Goal: Transaction & Acquisition: Purchase product/service

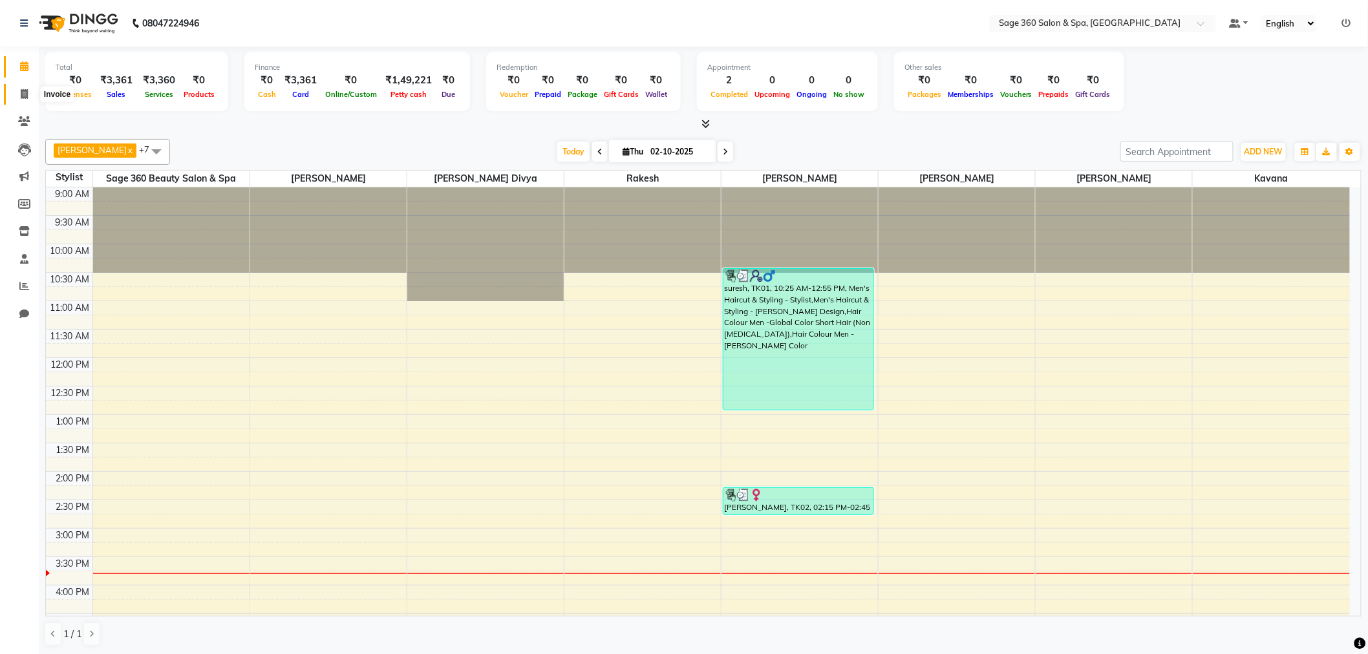
click at [23, 98] on icon at bounding box center [24, 94] width 7 height 10
select select "7678"
select select "service"
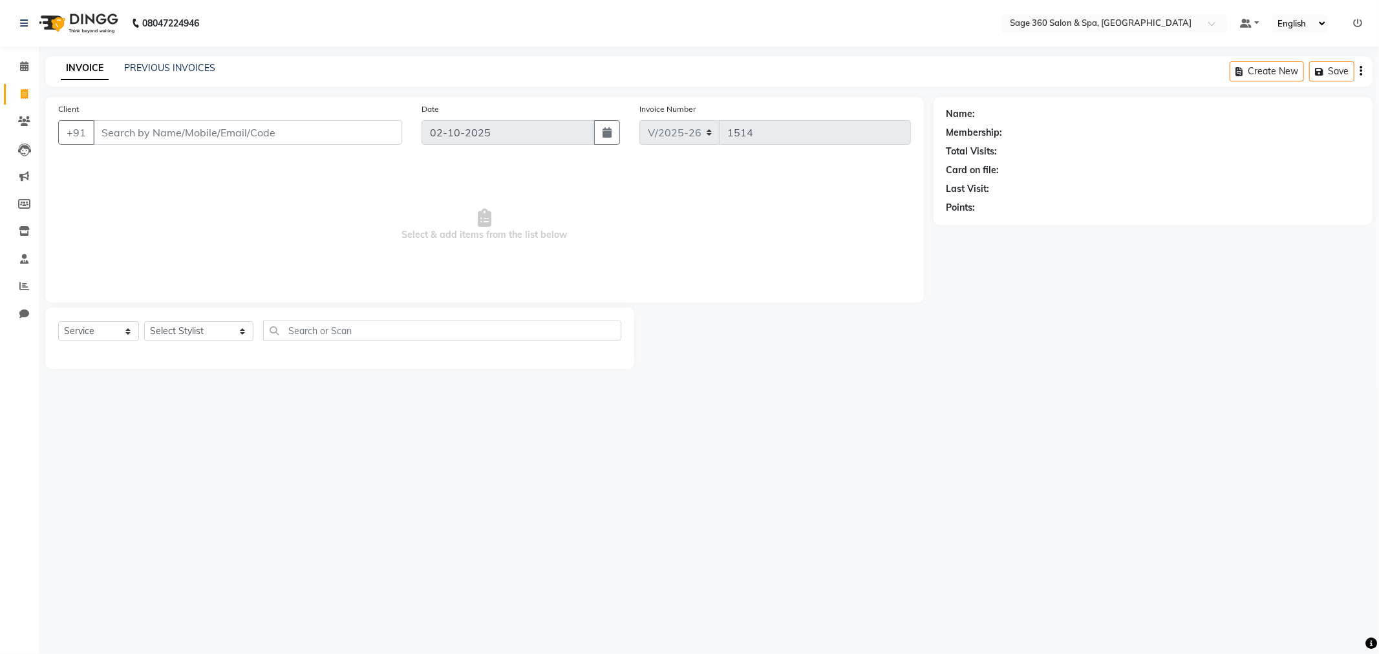
click at [162, 136] on input "Client" at bounding box center [247, 132] width 309 height 25
click at [193, 160] on ngb-highlight "97******87" at bounding box center [192, 162] width 53 height 13
type input "97******87"
click at [1346, 118] on icon at bounding box center [1350, 113] width 9 height 9
select select "male"
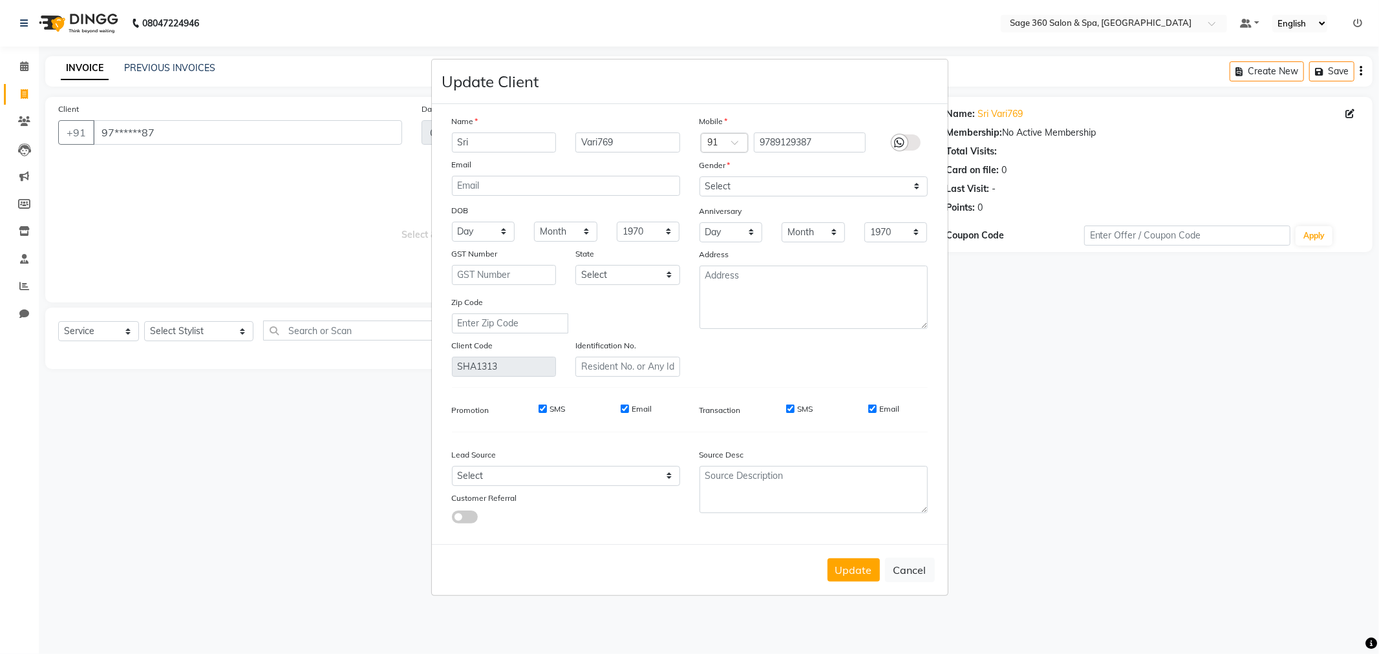
click at [526, 145] on input "Sri" at bounding box center [504, 143] width 105 height 20
type input "S"
click at [629, 136] on input "Vari769" at bounding box center [627, 143] width 105 height 20
type input "V"
click at [487, 139] on input "text" at bounding box center [504, 143] width 105 height 20
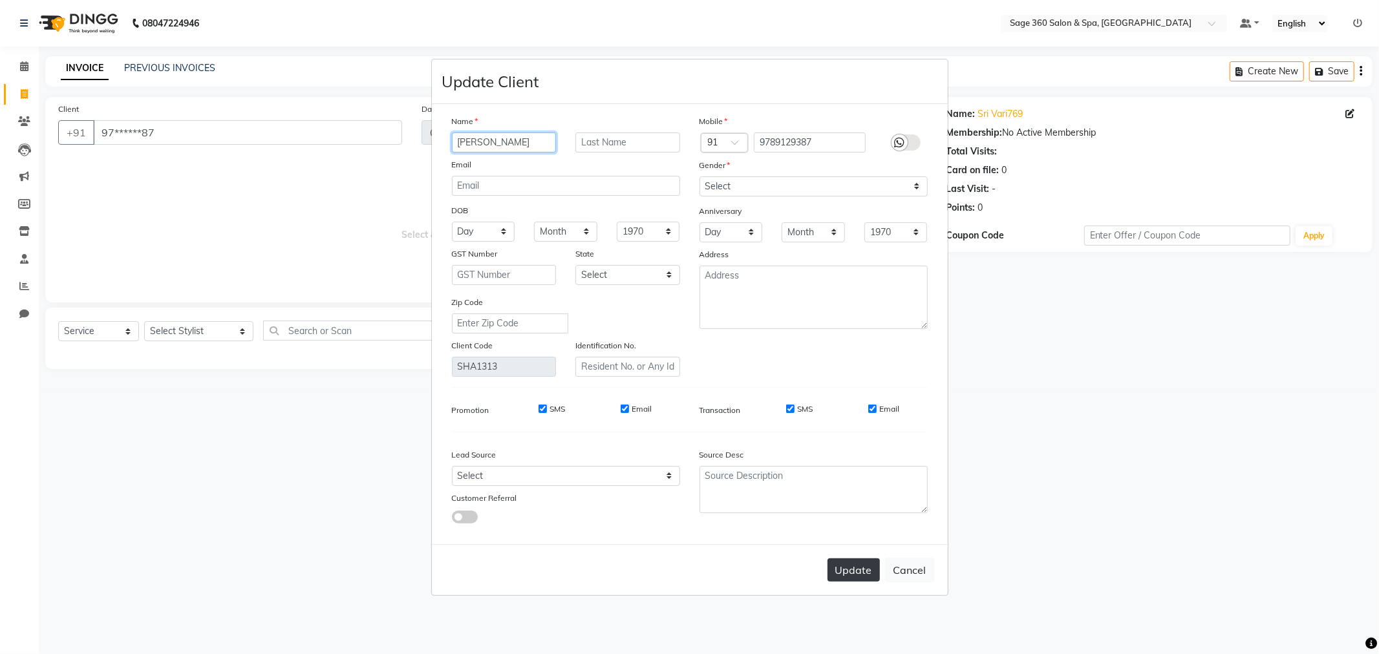
type input "[PERSON_NAME]"
click at [846, 567] on button "Update" at bounding box center [854, 570] width 52 height 23
select select
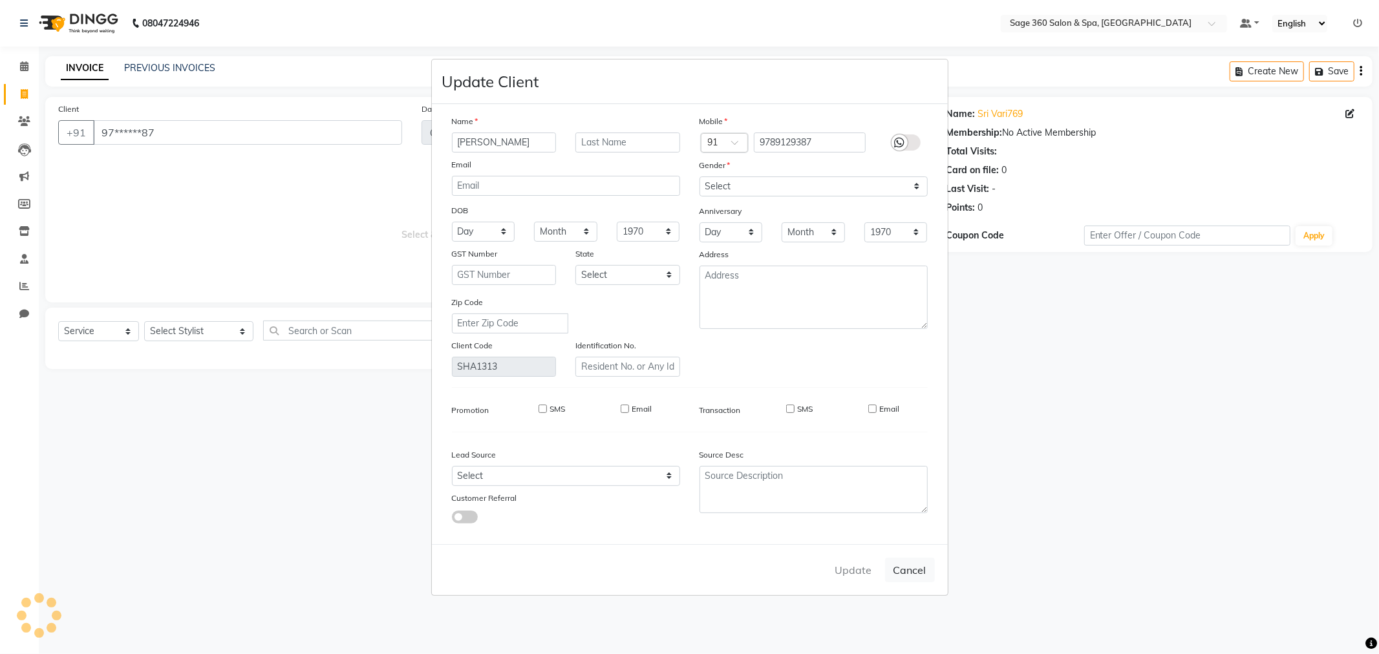
select select
checkbox input "false"
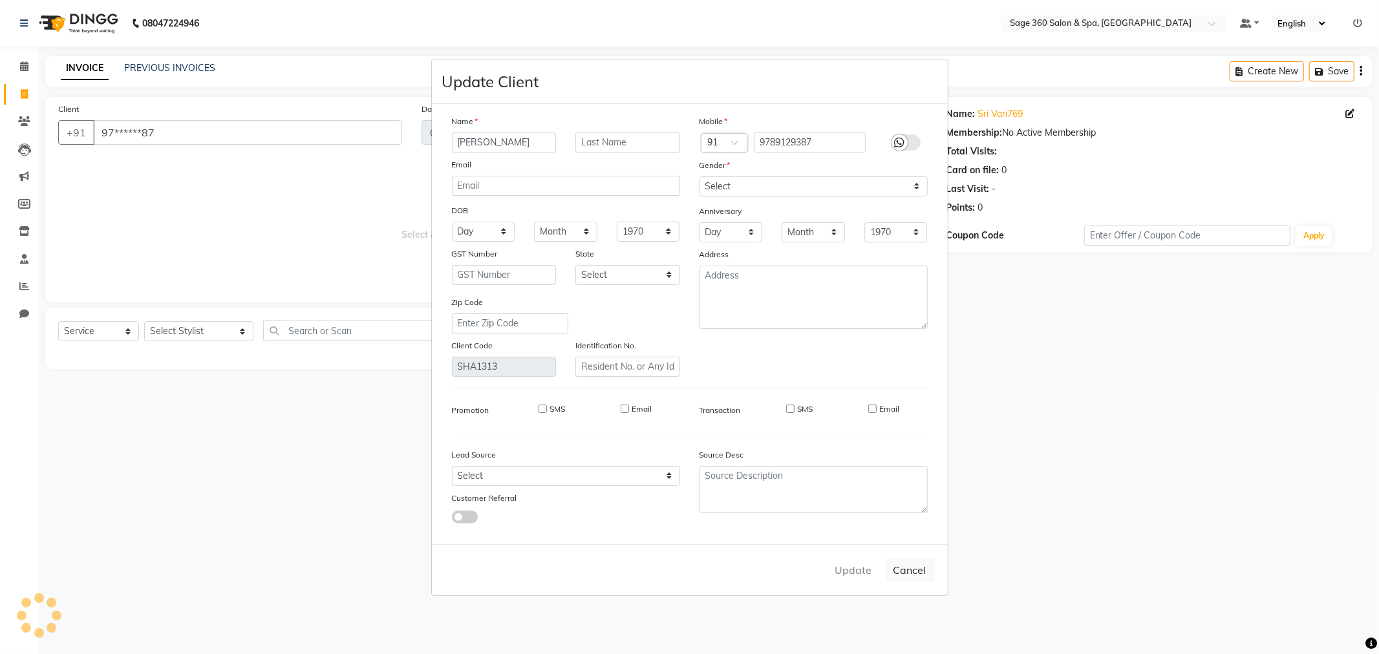
checkbox input "false"
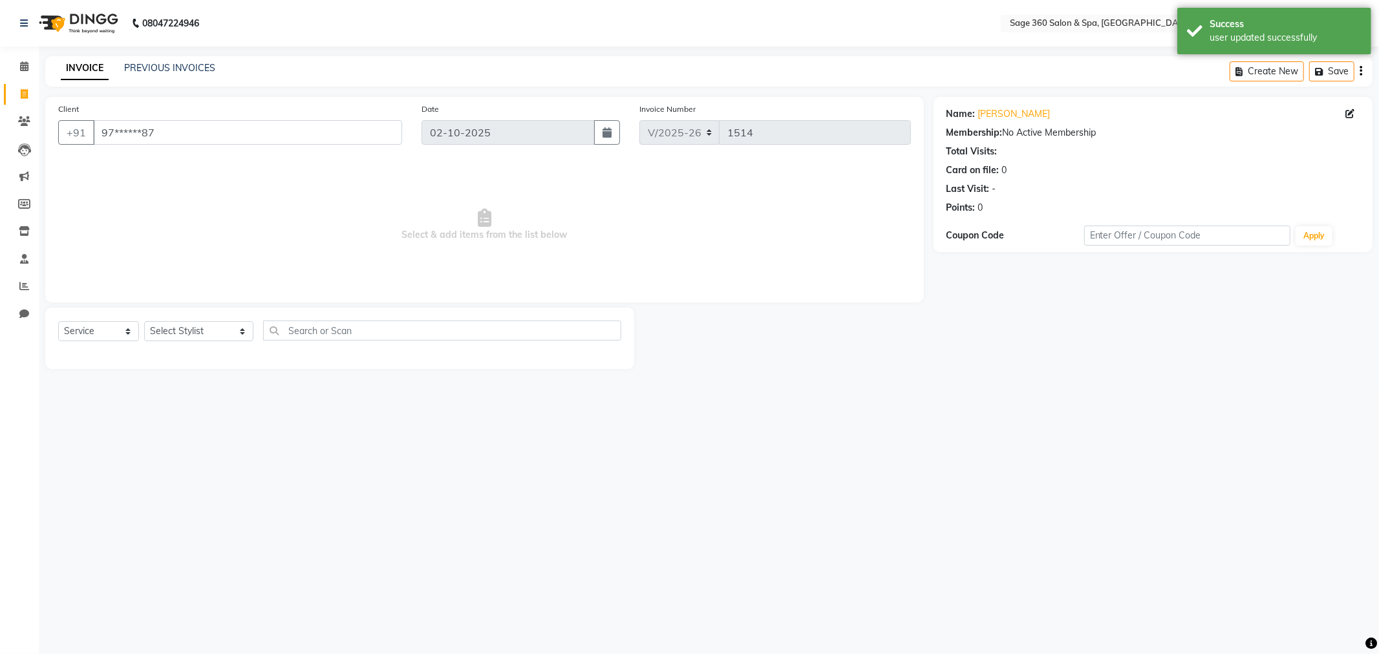
click at [217, 319] on div "Select Service Product Membership Package Voucher Prepaid Gift Card Select Styl…" at bounding box center [339, 338] width 589 height 61
click at [217, 330] on select "Select Stylist Ali Gagan Julie Rai Kavana Nadeem Padmja Mitta Paramjot Pavithra…" at bounding box center [198, 331] width 109 height 20
select select "71259"
click at [144, 322] on select "Select Stylist Ali Gagan Julie Rai Kavana Nadeem Padmja Mitta Paramjot Pavithra…" at bounding box center [198, 331] width 109 height 20
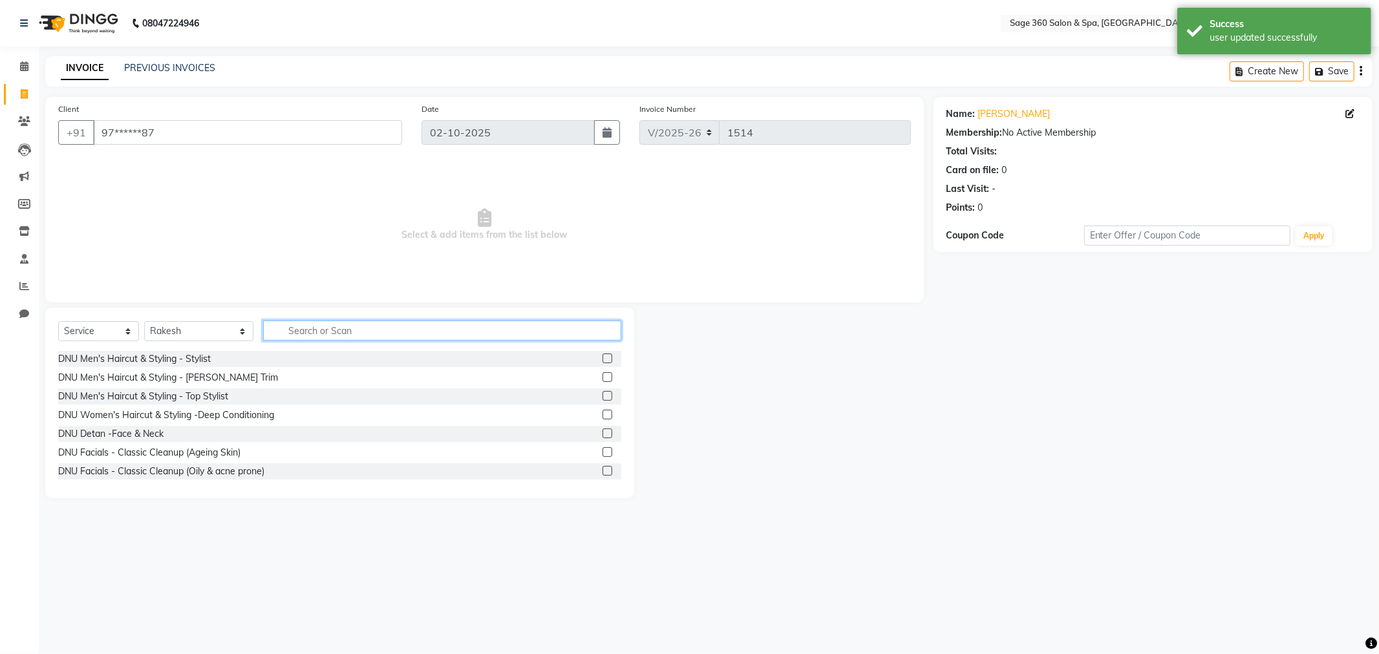
click at [359, 337] on input "text" at bounding box center [442, 331] width 358 height 20
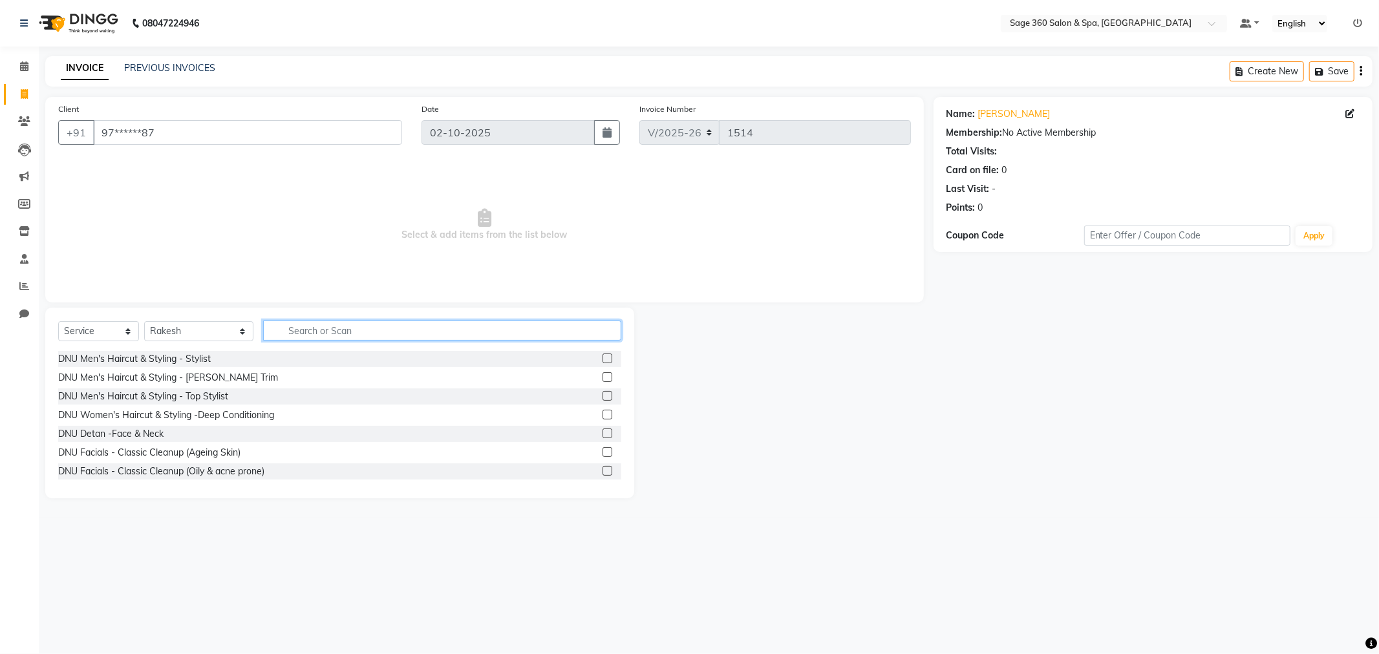
click at [356, 330] on input "text" at bounding box center [442, 331] width 358 height 20
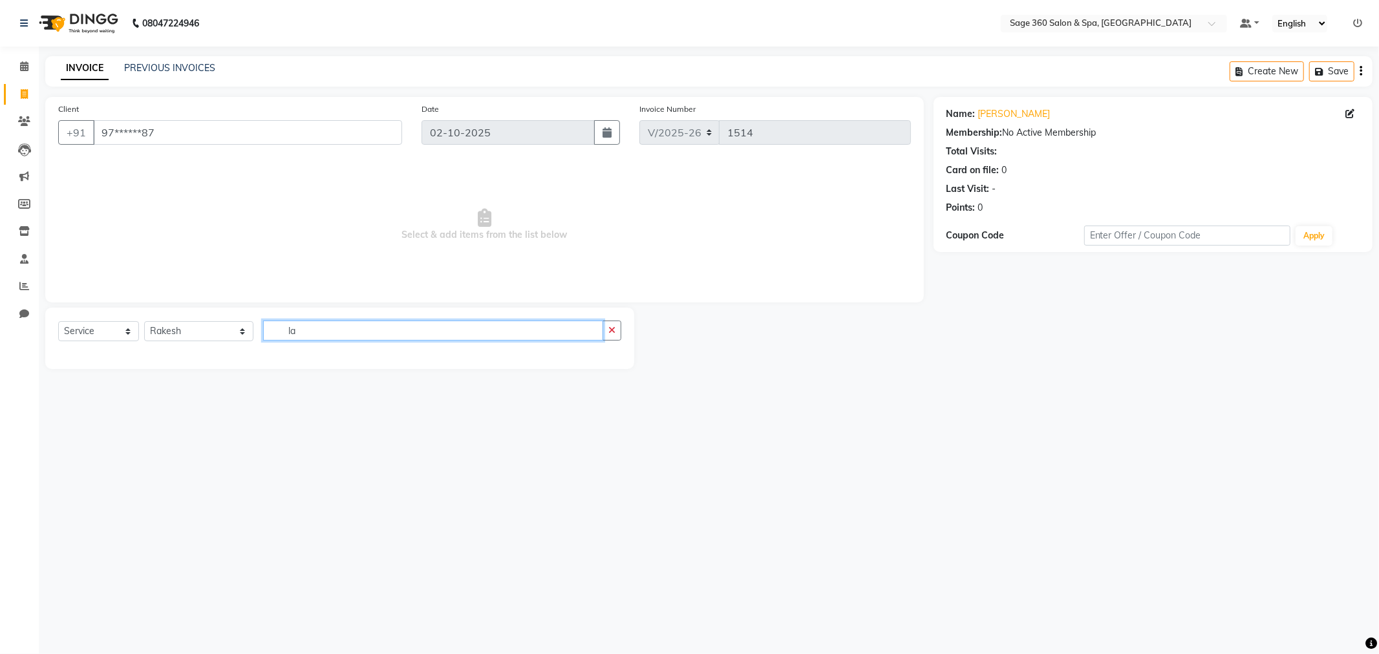
type input "l"
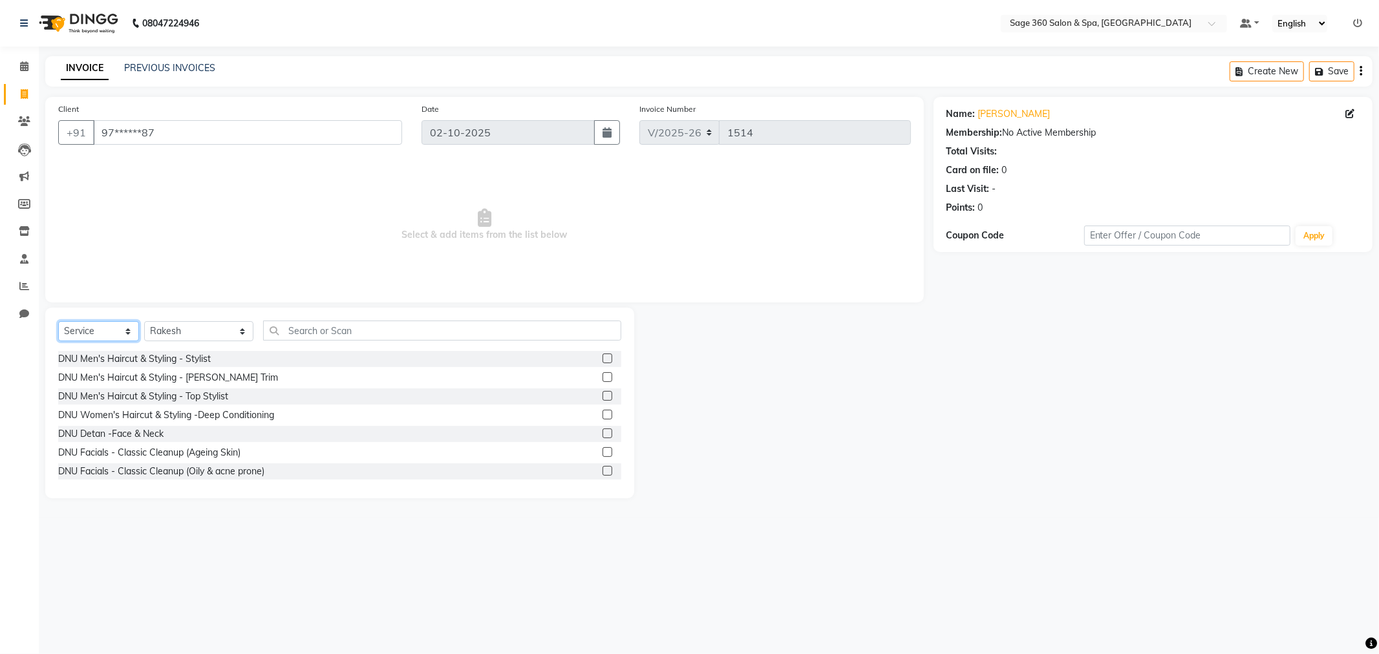
click at [88, 328] on select "Select Service Product Membership Package Voucher Prepaid Gift Card" at bounding box center [98, 331] width 81 height 20
select select "package"
click at [58, 322] on select "Select Service Product Membership Package Voucher Prepaid Gift Card" at bounding box center [98, 331] width 81 height 20
click at [300, 324] on input "text" at bounding box center [442, 331] width 358 height 20
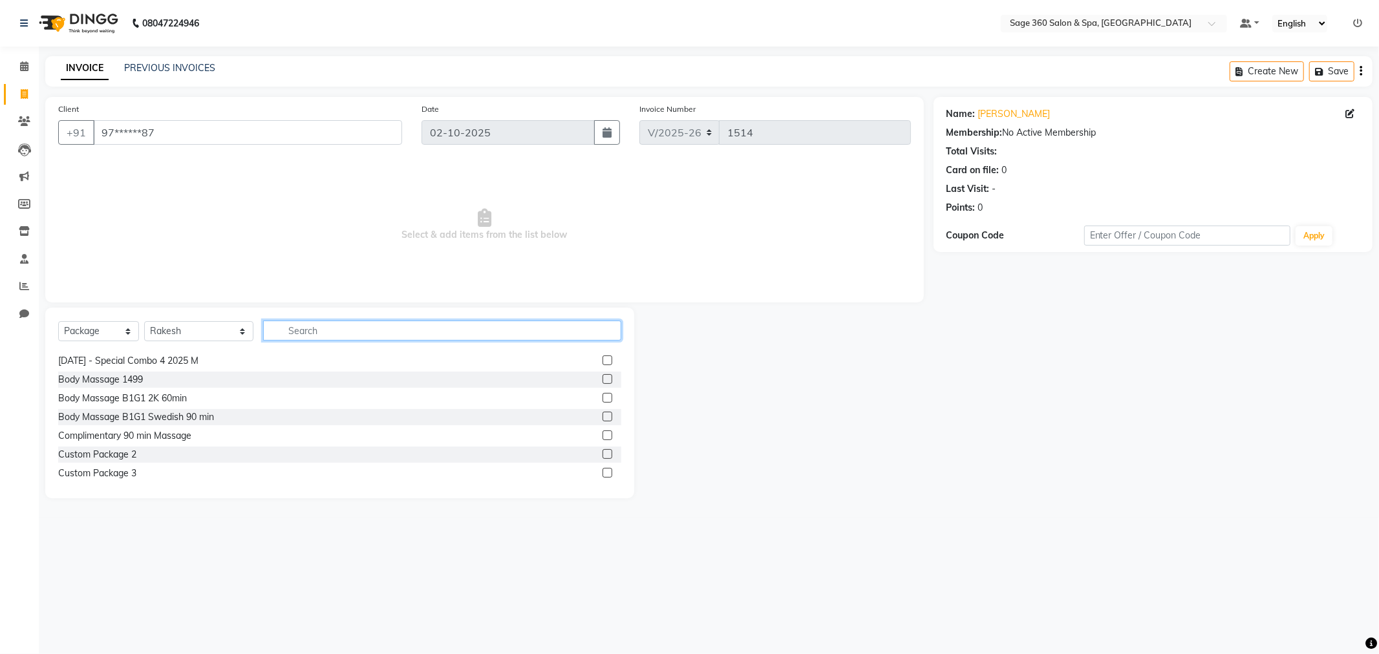
scroll to position [287, 0]
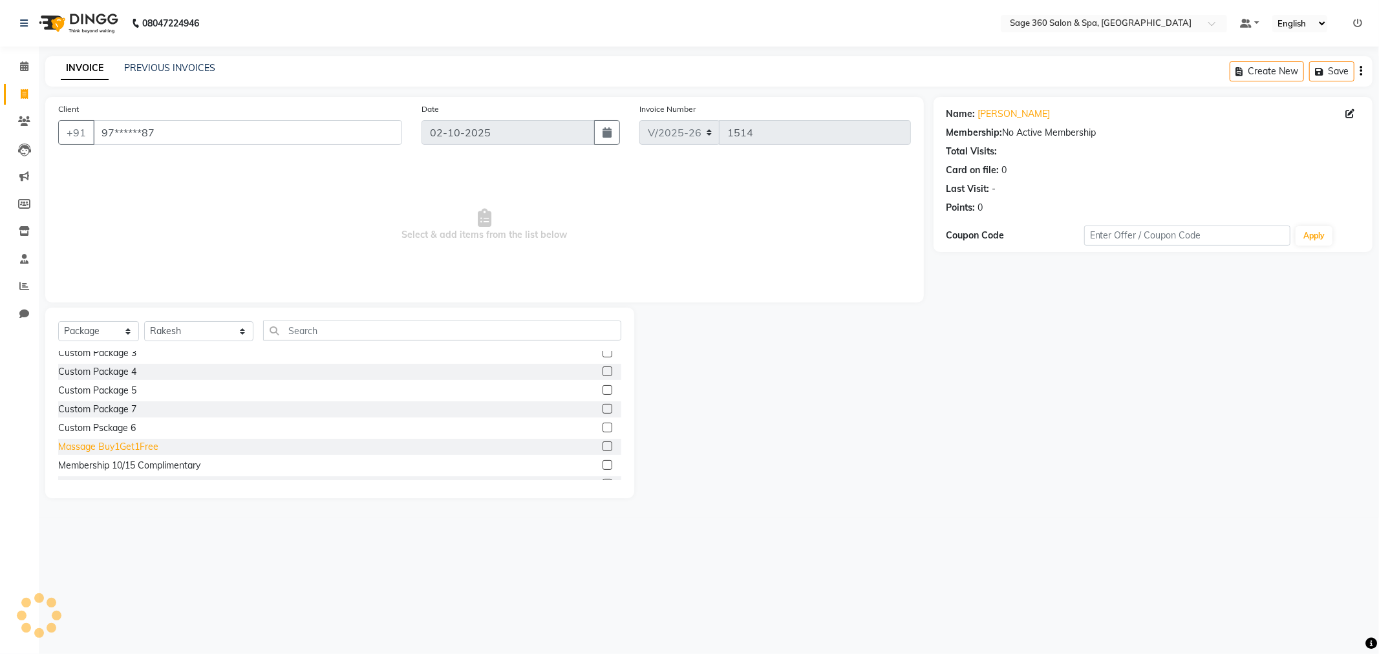
click at [121, 446] on div "Massage Buy1Get1Free" at bounding box center [108, 447] width 100 height 14
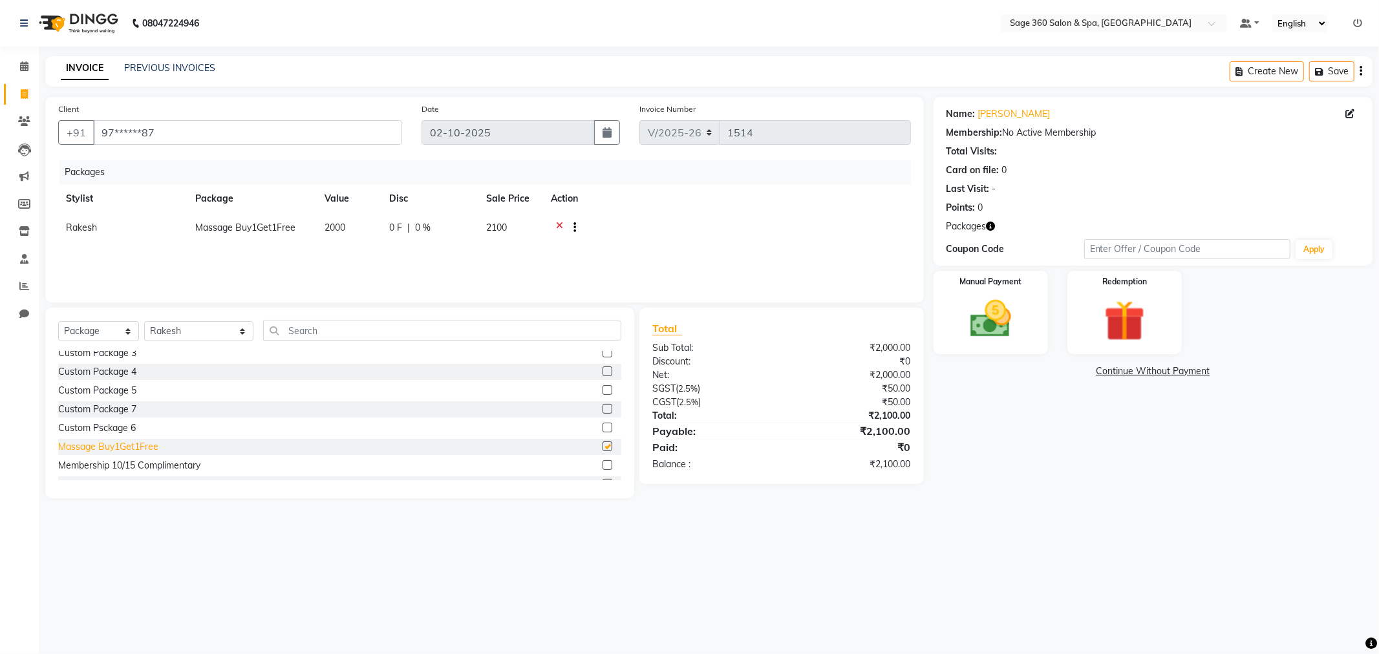
checkbox input "false"
click at [559, 222] on icon at bounding box center [559, 229] width 7 height 16
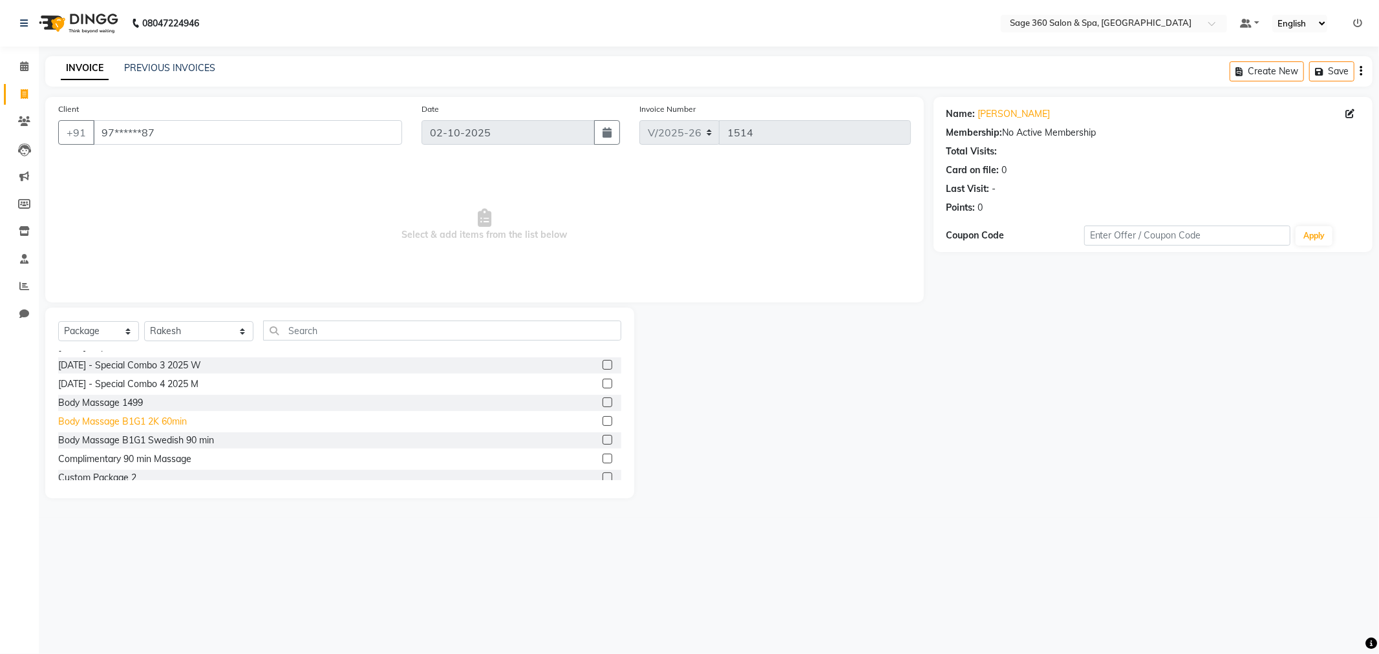
click at [114, 420] on div "Body Massage B1G1 2K 60min" at bounding box center [122, 422] width 129 height 14
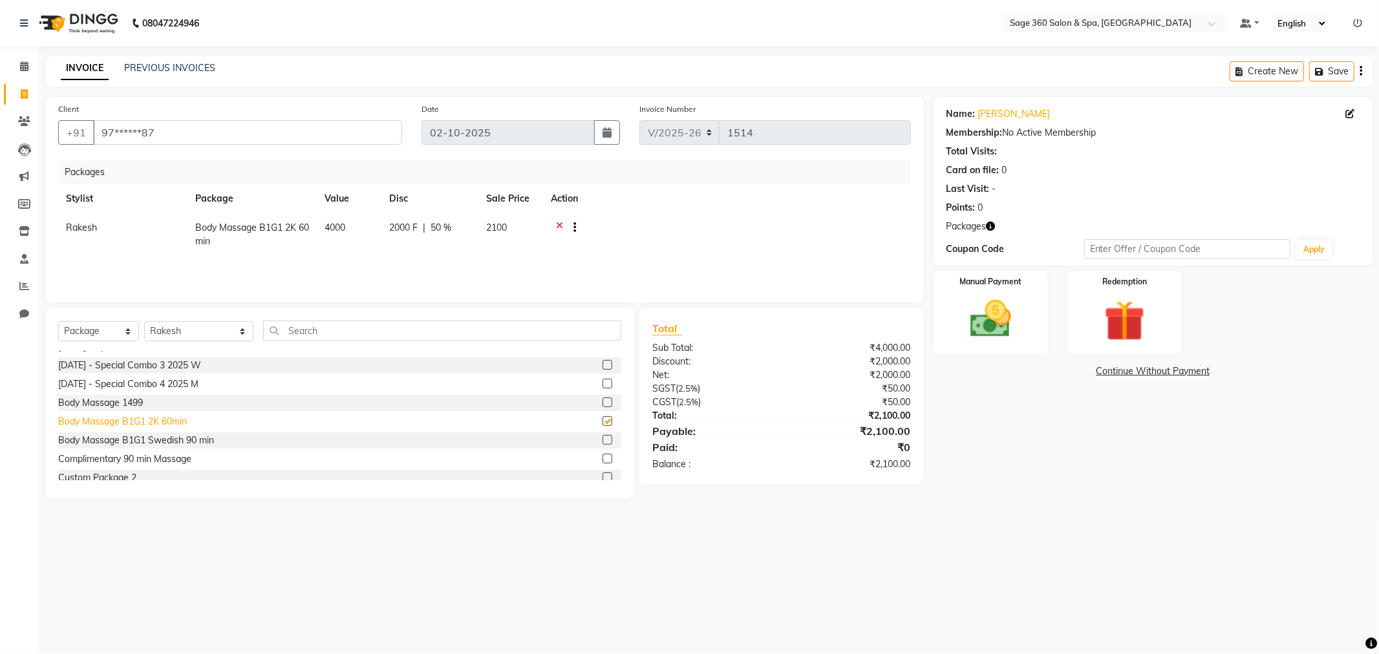
checkbox input "false"
click at [1003, 322] on img at bounding box center [990, 319] width 69 height 49
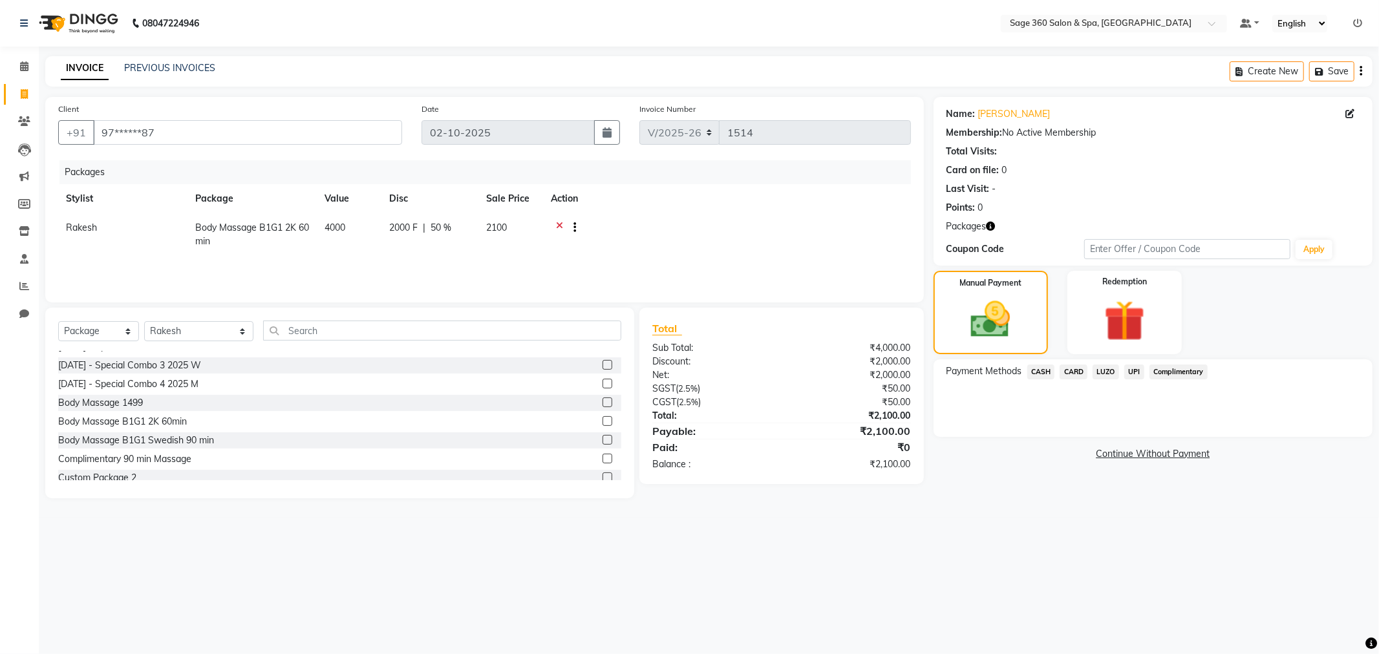
click at [1133, 374] on span "UPI" at bounding box center [1134, 372] width 20 height 15
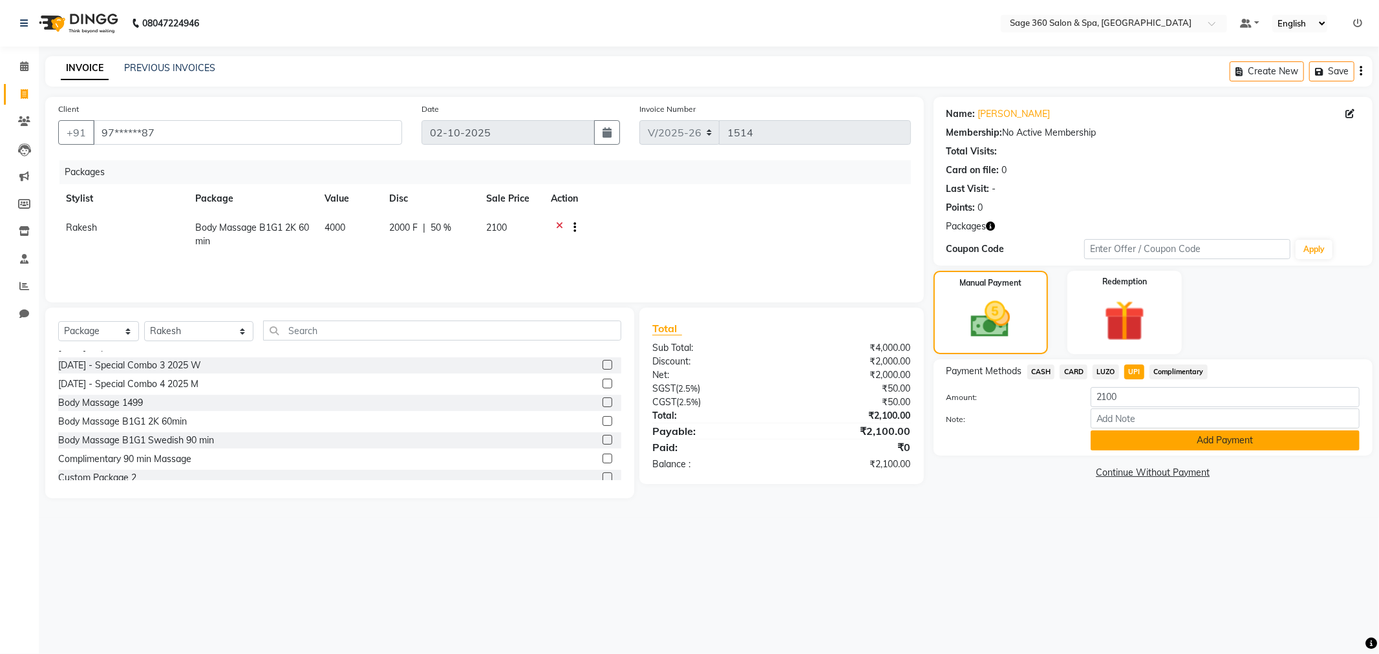
click at [1178, 435] on button "Add Payment" at bounding box center [1225, 441] width 269 height 20
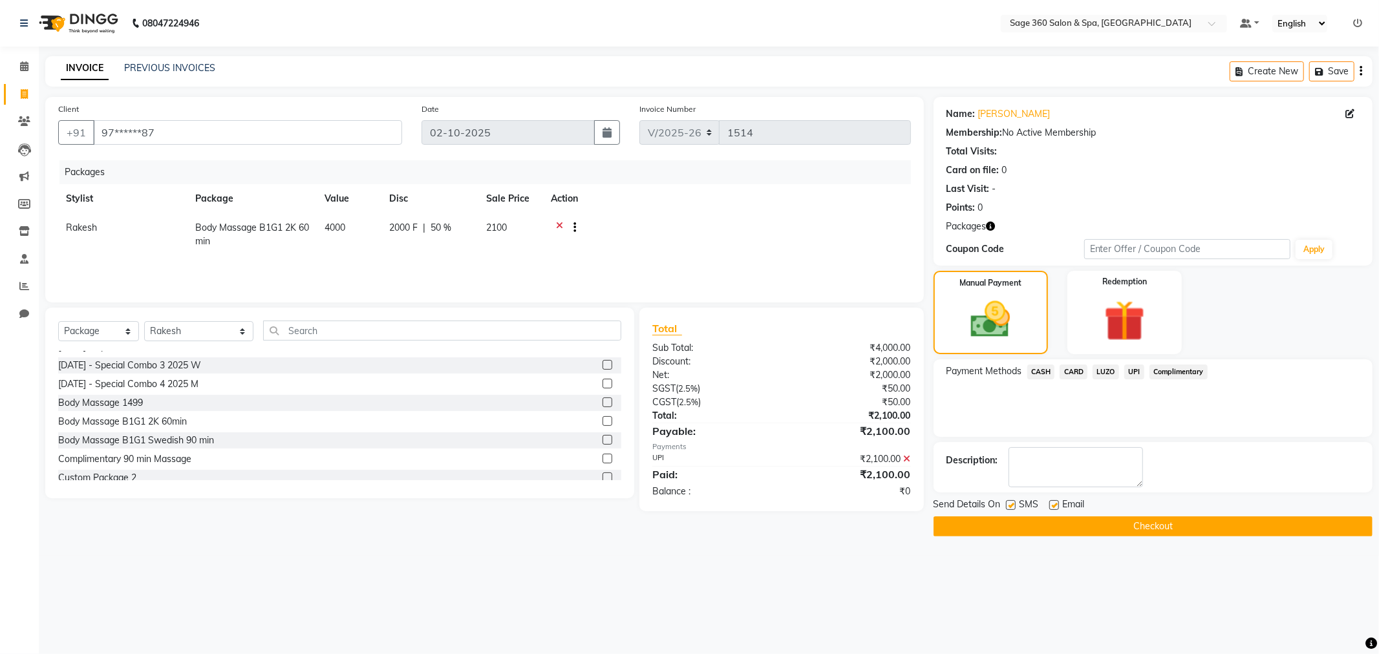
click at [1051, 503] on label at bounding box center [1054, 505] width 10 height 10
click at [1051, 503] on input "checkbox" at bounding box center [1053, 506] width 8 height 8
checkbox input "false"
click at [1084, 526] on button "Checkout" at bounding box center [1153, 527] width 439 height 20
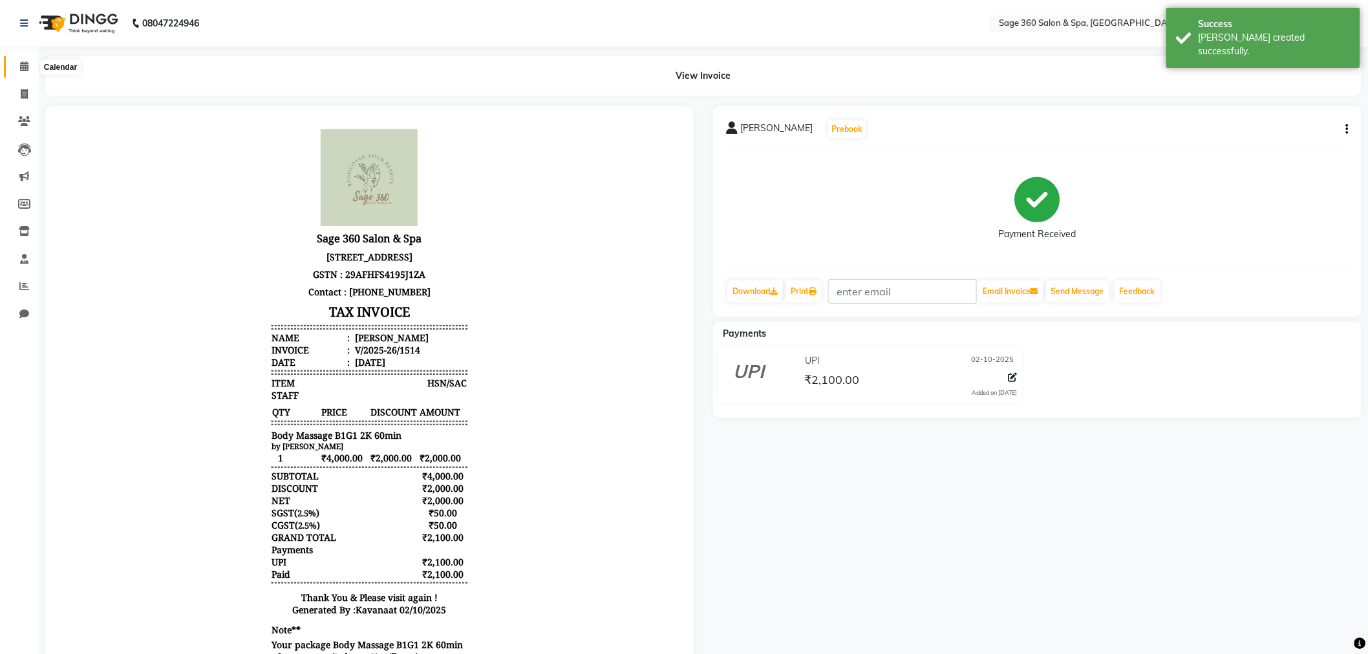
drag, startPoint x: 33, startPoint y: 59, endPoint x: 20, endPoint y: 63, distance: 13.5
click at [33, 59] on span at bounding box center [24, 66] width 23 height 15
click at [20, 63] on icon at bounding box center [24, 66] width 8 height 10
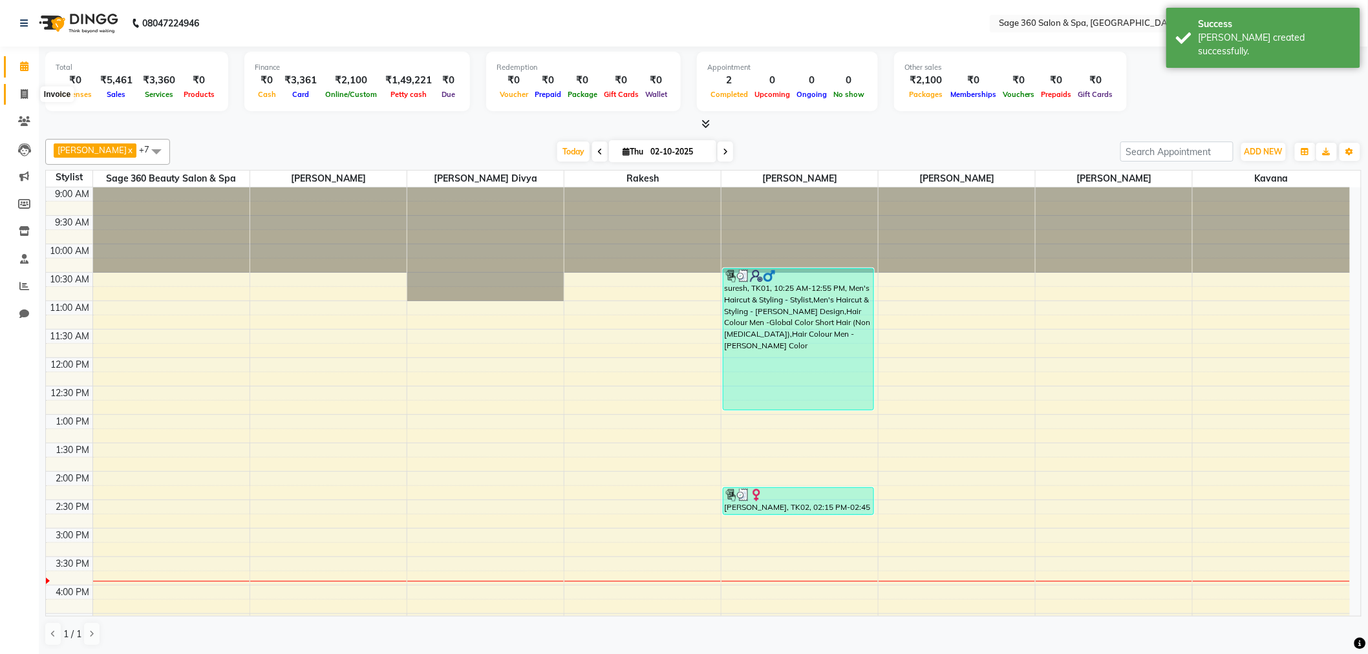
click at [26, 98] on icon at bounding box center [24, 94] width 7 height 10
select select "7678"
select select "service"
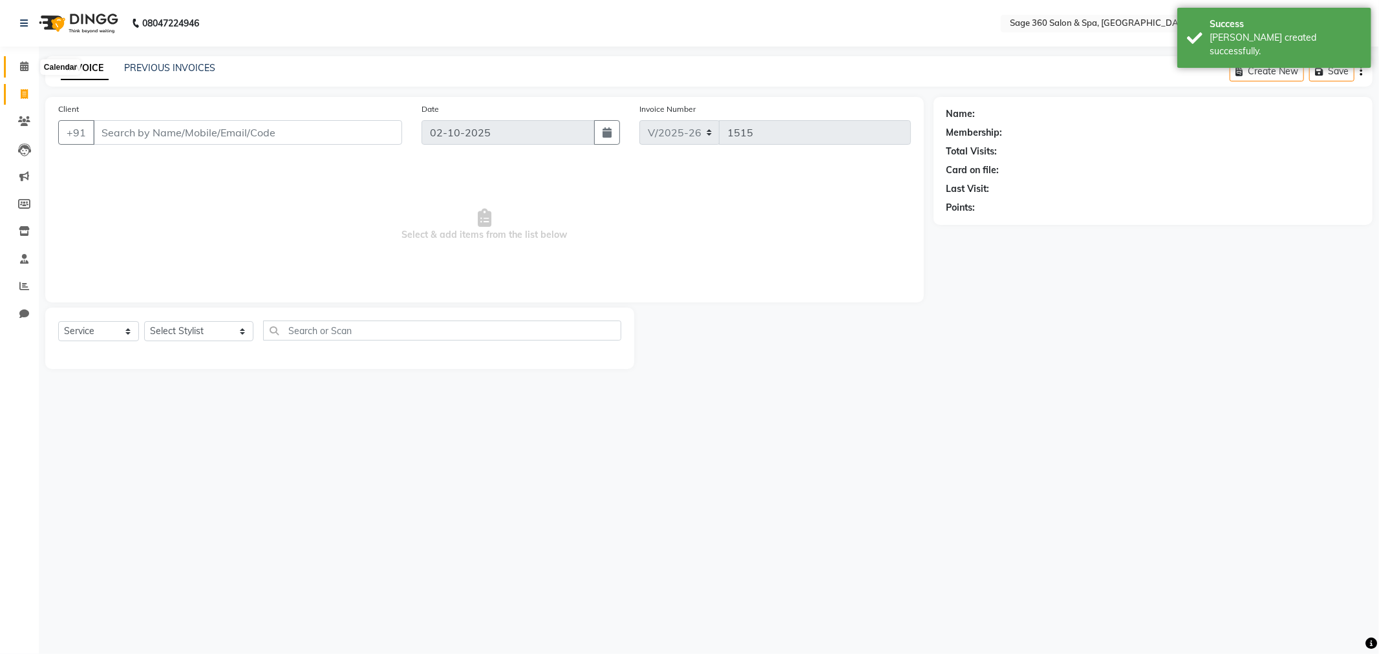
click at [16, 69] on span at bounding box center [24, 66] width 23 height 15
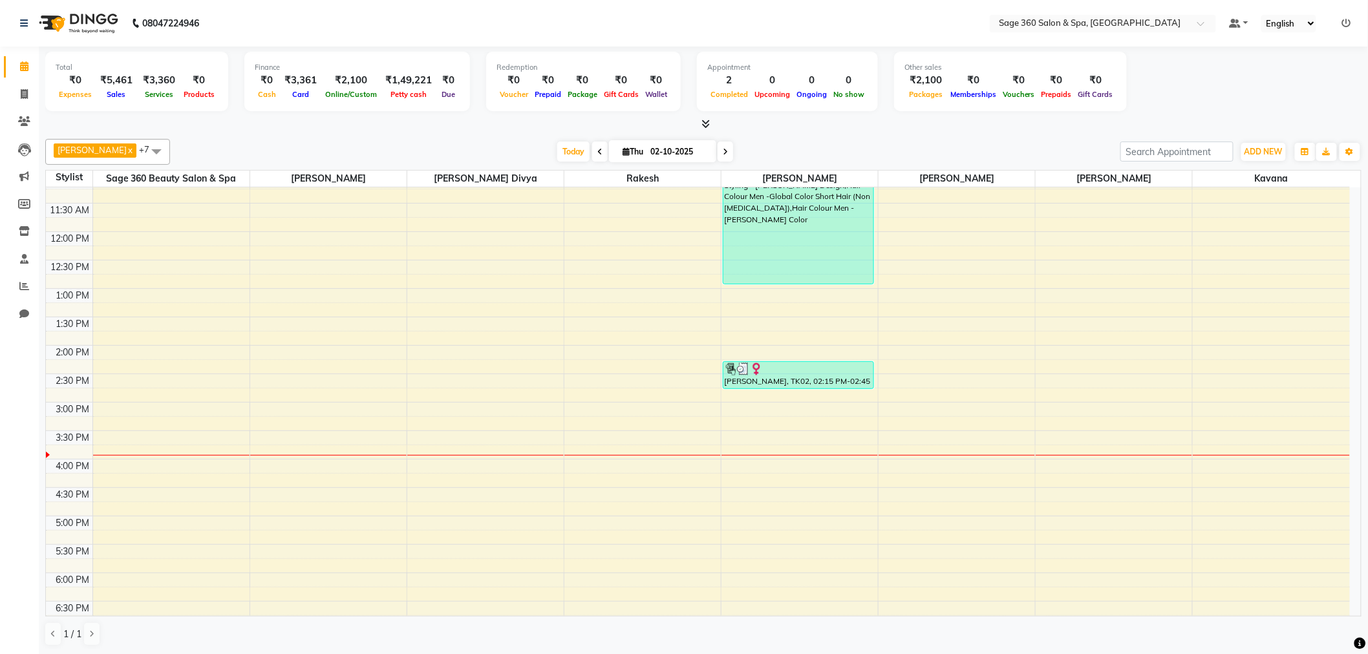
scroll to position [26, 0]
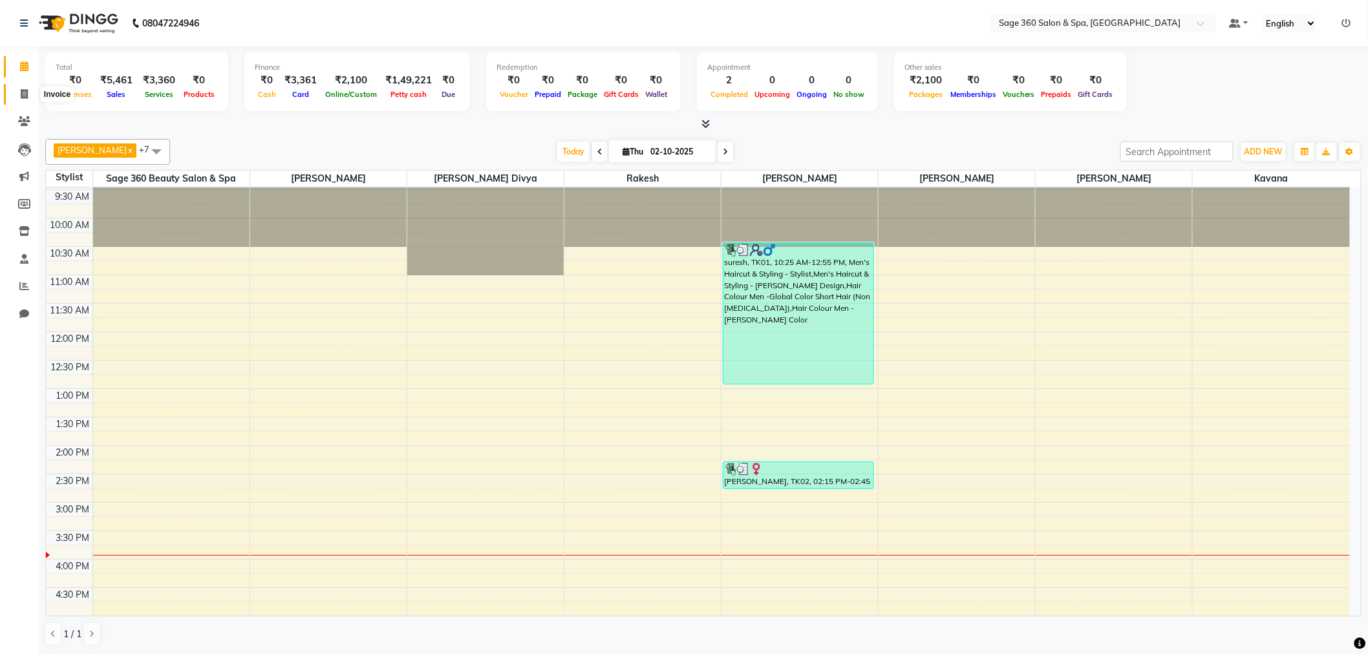
click at [24, 89] on icon at bounding box center [24, 94] width 7 height 10
select select "7678"
select select "service"
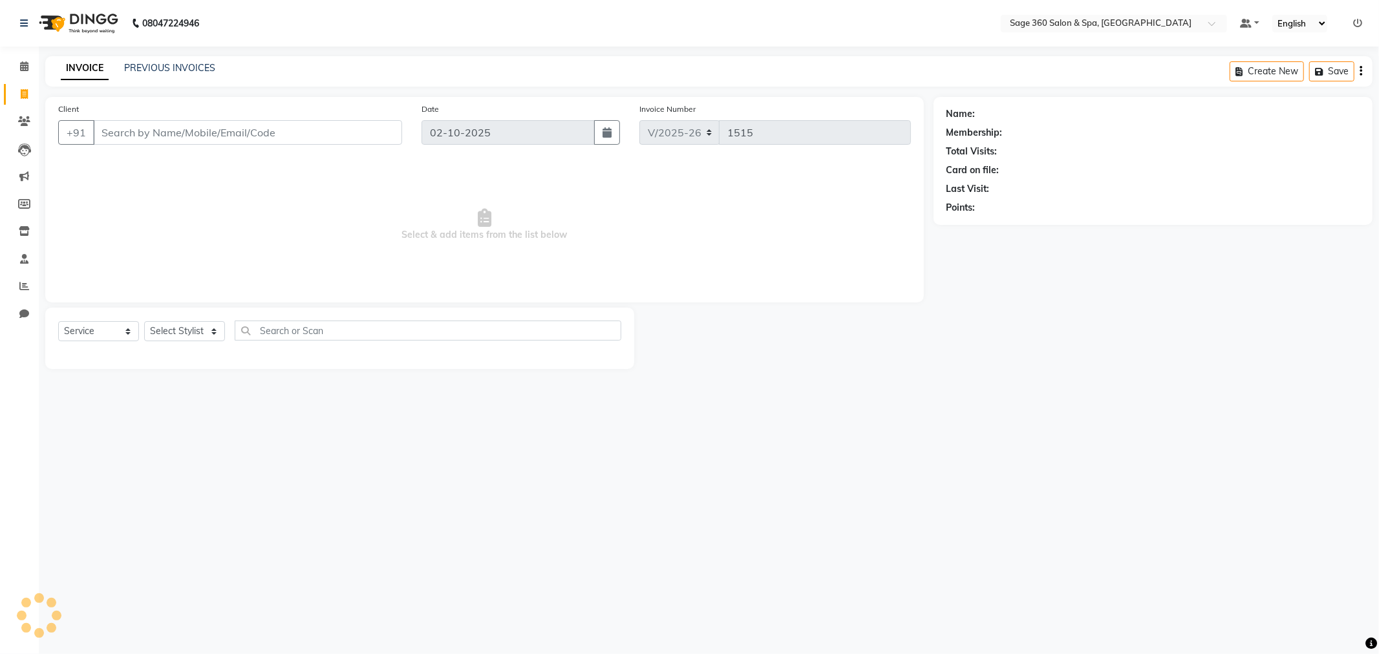
click at [190, 139] on input "Client" at bounding box center [247, 132] width 309 height 25
click at [24, 118] on icon at bounding box center [24, 121] width 12 height 10
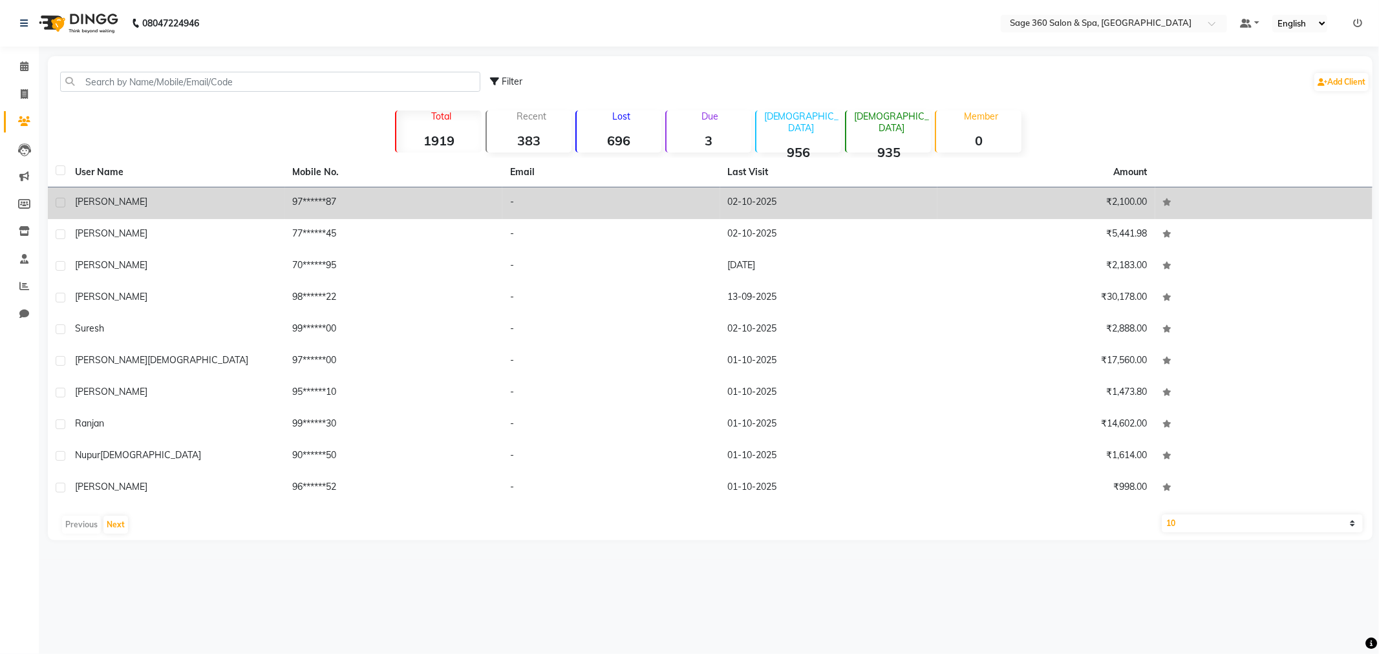
click at [808, 202] on td "02-10-2025" at bounding box center [829, 204] width 218 height 32
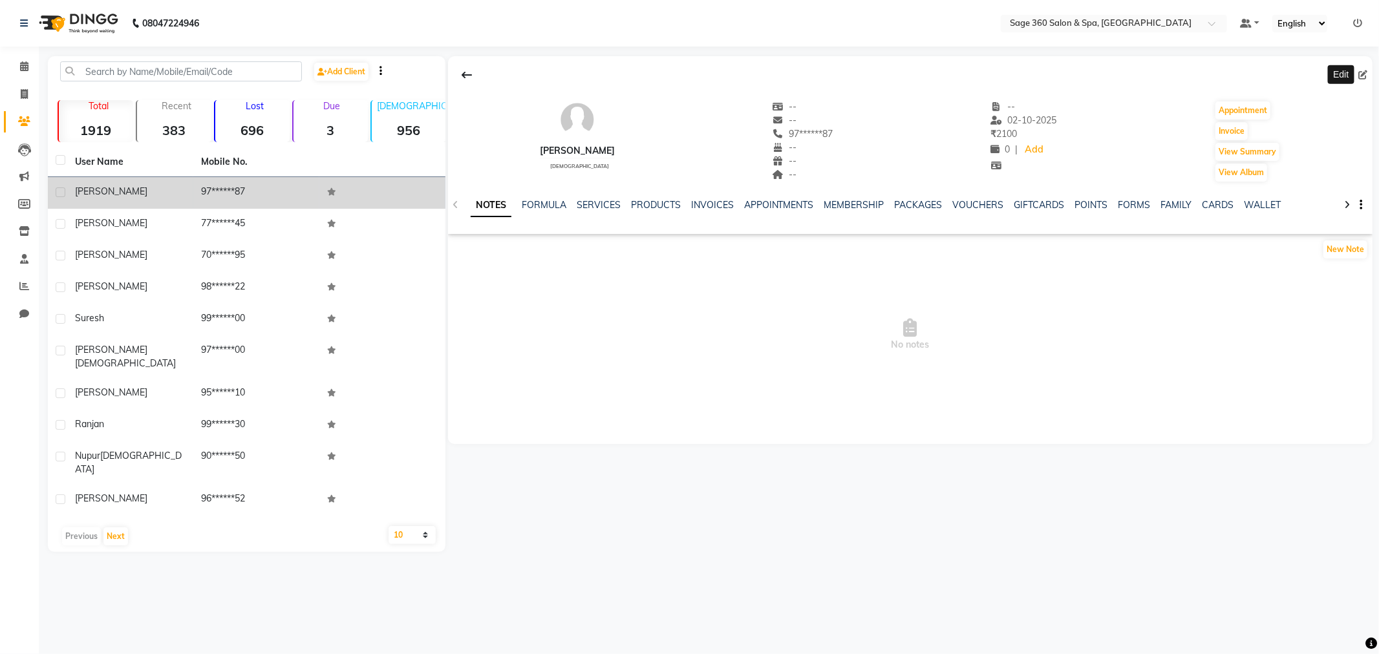
click at [1359, 76] on icon at bounding box center [1363, 74] width 9 height 9
select select "male"
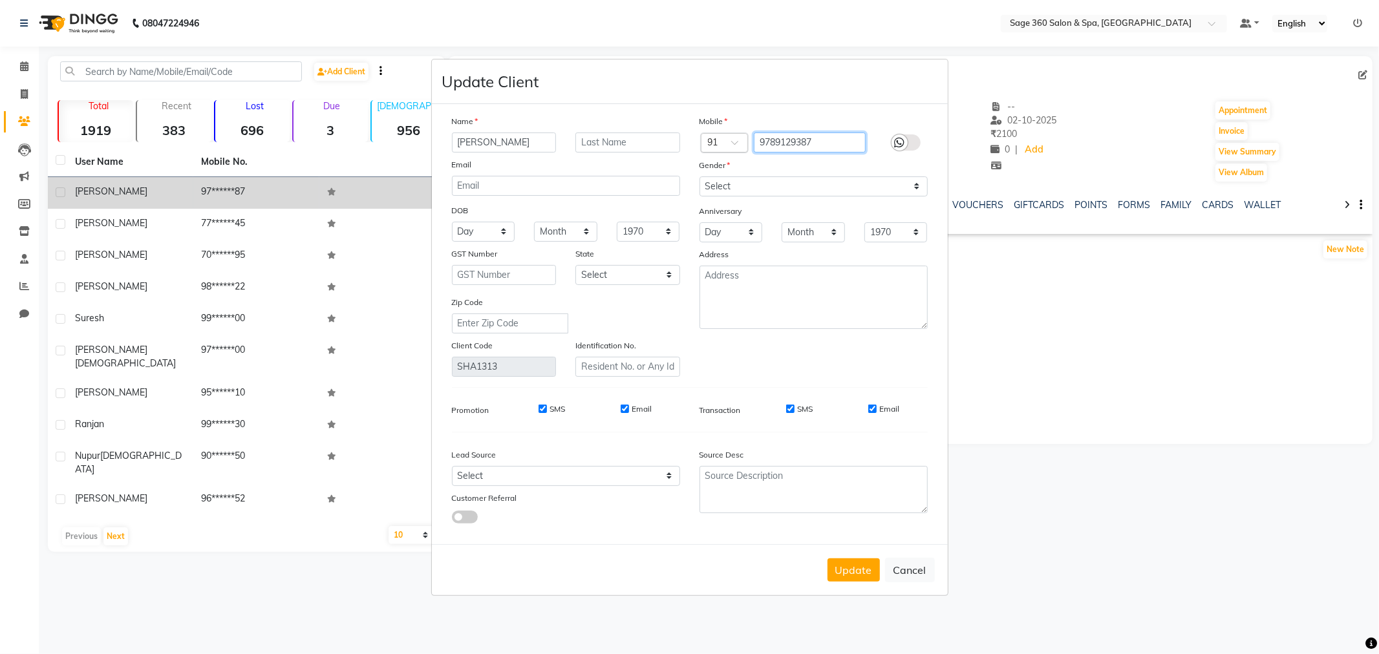
drag, startPoint x: 822, startPoint y: 133, endPoint x: 700, endPoint y: 144, distance: 122.0
click at [700, 144] on div "Country Code × 91 9789129387" at bounding box center [814, 143] width 248 height 21
click at [855, 573] on button "Update" at bounding box center [854, 570] width 52 height 23
select select
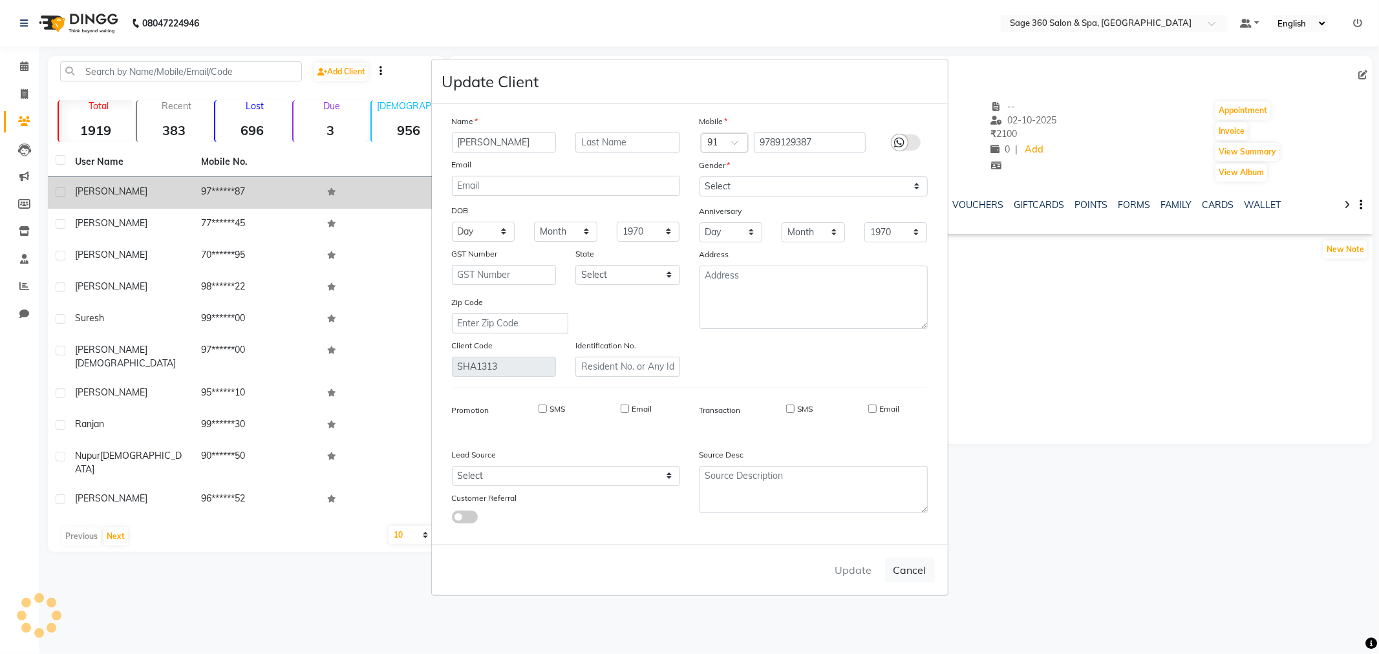
select select
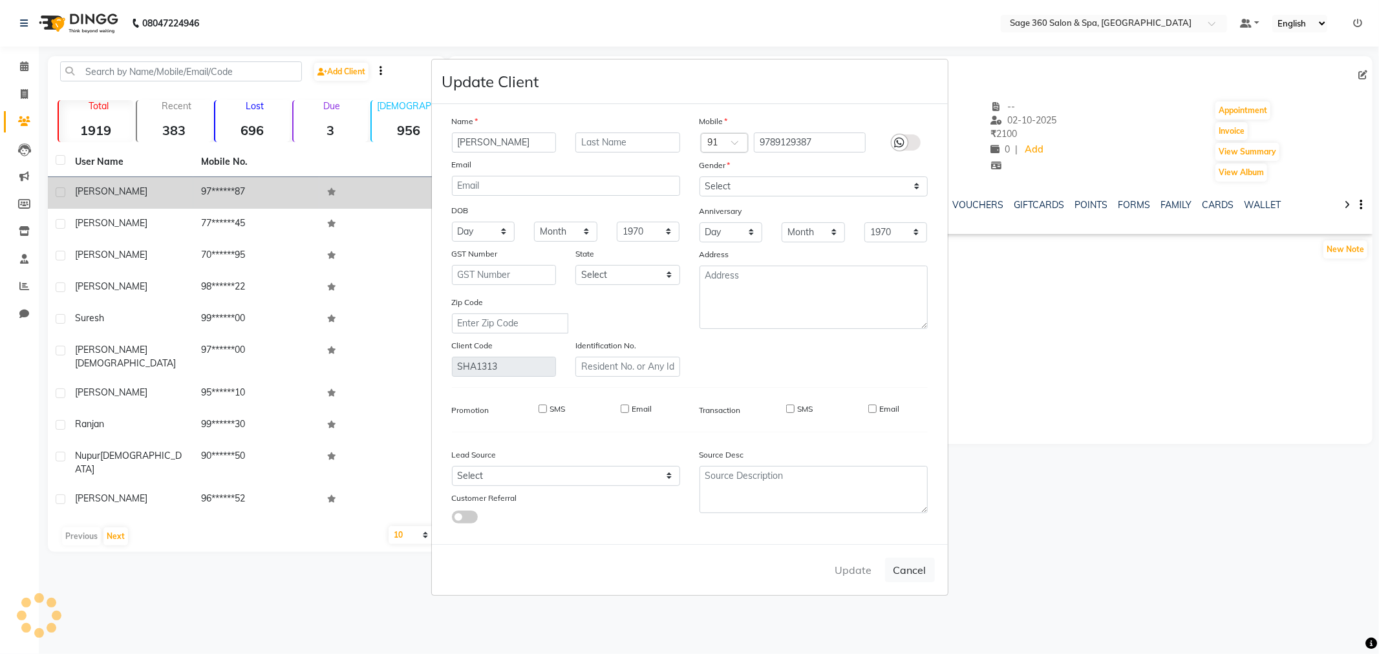
checkbox input "false"
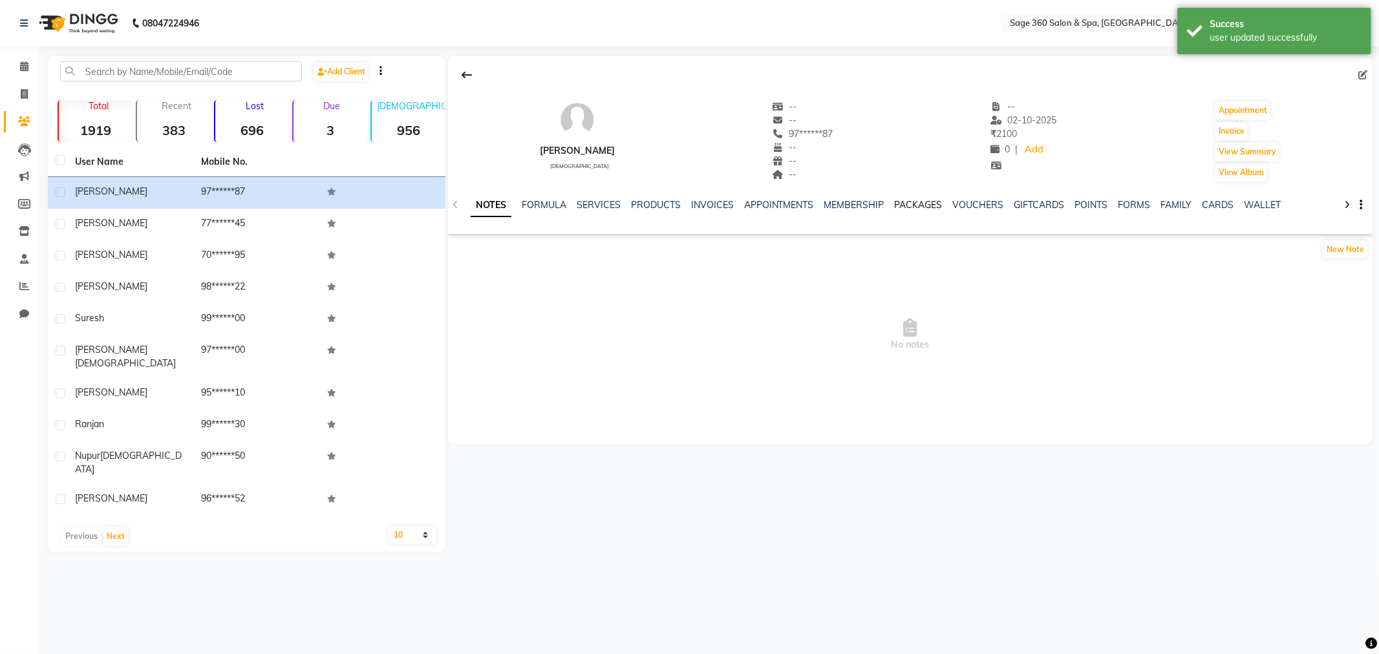
click at [917, 205] on link "PACKAGES" at bounding box center [919, 205] width 48 height 12
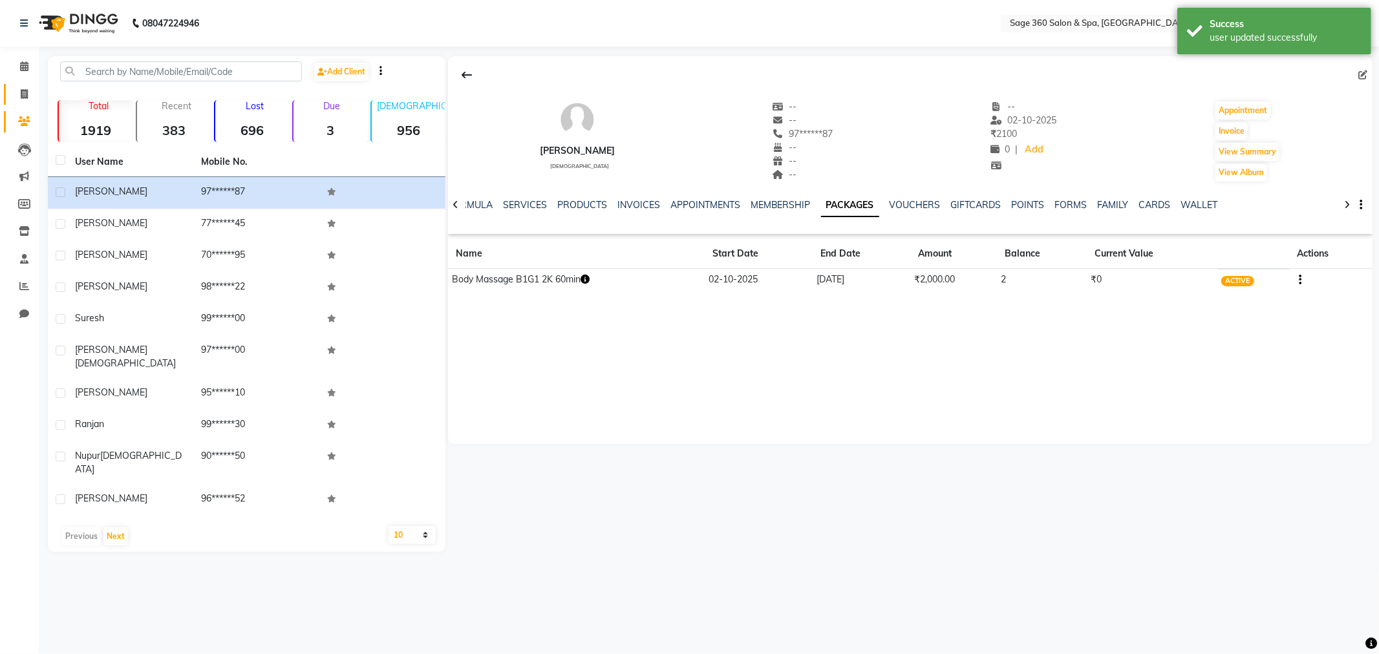
click at [23, 98] on icon at bounding box center [24, 94] width 7 height 10
select select "7678"
select select "service"
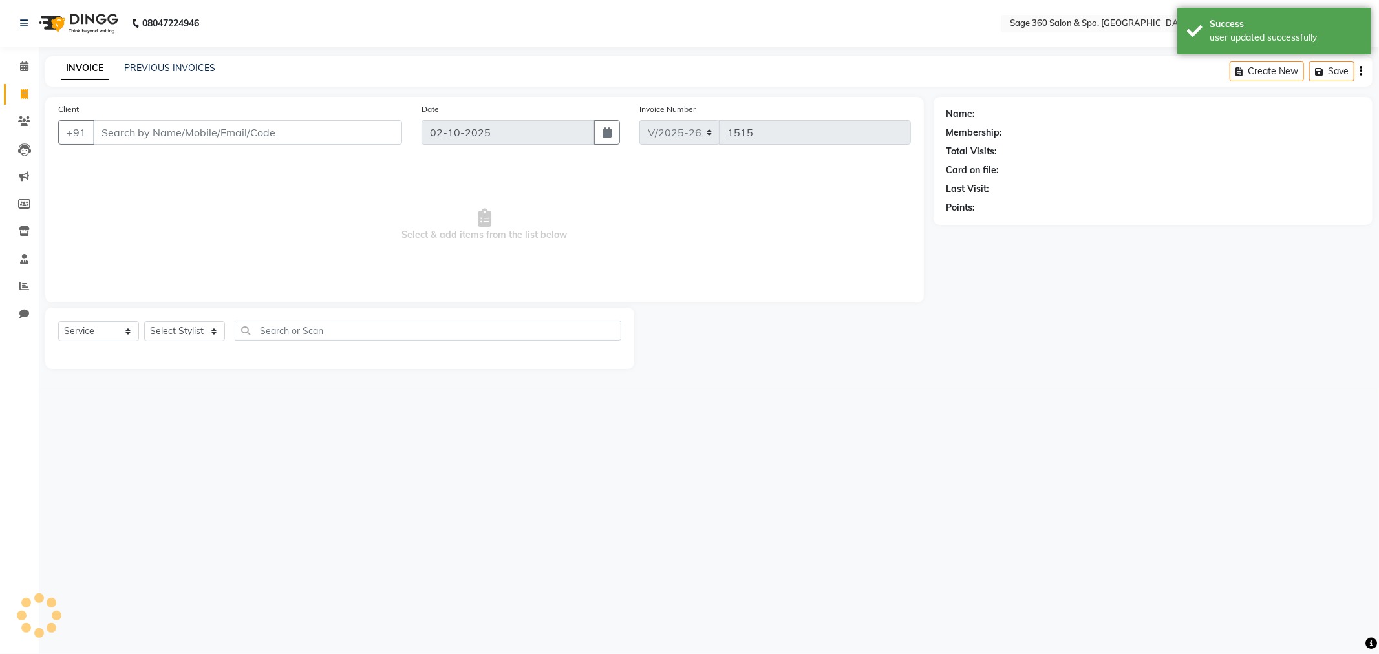
click at [144, 132] on input "Client" at bounding box center [247, 132] width 309 height 25
type input "9789129387"
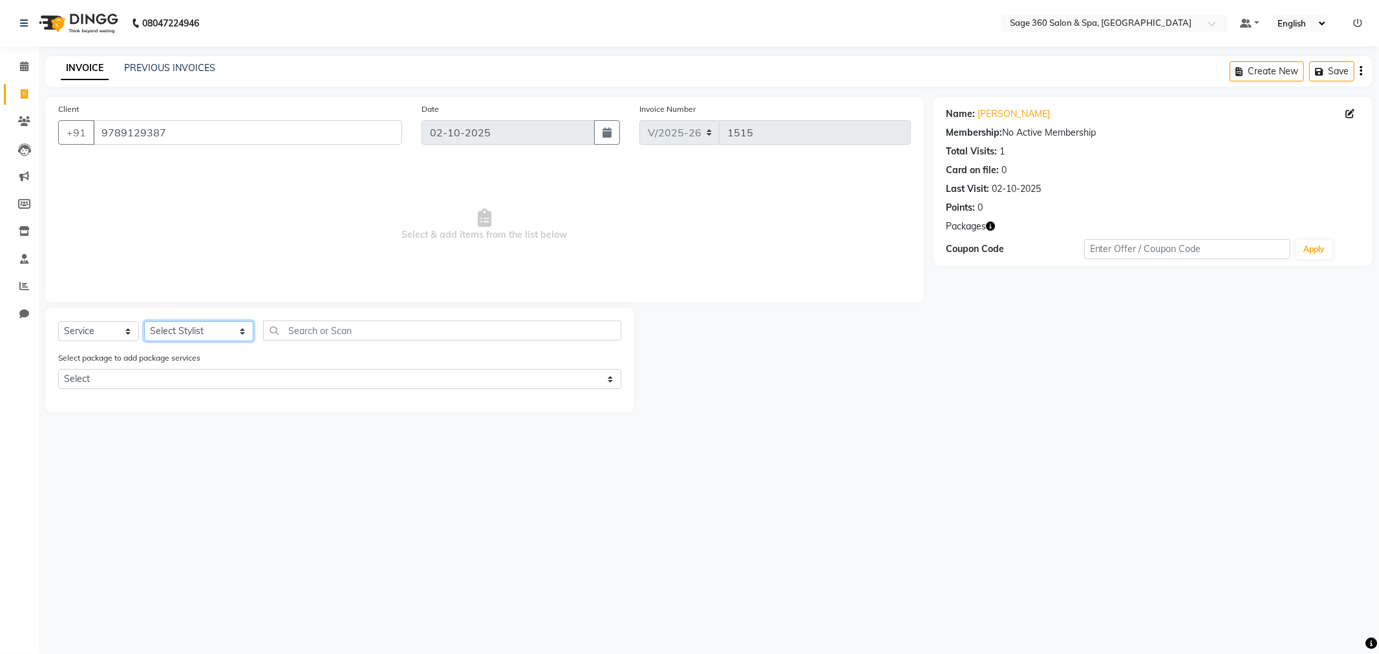
click at [201, 324] on select "Select Stylist Ali Gagan Julie Rai Kavana Nadeem Padmja Mitta Paramjot Pavithra…" at bounding box center [198, 331] width 109 height 20
select select "71259"
click at [144, 322] on select "Select Stylist Ali Gagan Julie Rai Kavana Nadeem Padmja Mitta Paramjot Pavithra…" at bounding box center [198, 331] width 109 height 20
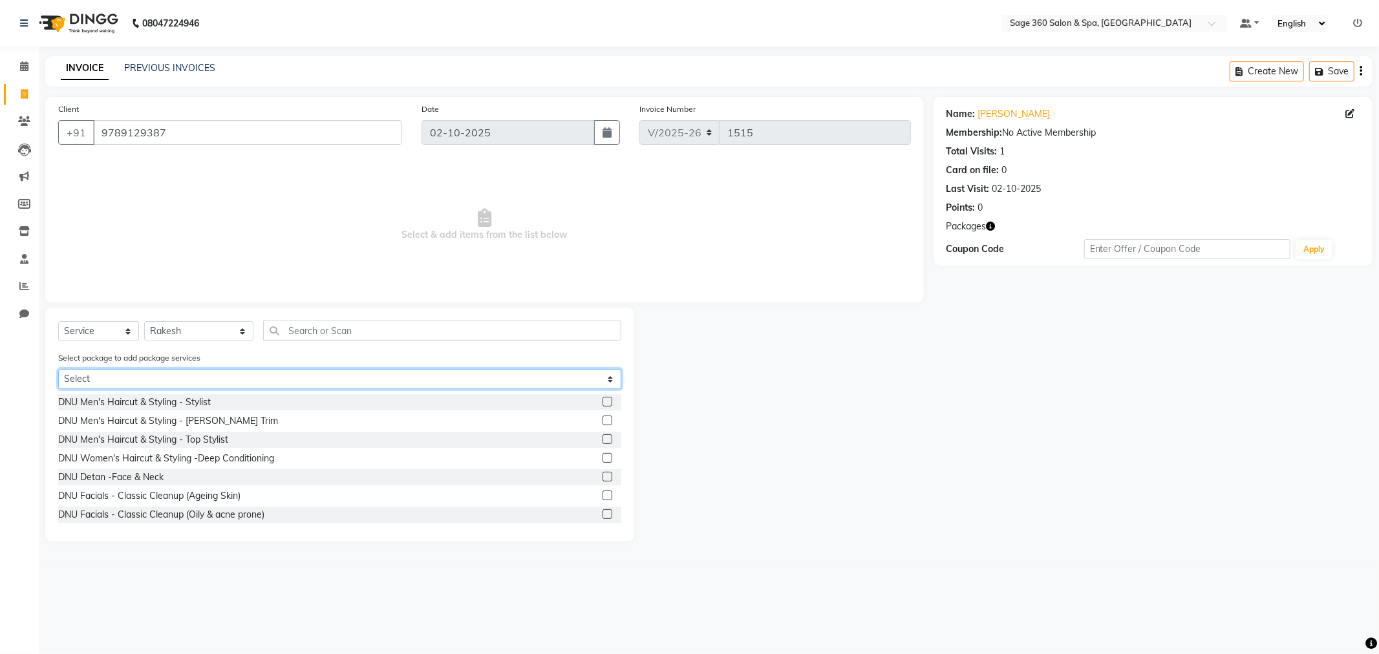
click at [385, 378] on select "Select Body Massage B1G1 2K 60min" at bounding box center [339, 379] width 563 height 20
select select "1: Object"
click at [58, 369] on select "Select Body Massage B1G1 2K 60min" at bounding box center [339, 379] width 563 height 20
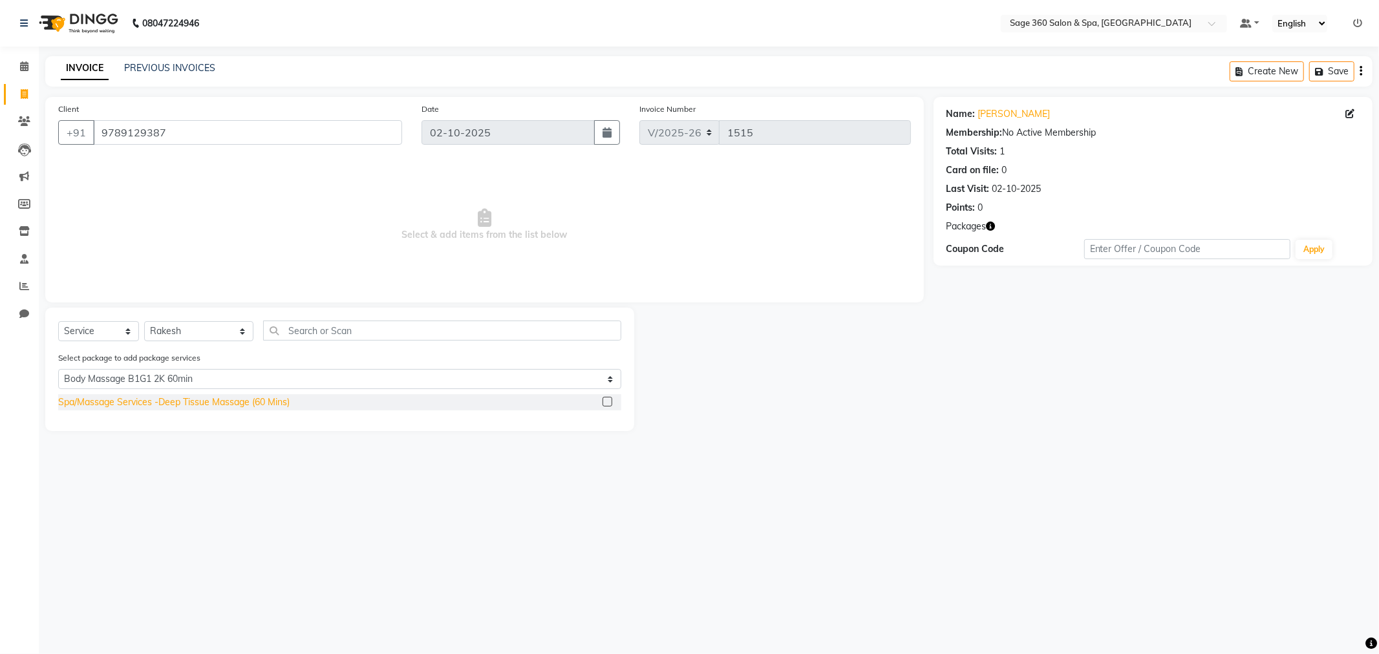
click at [285, 401] on div "Spa/Massage Services -Deep Tissue Massage (60 Mins)" at bounding box center [173, 403] width 231 height 14
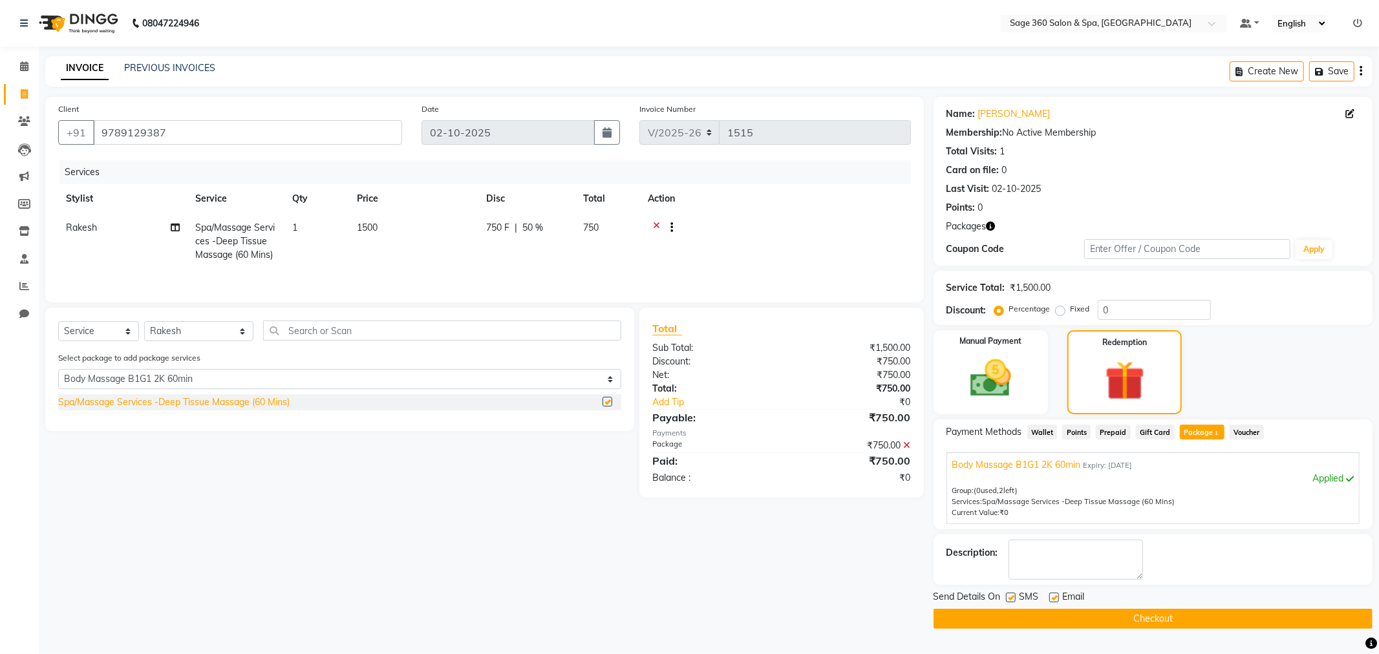
checkbox input "false"
click at [1055, 595] on label at bounding box center [1054, 598] width 10 height 10
click at [1055, 595] on input "checkbox" at bounding box center [1053, 598] width 8 height 8
checkbox input "false"
click at [1082, 618] on button "Checkout" at bounding box center [1153, 619] width 439 height 20
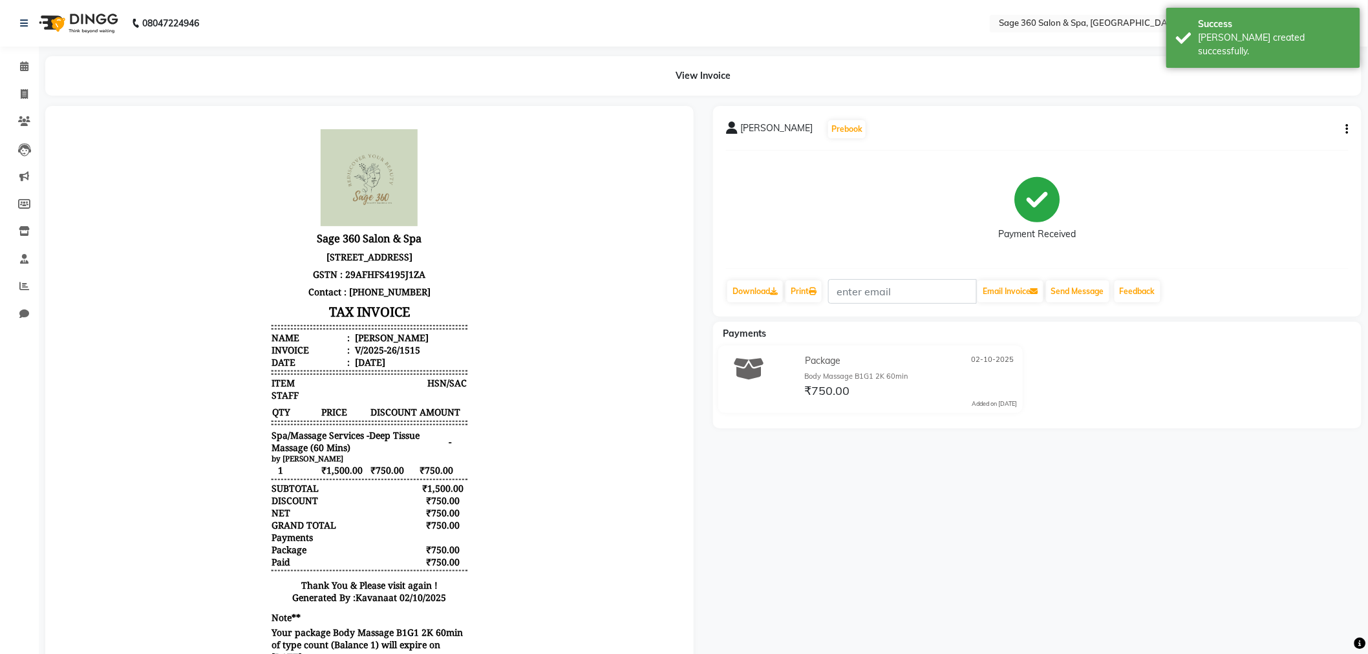
scroll to position [10, 0]
click at [28, 66] on span at bounding box center [24, 66] width 23 height 15
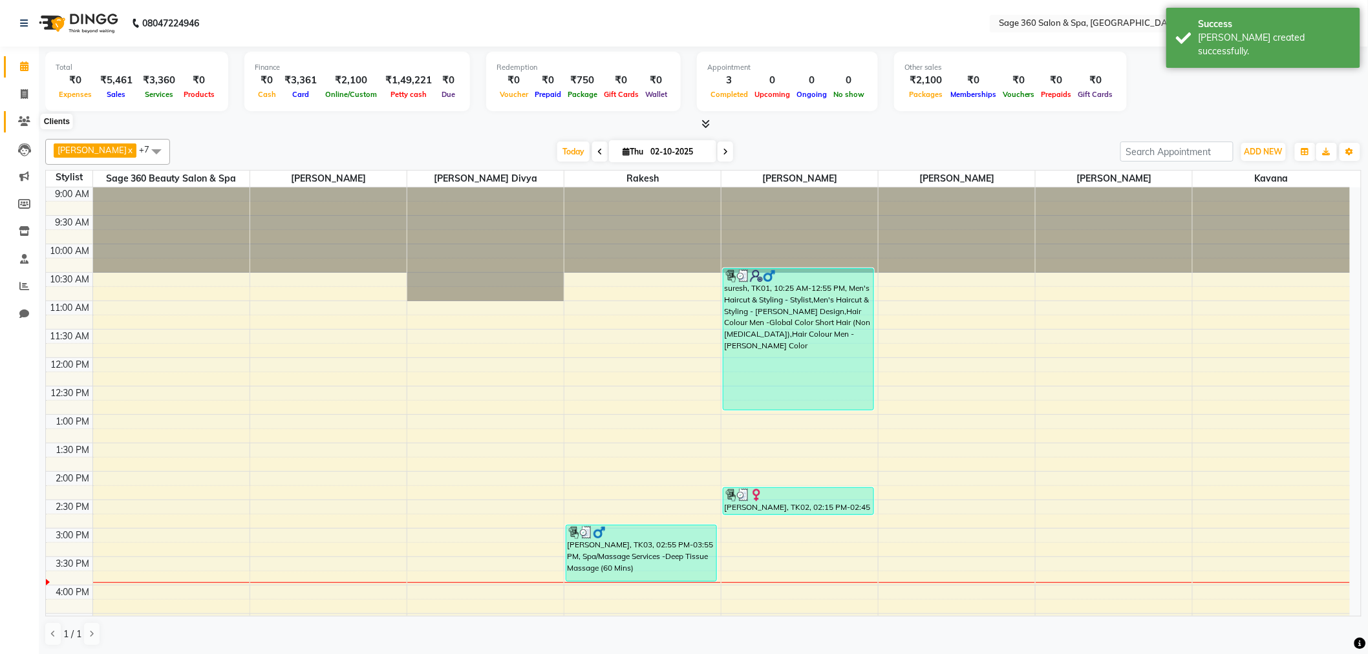
click at [27, 118] on icon at bounding box center [24, 121] width 12 height 10
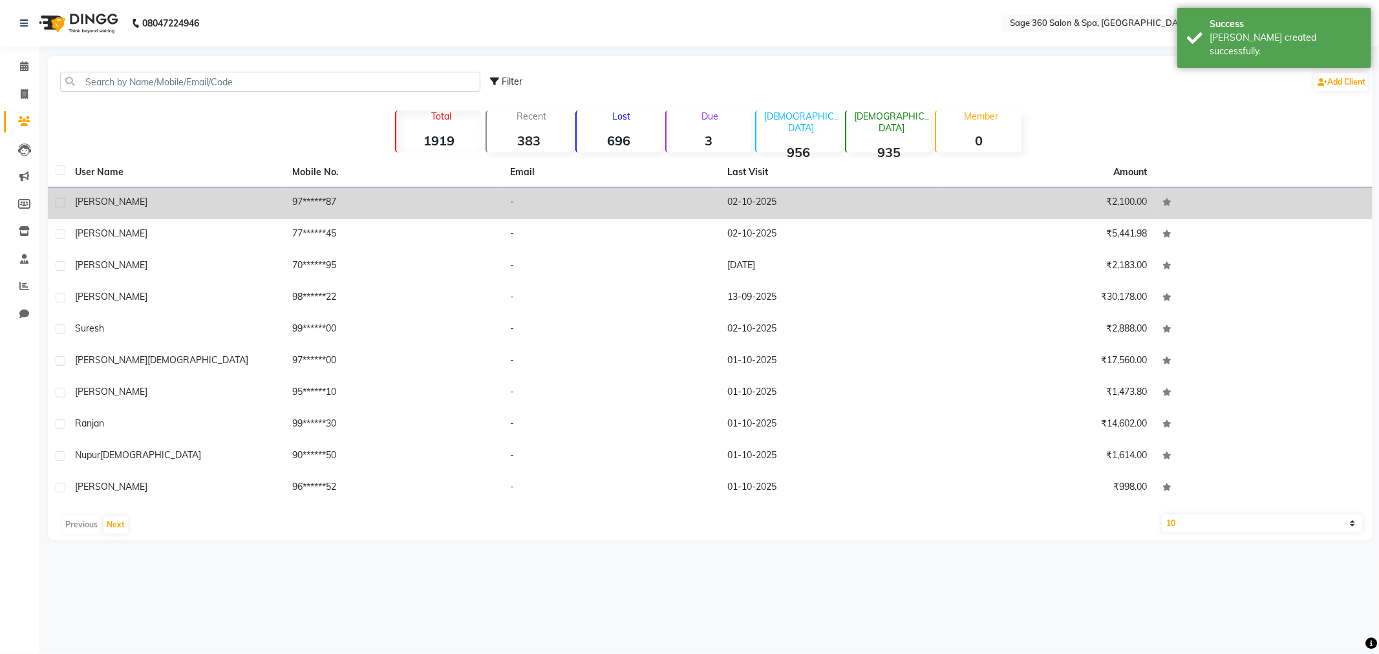
click at [699, 205] on td "-" at bounding box center [611, 204] width 218 height 32
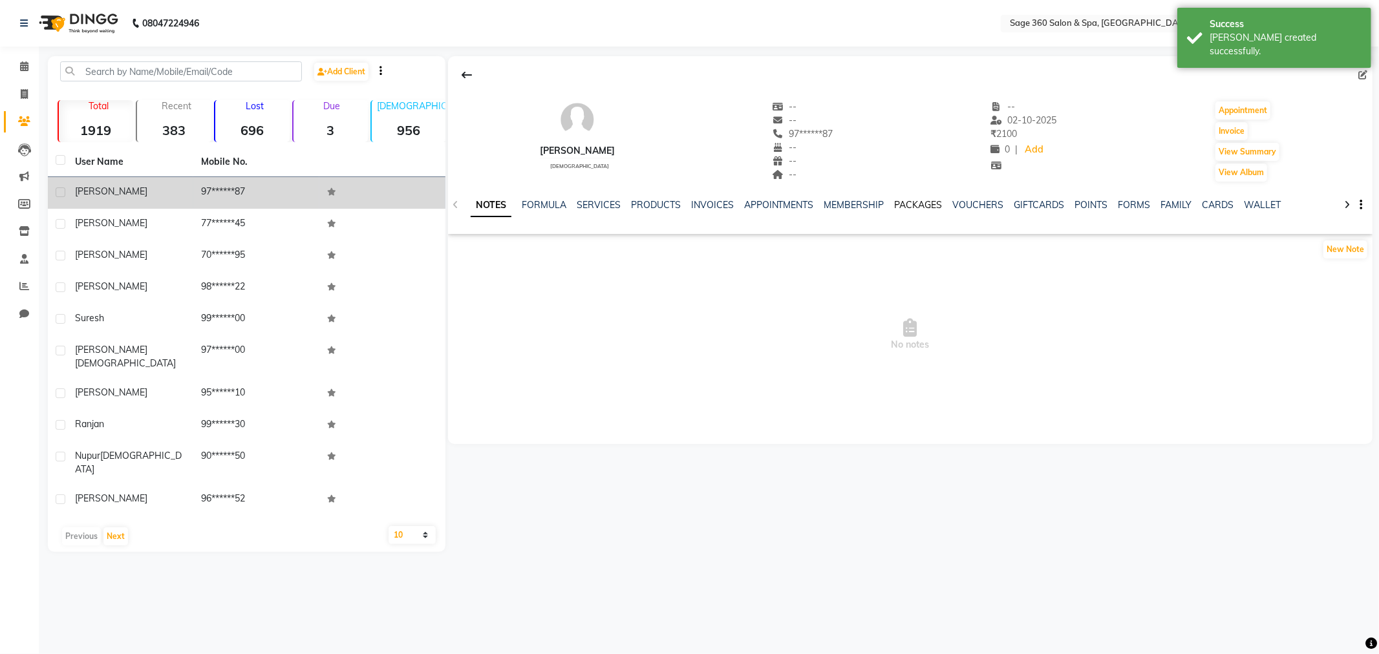
click at [918, 204] on link "PACKAGES" at bounding box center [919, 205] width 48 height 12
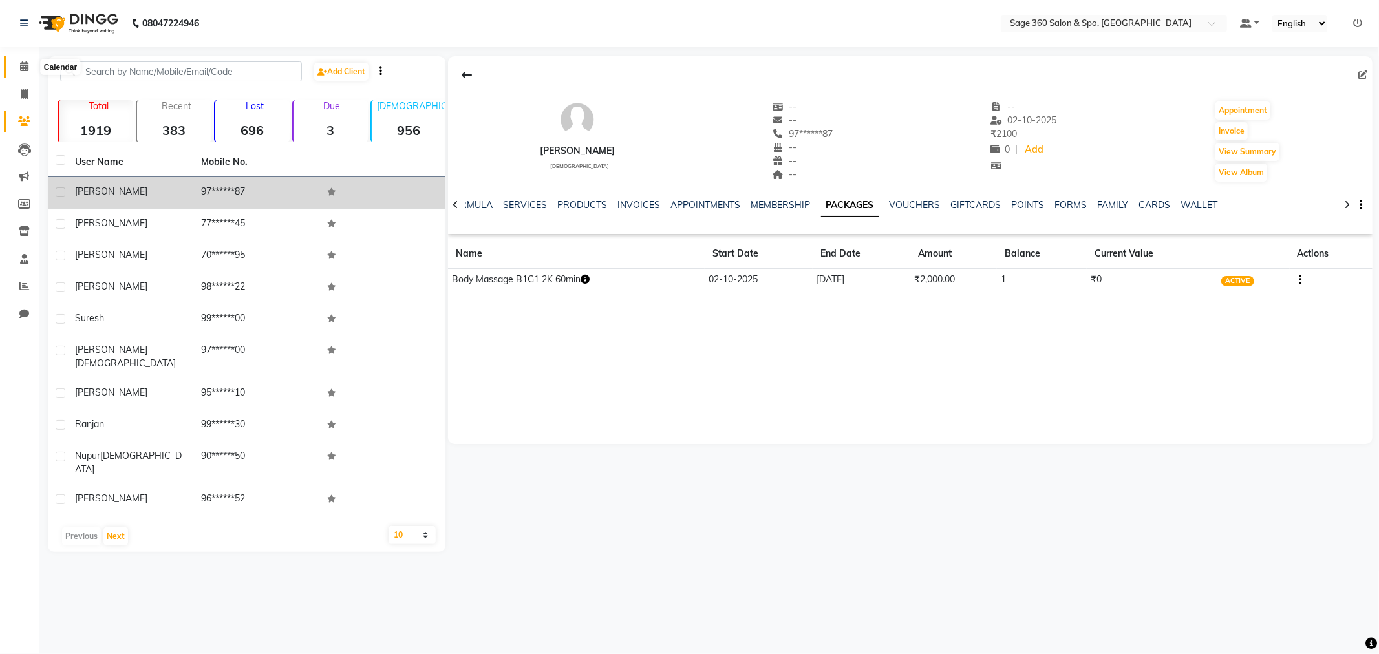
click at [25, 67] on icon at bounding box center [24, 66] width 8 height 10
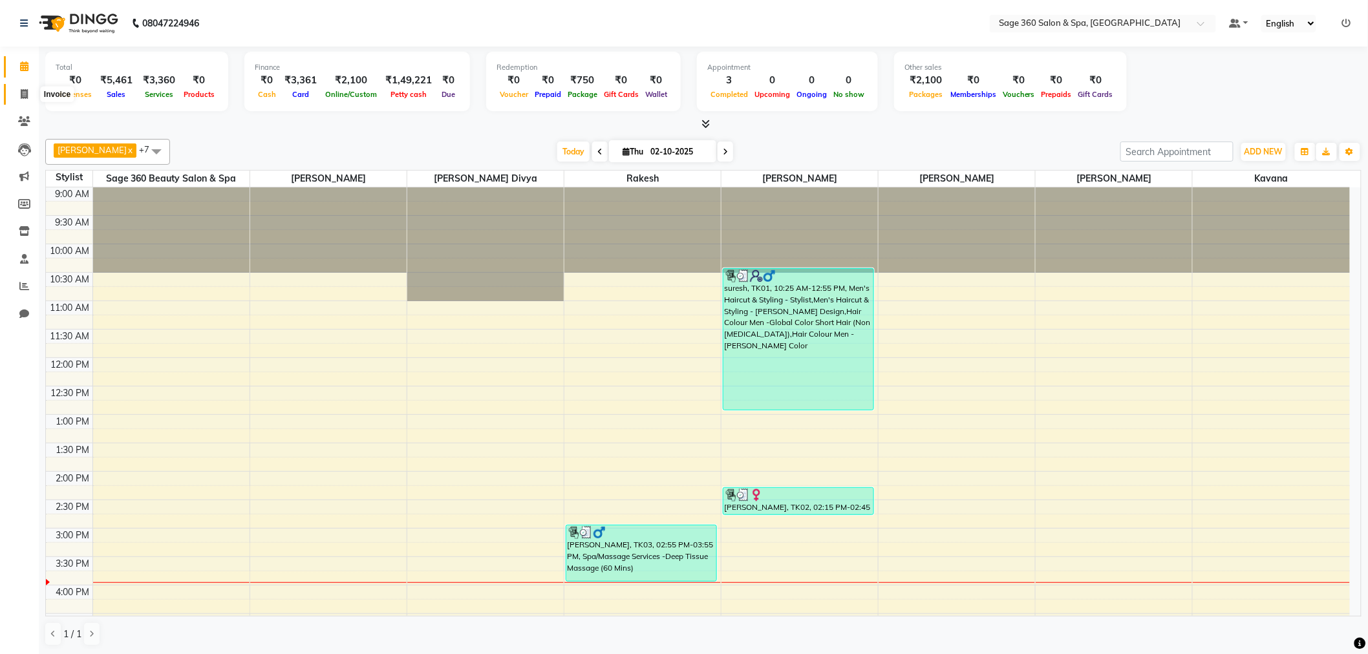
click at [22, 92] on icon at bounding box center [24, 94] width 7 height 10
select select "7678"
select select "service"
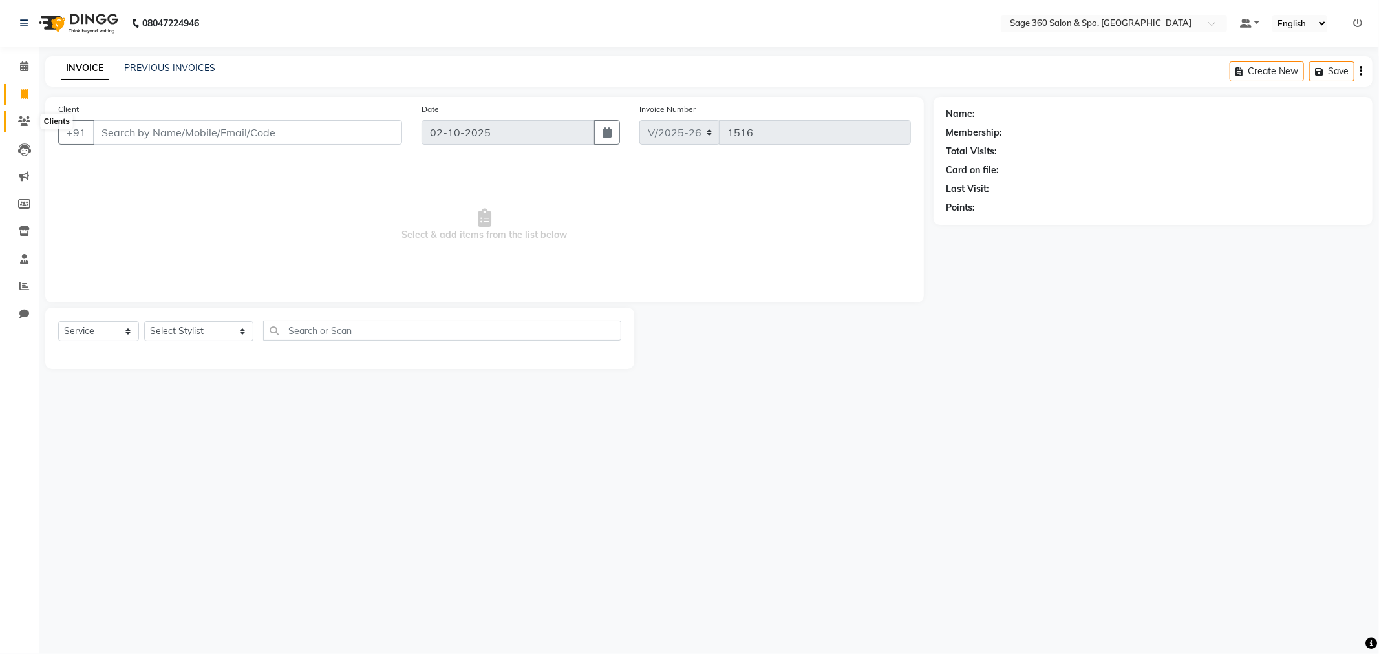
click at [15, 119] on span at bounding box center [24, 121] width 23 height 15
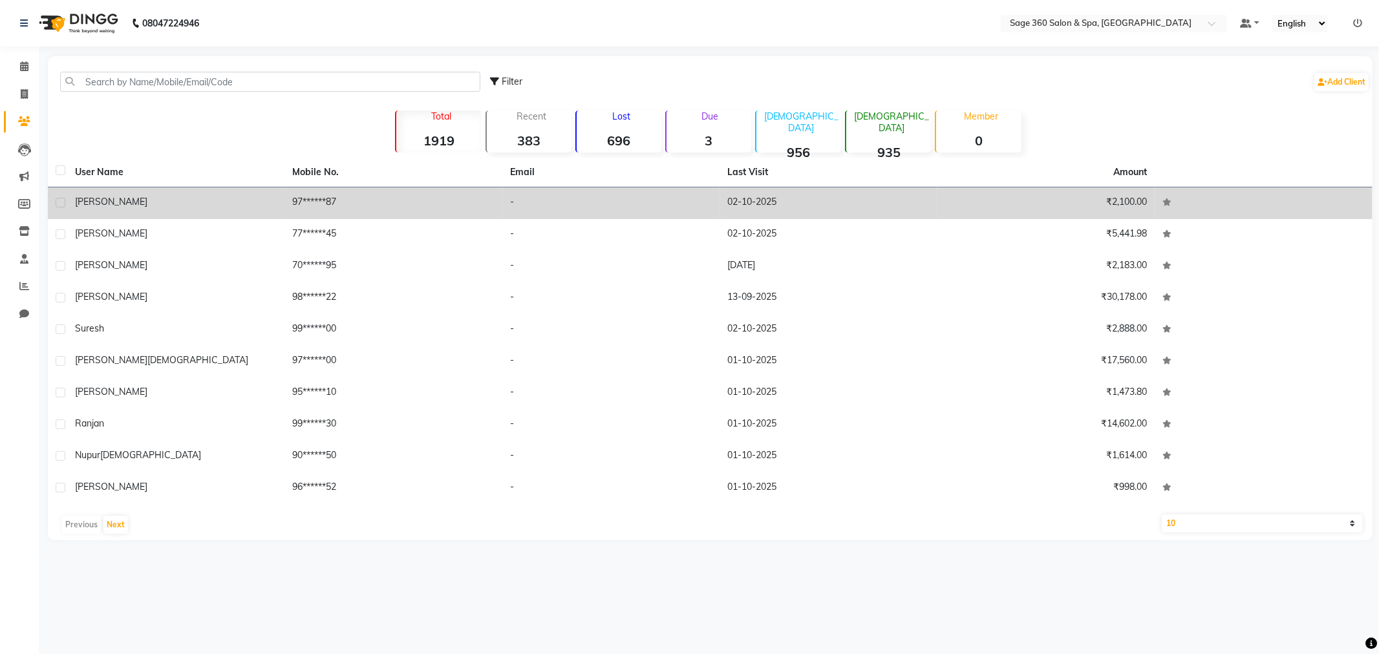
drag, startPoint x: 253, startPoint y: 189, endPoint x: 327, endPoint y: 206, distance: 76.2
click at [253, 189] on td "[PERSON_NAME]" at bounding box center [176, 204] width 218 height 32
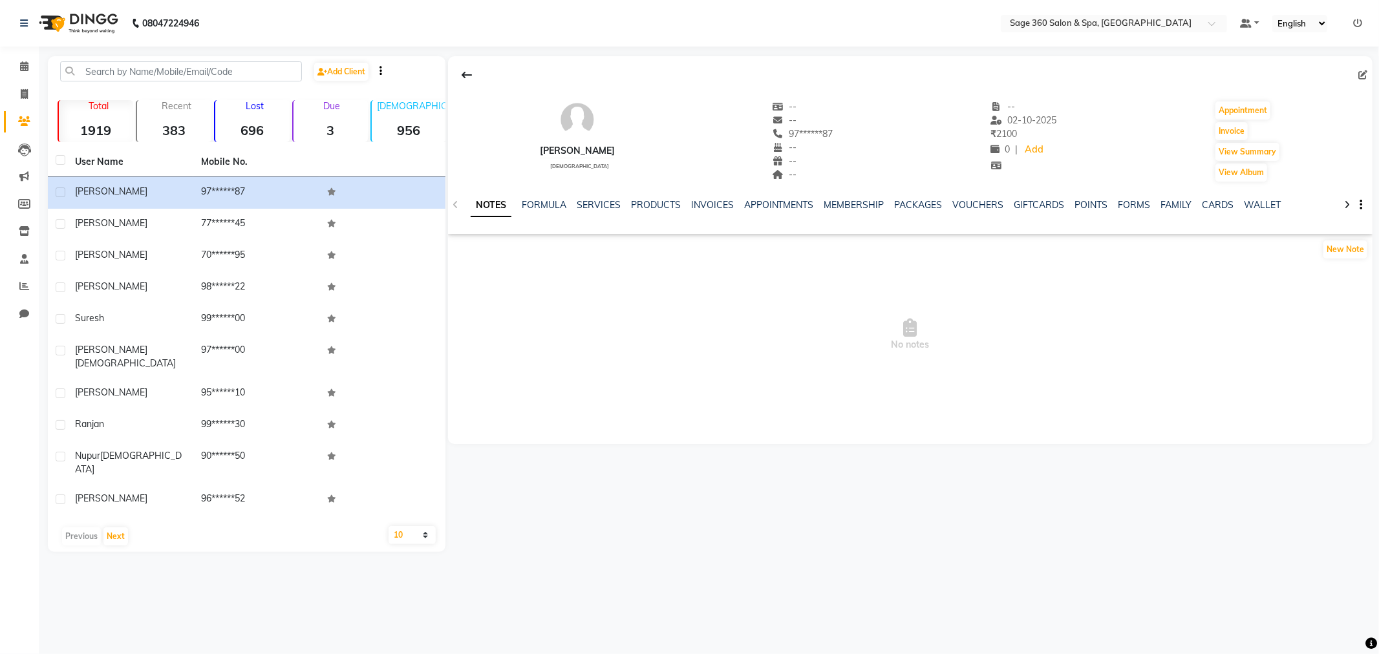
drag, startPoint x: 1365, startPoint y: 65, endPoint x: 1362, endPoint y: 73, distance: 8.8
click at [1362, 73] on div at bounding box center [910, 75] width 925 height 25
click at [1362, 73] on icon at bounding box center [1363, 74] width 9 height 9
select select "male"
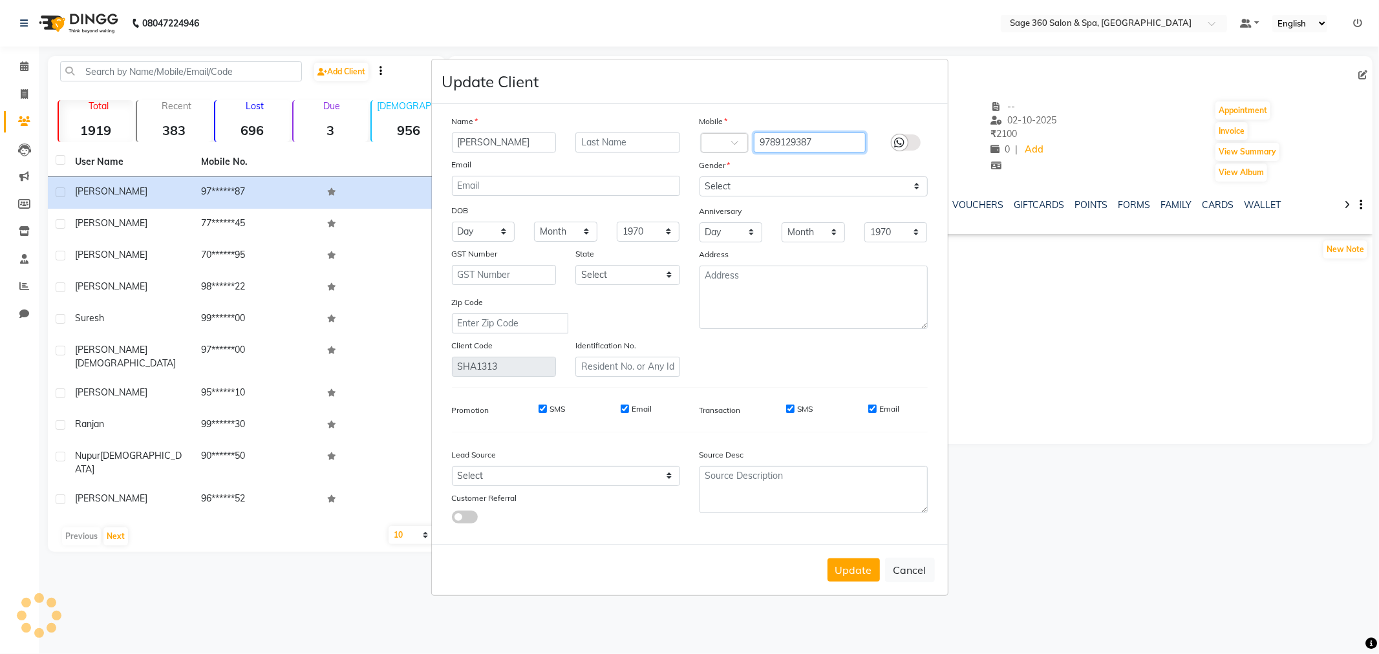
drag, startPoint x: 850, startPoint y: 147, endPoint x: 641, endPoint y: 150, distance: 208.2
click at [641, 150] on div "Name Ravi teja Email DOB Day 01 02 03 04 05 06 07 08 09 10 11 12 13 14 15 16 17…" at bounding box center [689, 245] width 495 height 263
drag, startPoint x: 836, startPoint y: 553, endPoint x: 850, endPoint y: 570, distance: 21.6
click at [837, 554] on div "Update Cancel" at bounding box center [690, 569] width 516 height 51
click at [852, 571] on button "Update" at bounding box center [854, 570] width 52 height 23
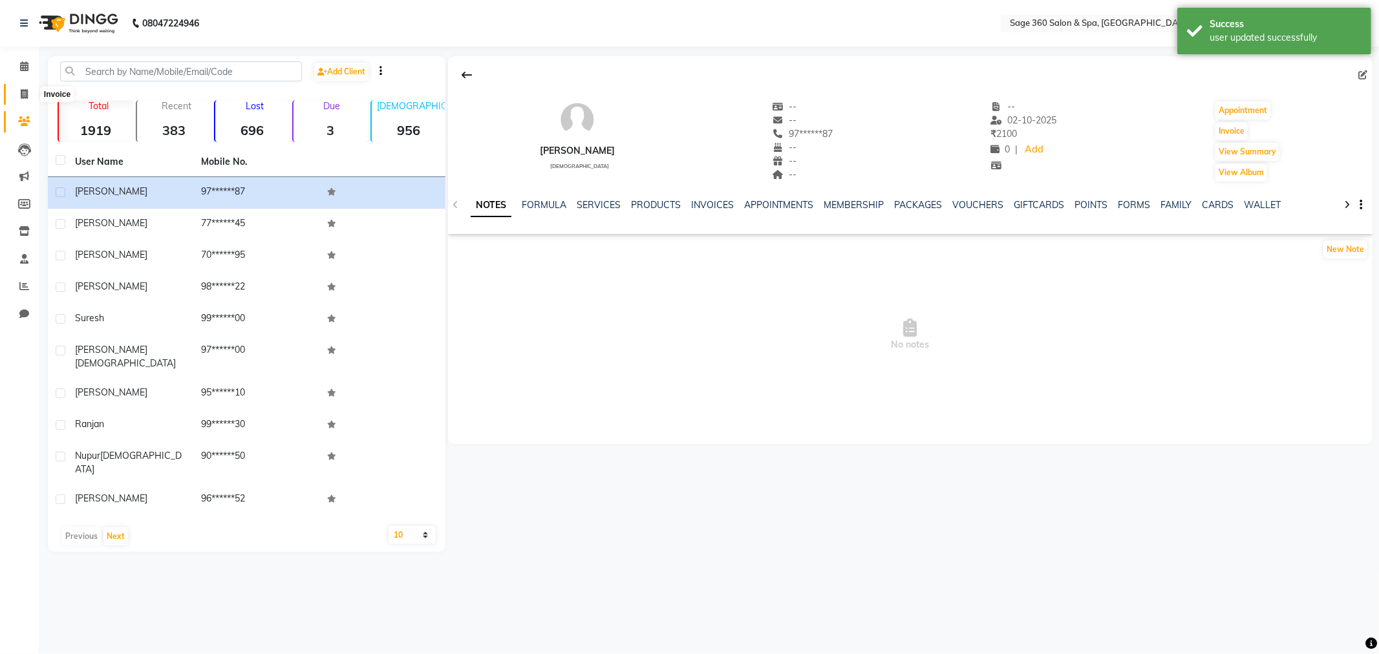
click at [25, 94] on icon at bounding box center [24, 94] width 7 height 10
select select "7678"
select select "service"
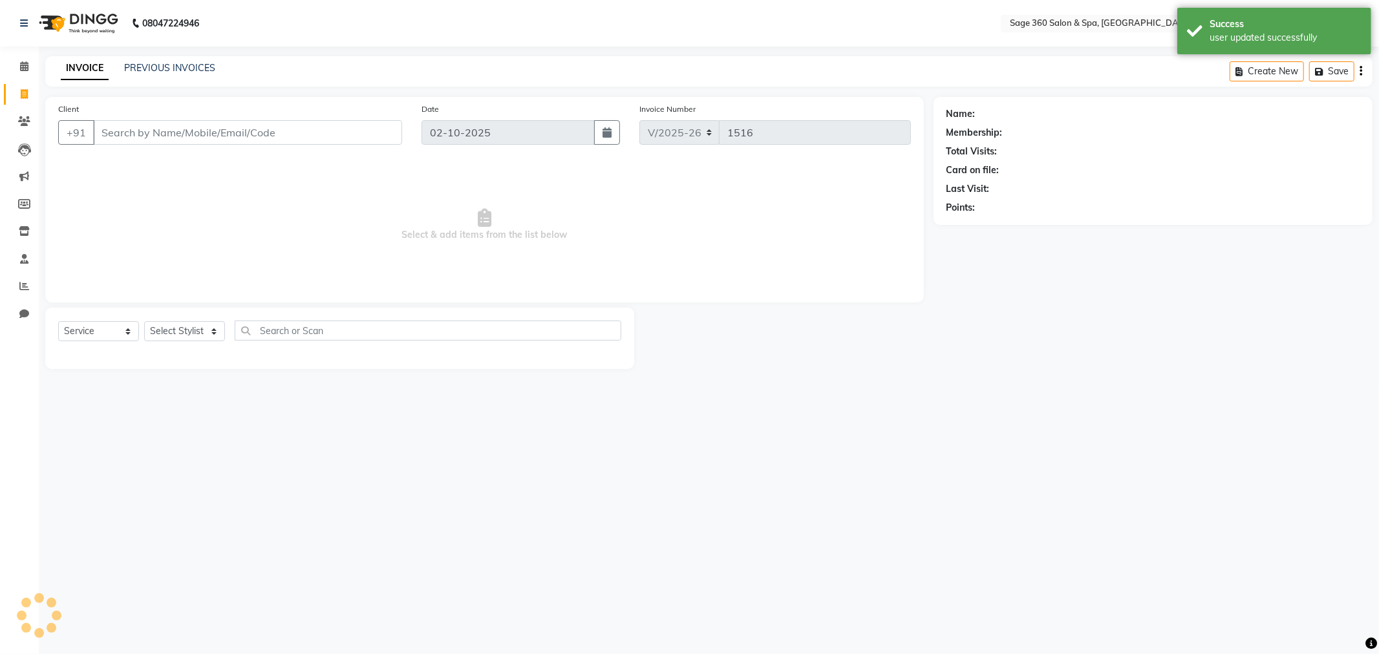
click at [151, 122] on input "Client" at bounding box center [247, 132] width 309 height 25
type input "9789129387"
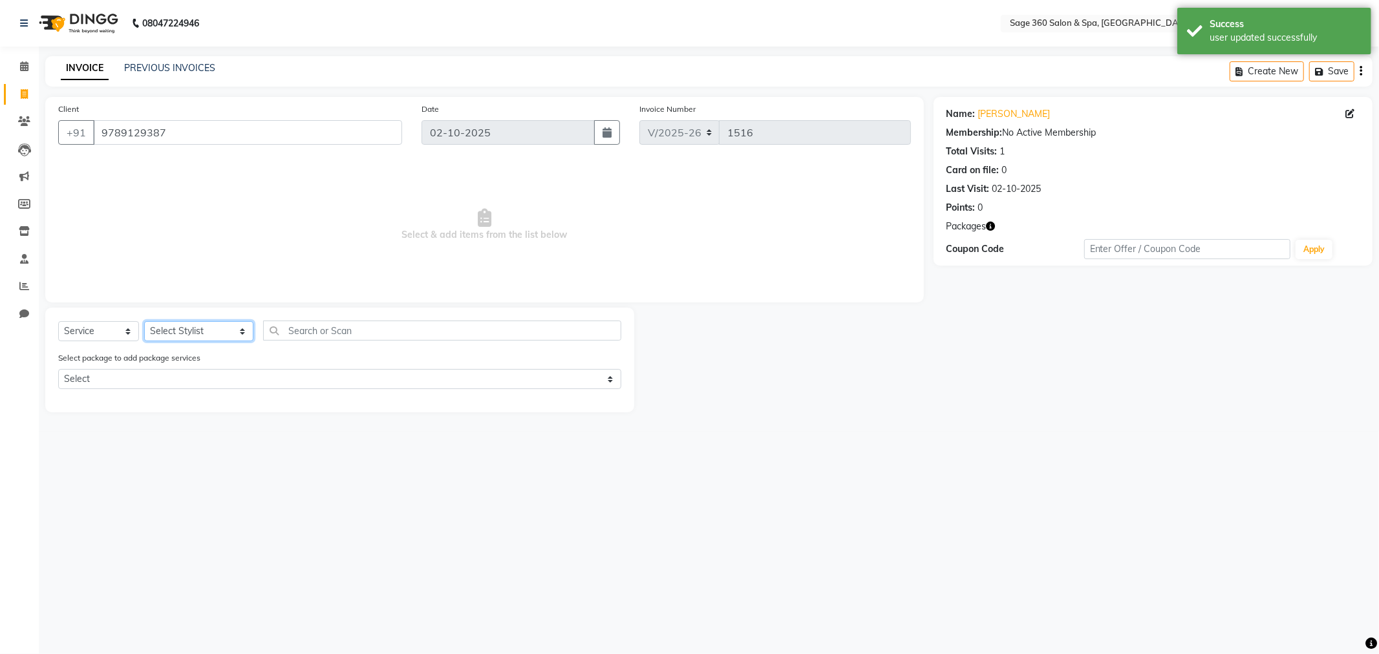
click at [215, 325] on select "Select Stylist Ali Gagan Julie Rai Kavana Nadeem Padmja Mitta Paramjot Pavithra…" at bounding box center [198, 331] width 109 height 20
select select "71259"
click at [144, 322] on select "Select Stylist Ali Gagan Julie Rai Kavana Nadeem Padmja Mitta Paramjot Pavithra…" at bounding box center [198, 331] width 109 height 20
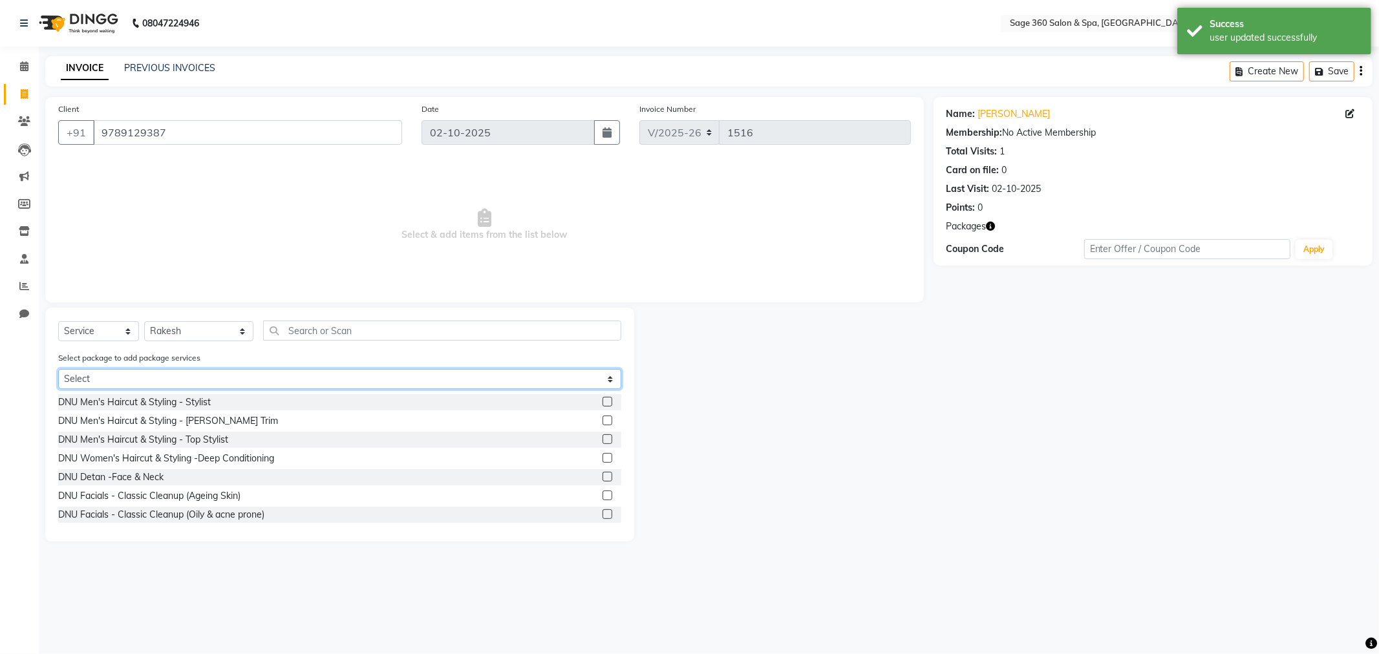
click at [410, 372] on select "Select Body Massage B1G1 2K 60min" at bounding box center [339, 379] width 563 height 20
select select "1: Object"
click at [58, 369] on select "Select Body Massage B1G1 2K 60min" at bounding box center [339, 379] width 563 height 20
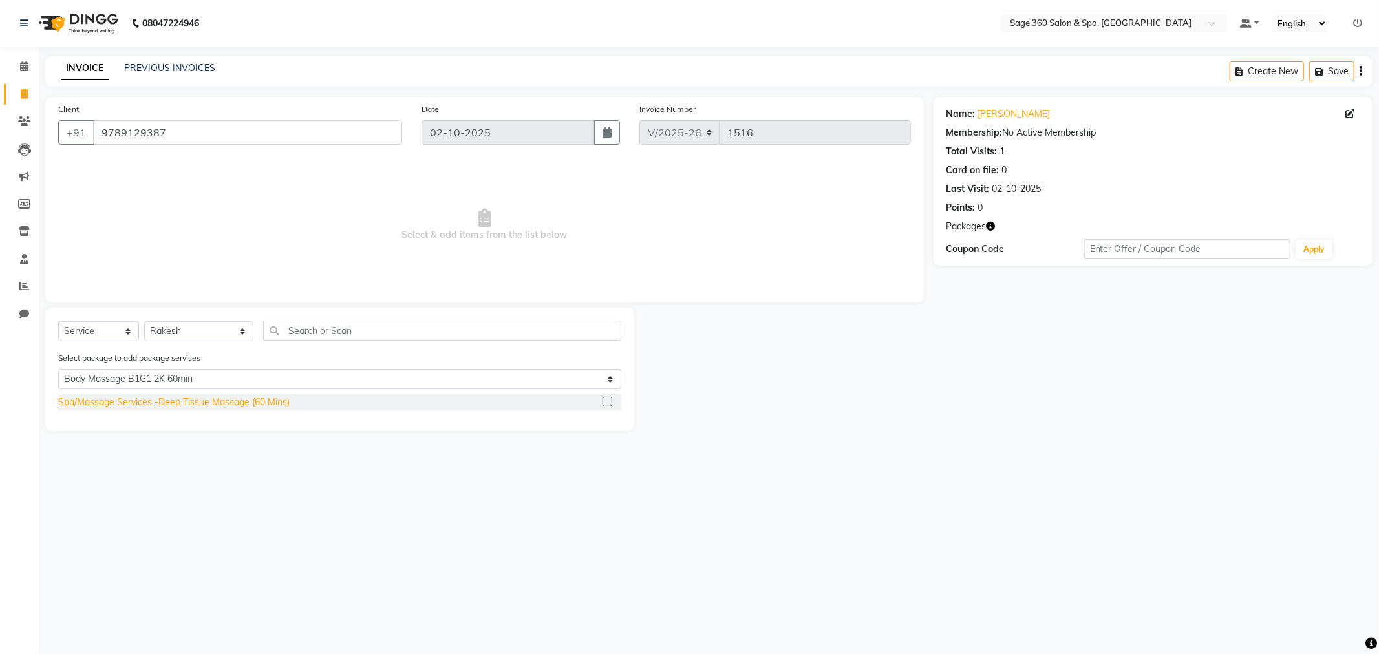
click at [213, 408] on div "Spa/Massage Services -Deep Tissue Massage (60 Mins)" at bounding box center [173, 403] width 231 height 14
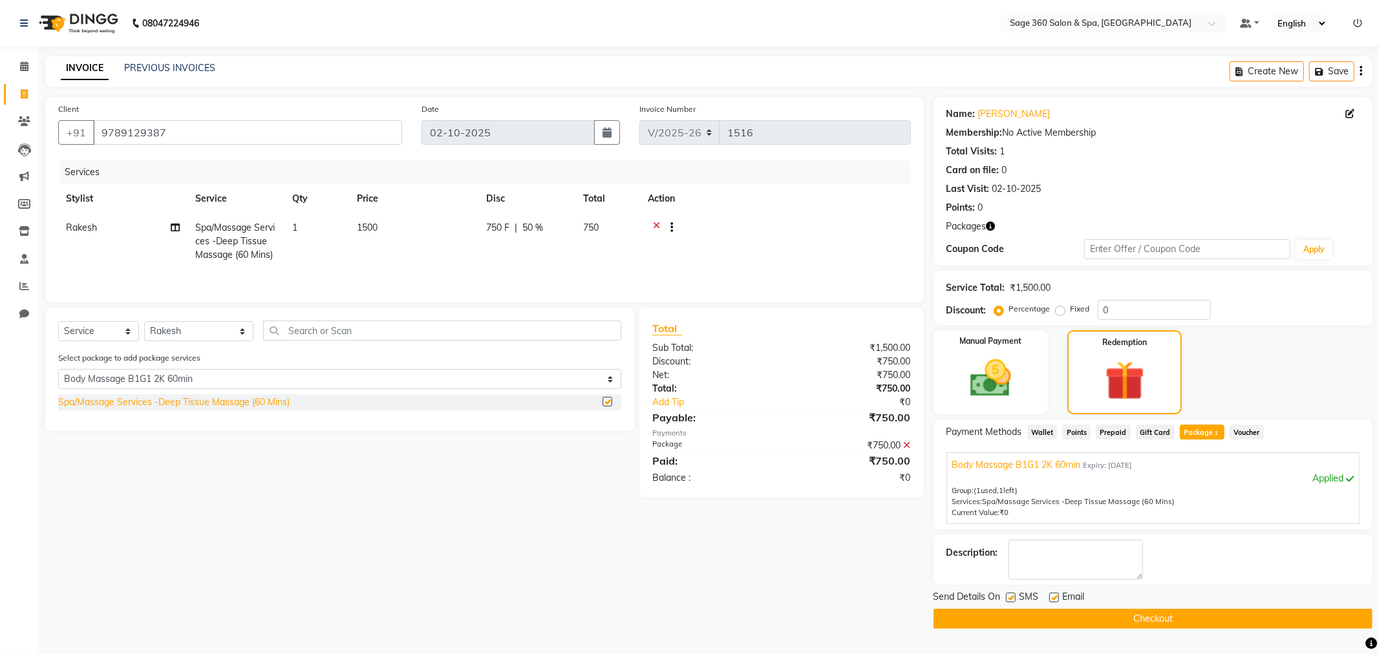
checkbox input "false"
click at [1052, 596] on label at bounding box center [1054, 598] width 10 height 10
click at [1052, 596] on input "checkbox" at bounding box center [1053, 598] width 8 height 8
checkbox input "false"
click at [26, 67] on icon at bounding box center [24, 66] width 8 height 10
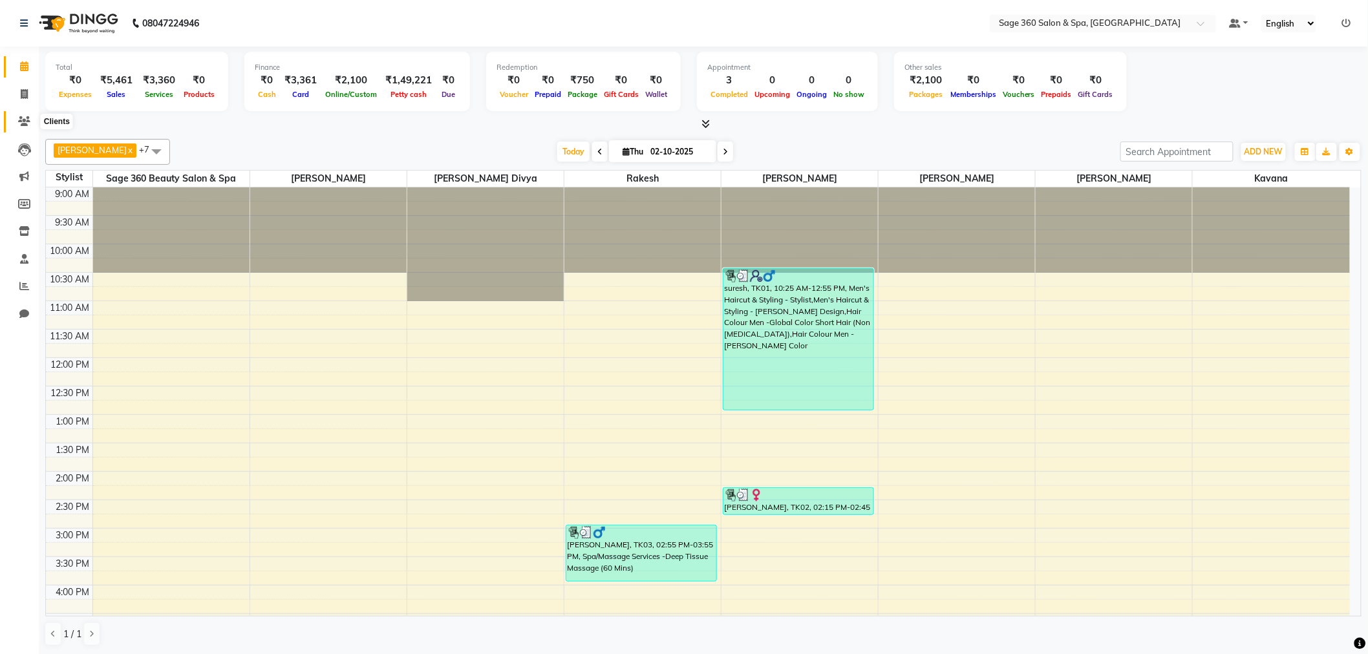
click at [23, 119] on icon at bounding box center [24, 121] width 12 height 10
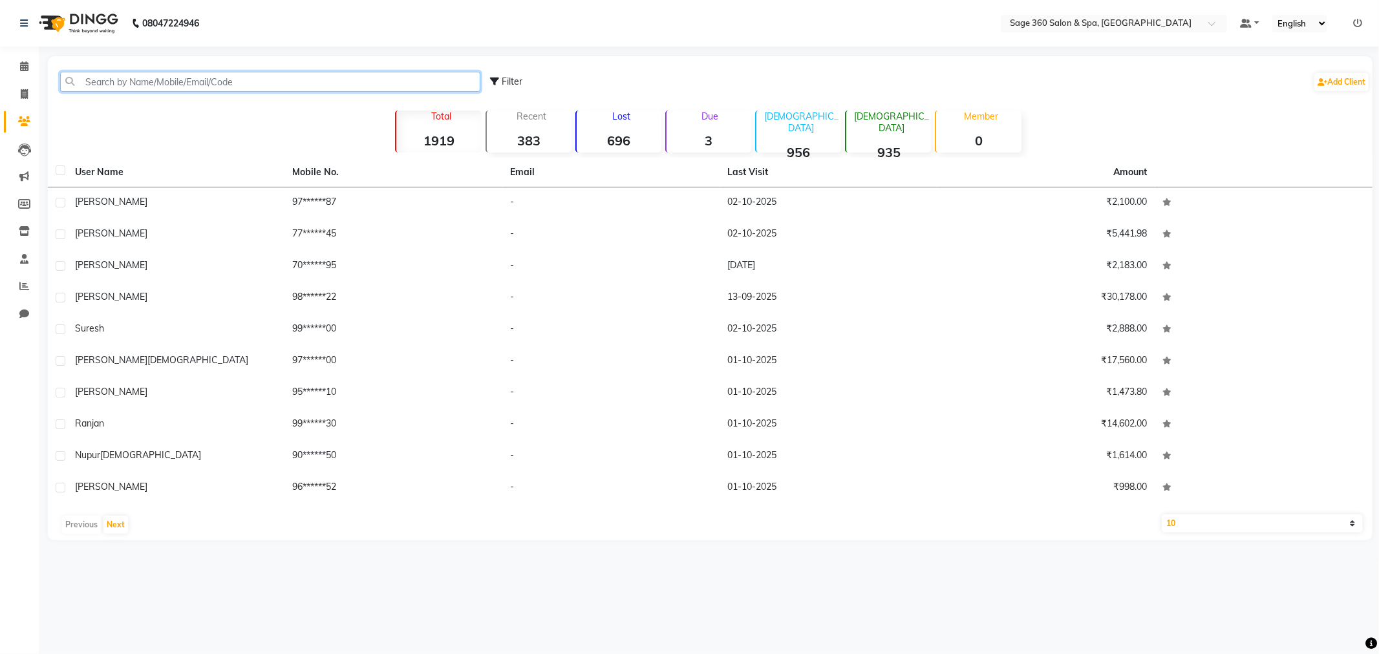
click at [180, 80] on input "text" at bounding box center [270, 82] width 420 height 20
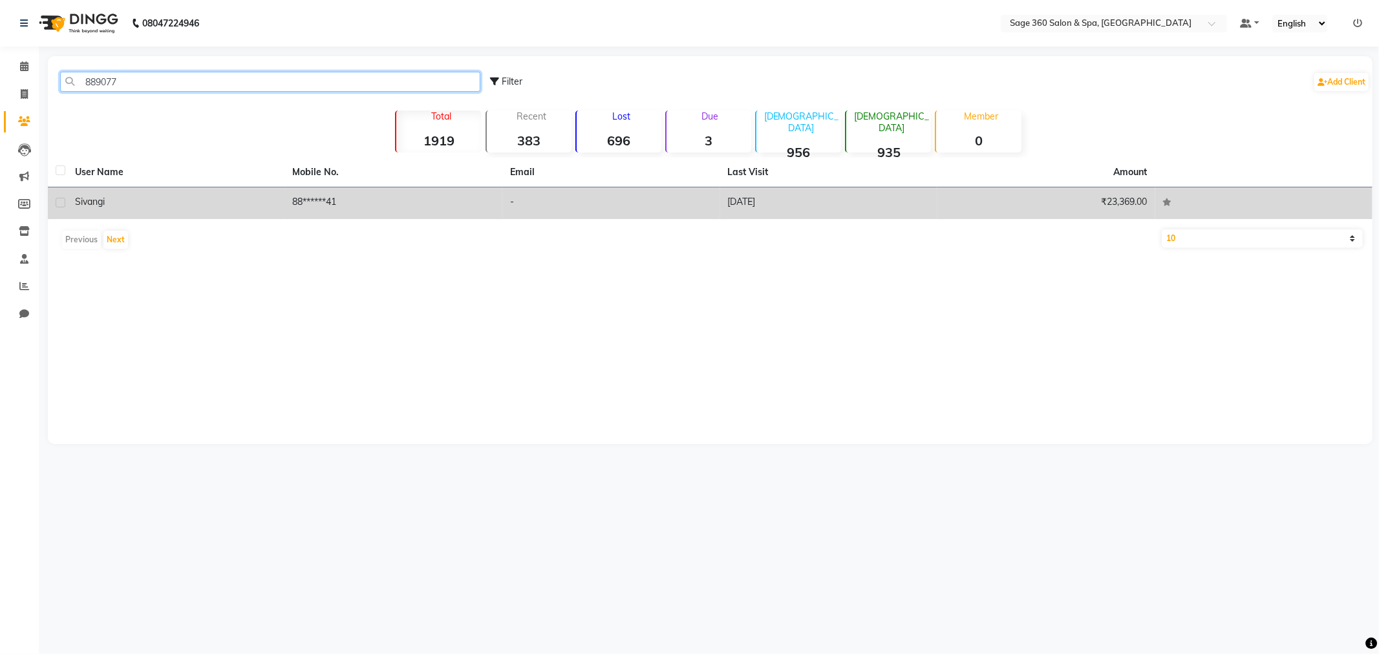
type input "889077"
click at [304, 217] on td "88******41" at bounding box center [394, 204] width 218 height 32
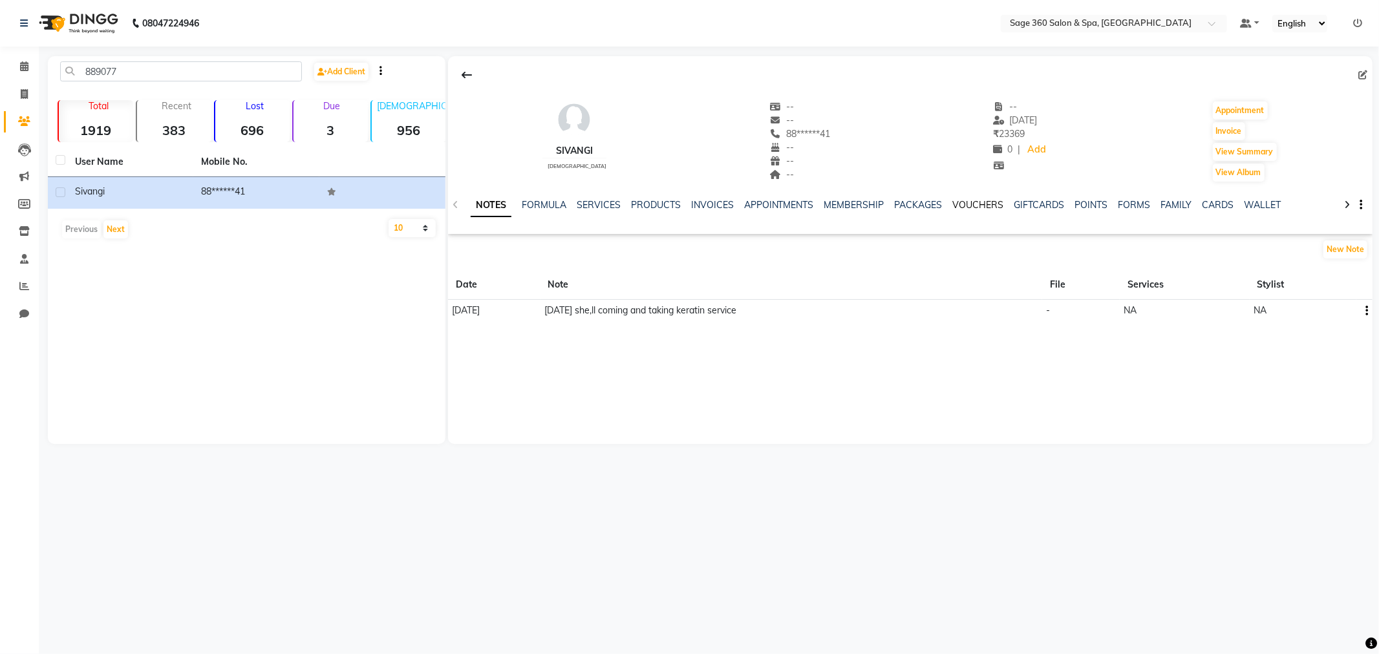
click at [973, 204] on link "VOUCHERS" at bounding box center [978, 205] width 51 height 12
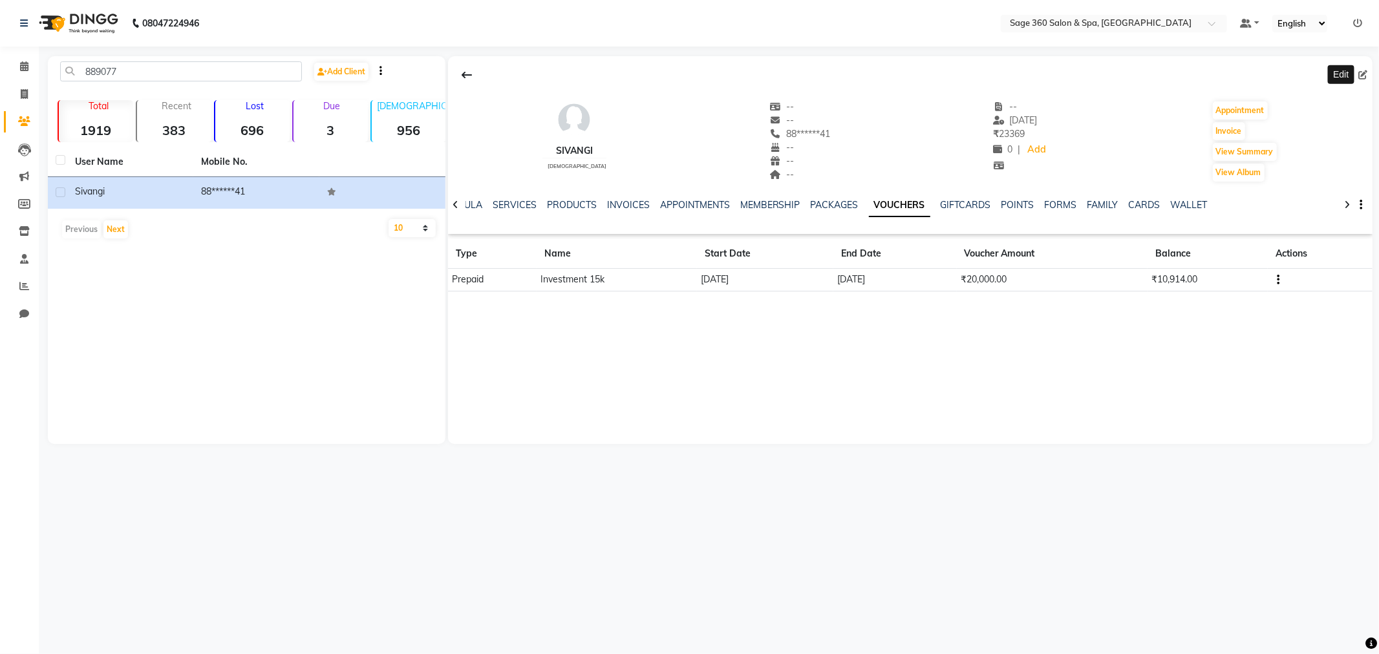
click at [1364, 69] on span at bounding box center [1366, 76] width 14 height 14
click at [1362, 78] on icon at bounding box center [1363, 74] width 9 height 9
select select "[DEMOGRAPHIC_DATA]"
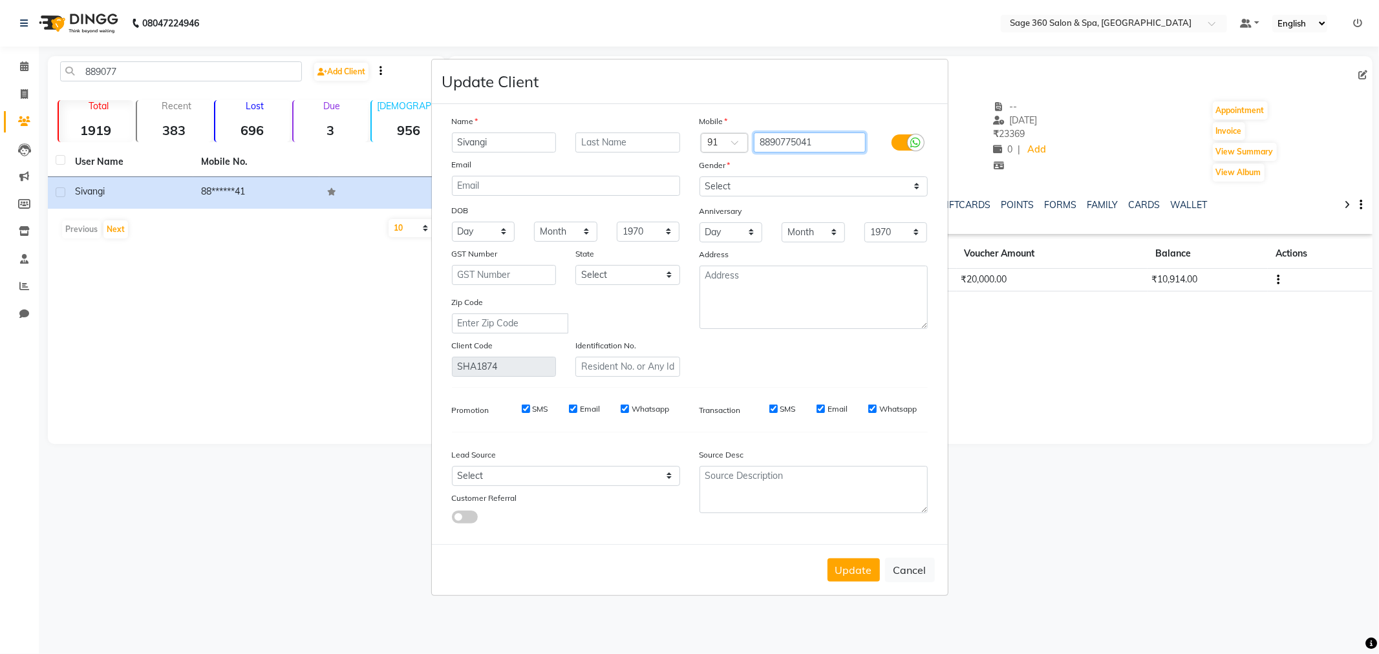
drag, startPoint x: 817, startPoint y: 146, endPoint x: 698, endPoint y: 145, distance: 119.0
click at [698, 145] on div "Country Code × 91 8890775041" at bounding box center [814, 143] width 248 height 21
click at [865, 564] on button "Update" at bounding box center [854, 570] width 52 height 23
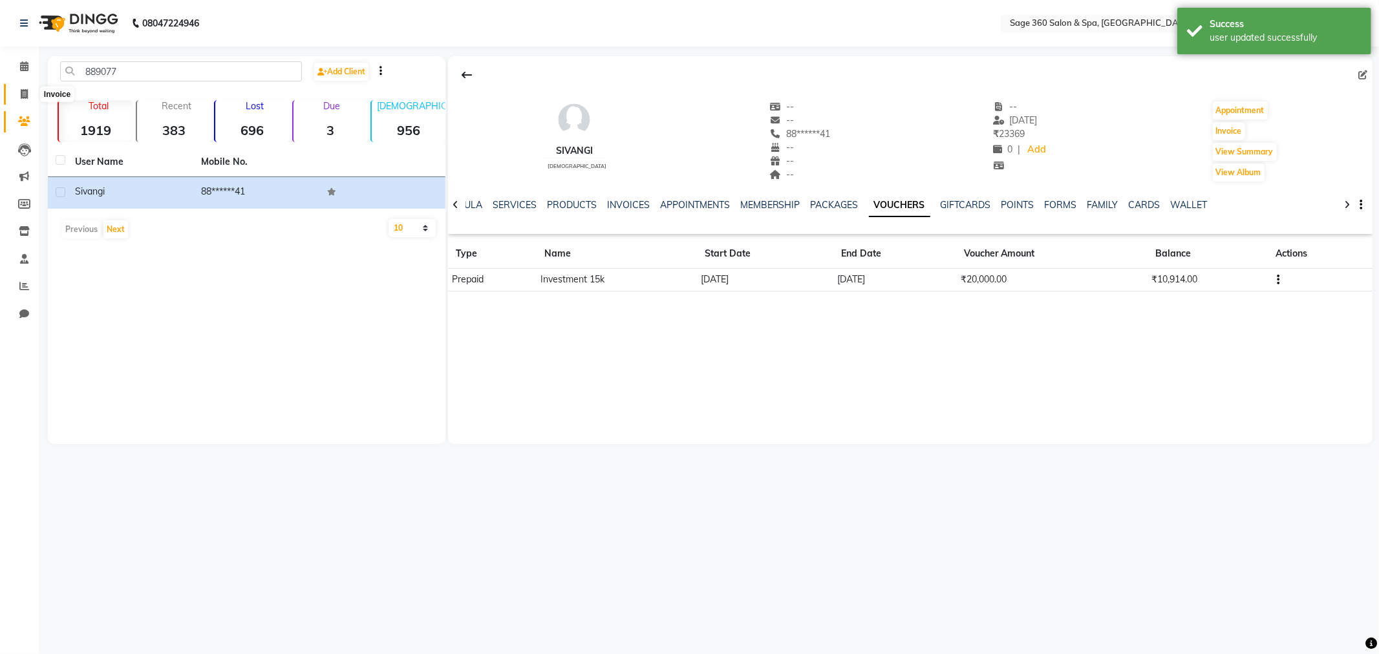
click at [25, 92] on icon at bounding box center [24, 94] width 7 height 10
select select "service"
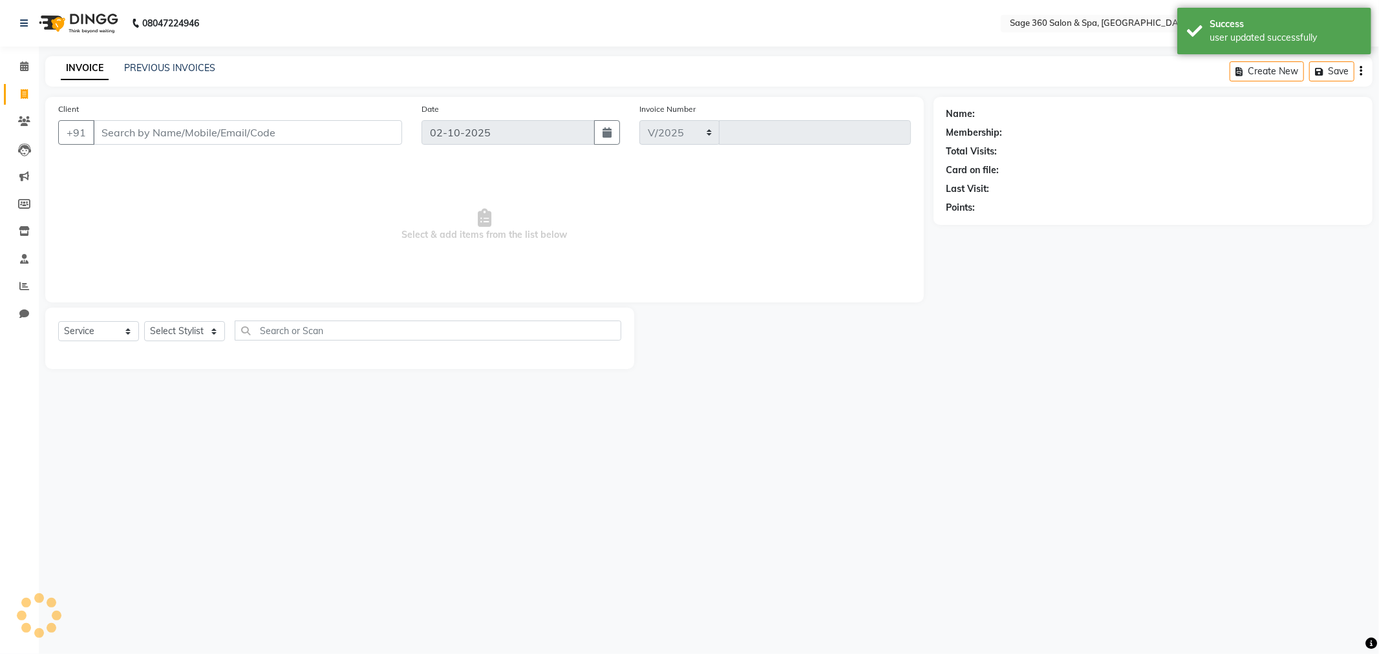
select select "7678"
type input "1516"
click at [160, 128] on input "Client" at bounding box center [247, 132] width 309 height 25
type input "8890775041"
click at [211, 327] on select "Select Stylist Ali Gagan Julie Rai Kavana Nadeem Padmja Mitta Paramjot Pavithra…" at bounding box center [198, 331] width 109 height 20
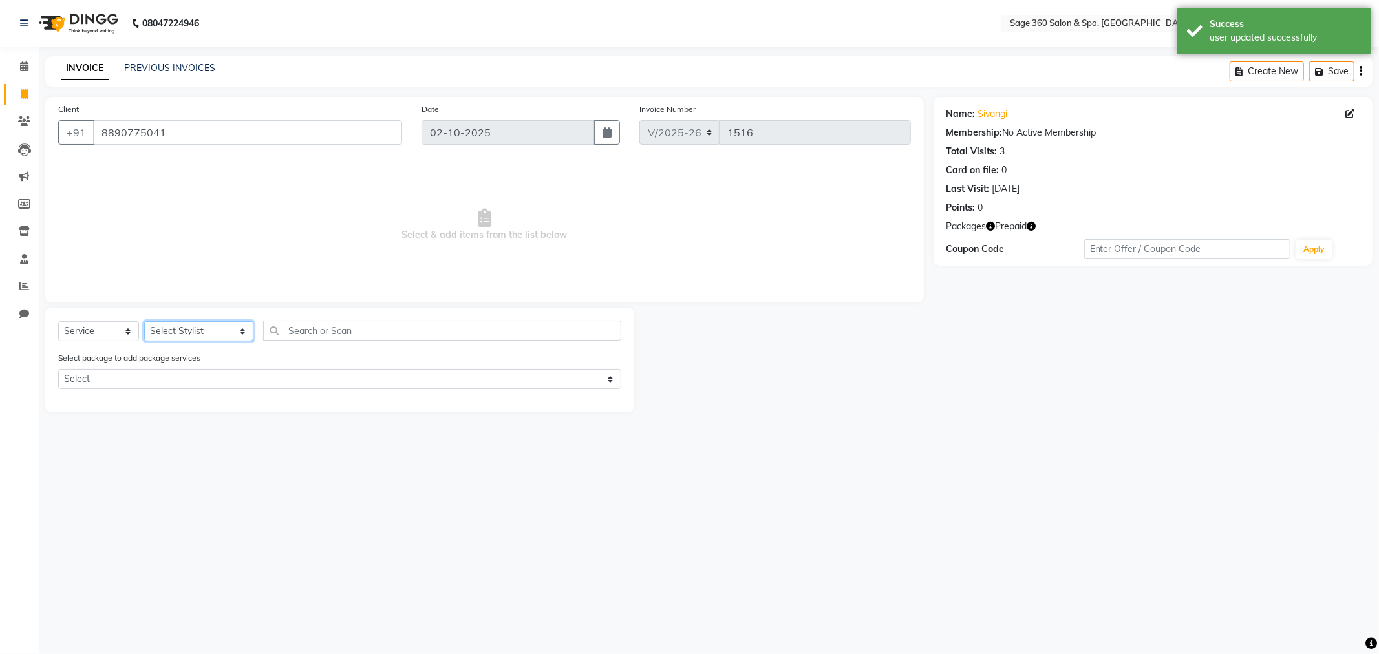
select select "90511"
click at [144, 322] on select "Select Stylist Ali Gagan Julie Rai Kavana Nadeem Padmja Mitta Paramjot Pavithra…" at bounding box center [198, 331] width 109 height 20
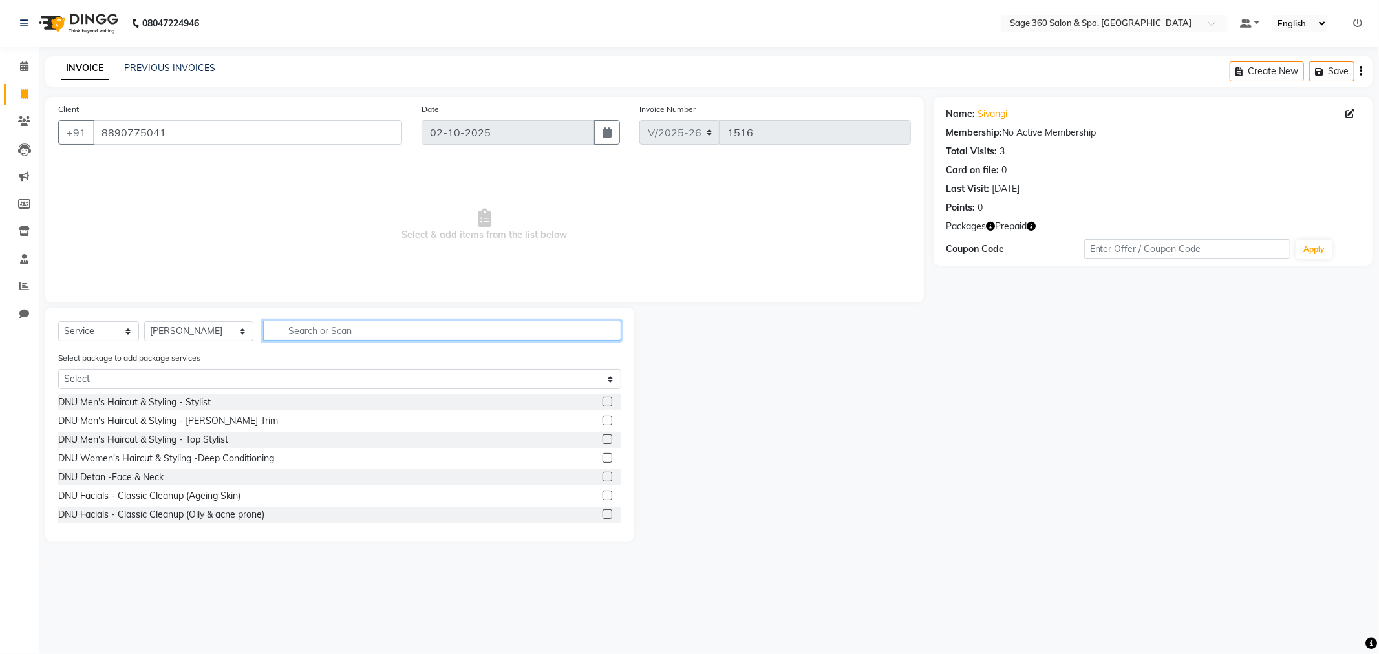
click at [369, 334] on input "text" at bounding box center [442, 331] width 358 height 20
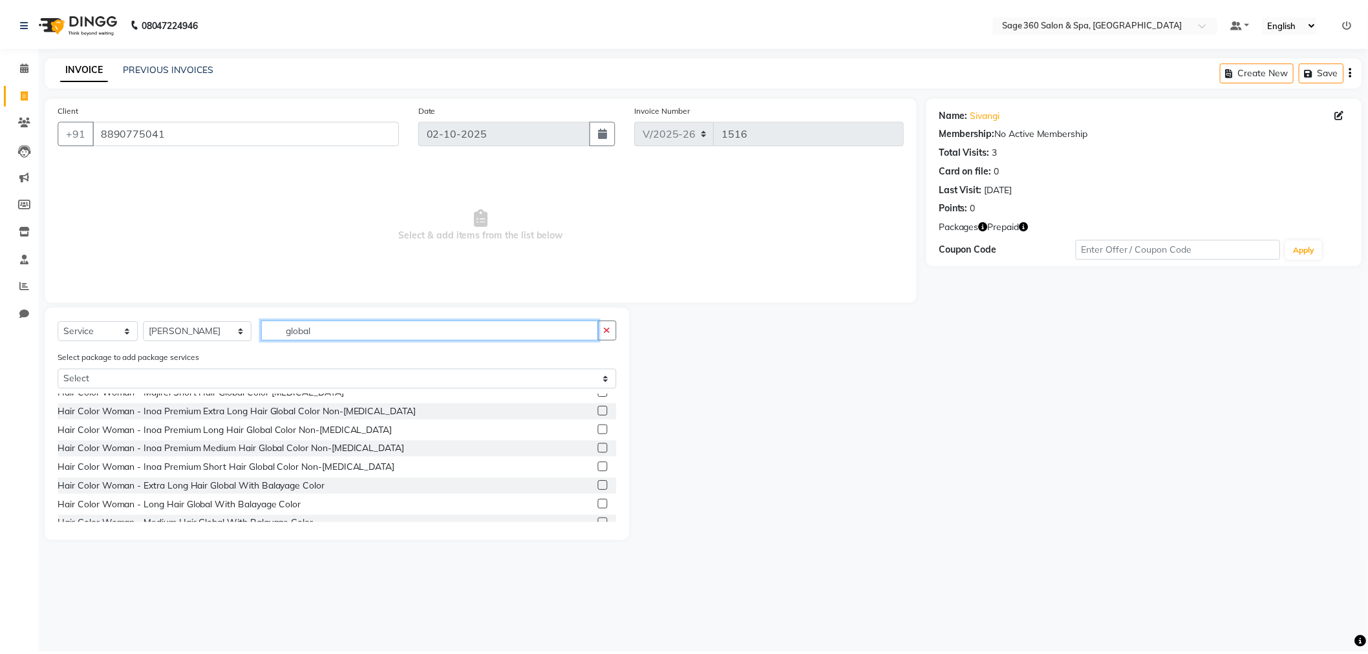
scroll to position [144, 0]
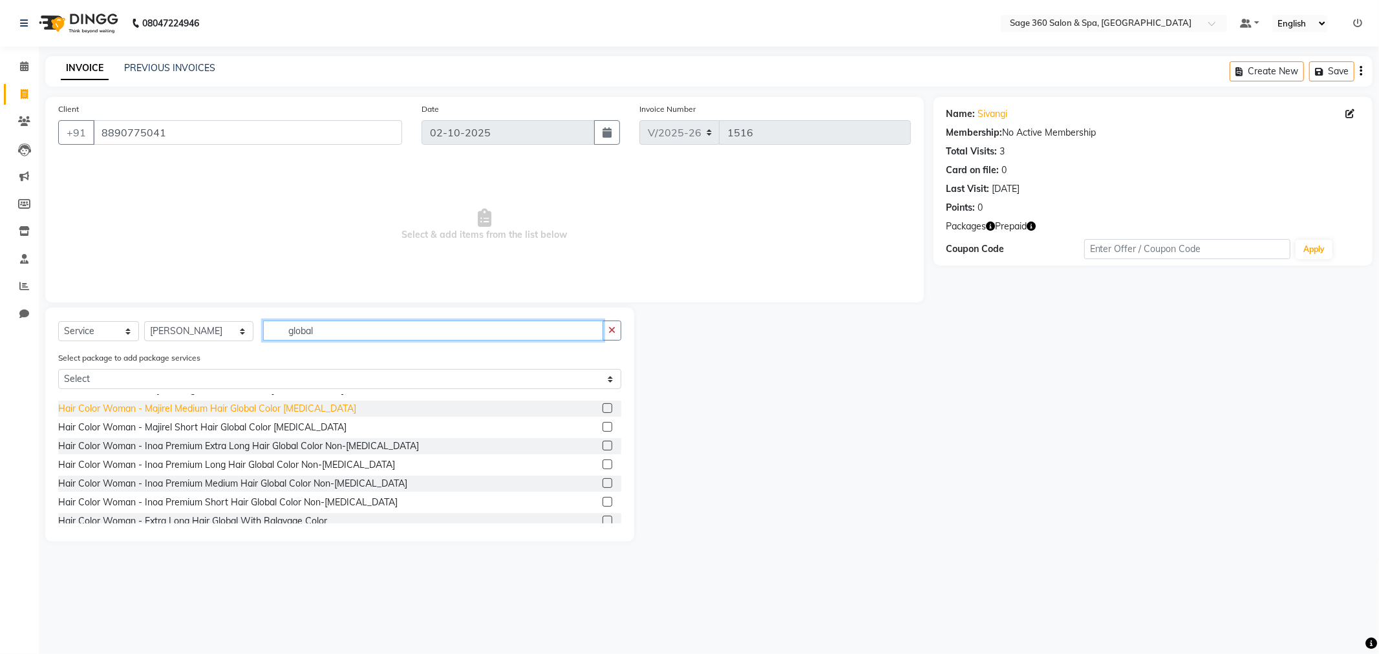
type input "global"
click at [246, 408] on div "Hair Color Woman - Majirel Medium Hair Global Color Ammonia" at bounding box center [207, 409] width 298 height 14
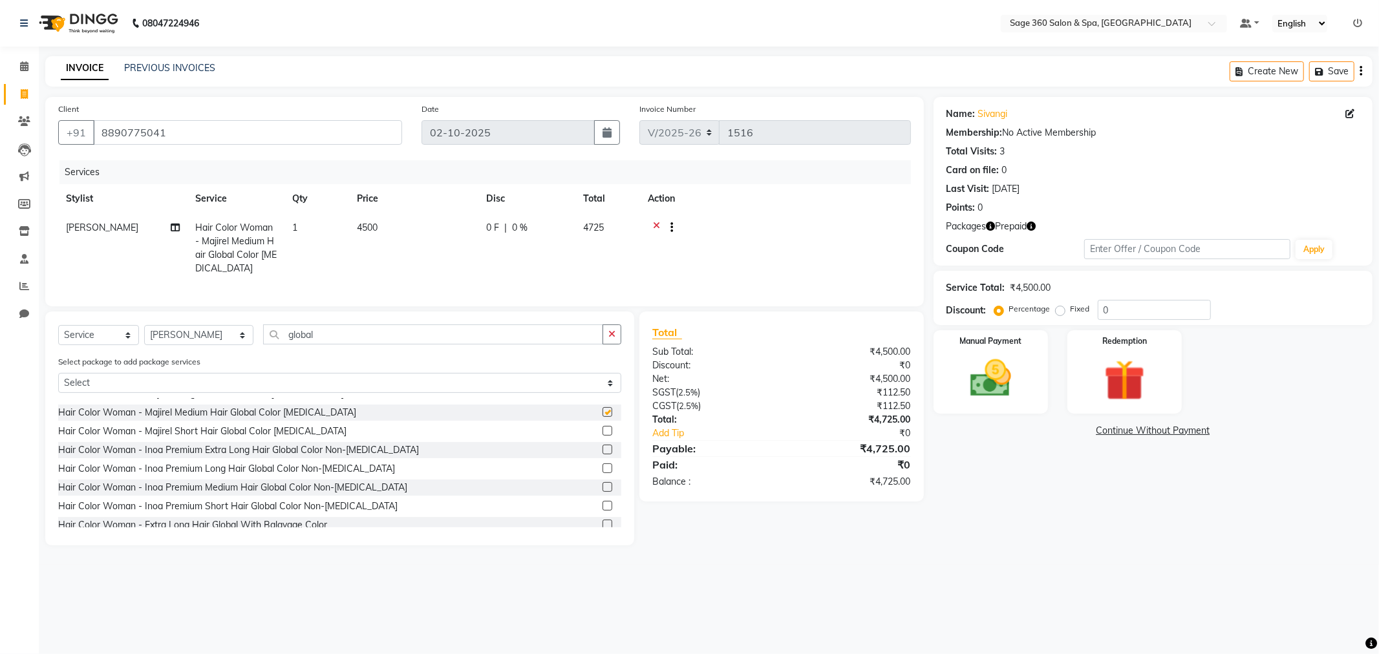
checkbox input "false"
click at [250, 438] on div "Hair Color Woman - Majirel Short Hair Global Color Ammonia" at bounding box center [202, 432] width 288 height 14
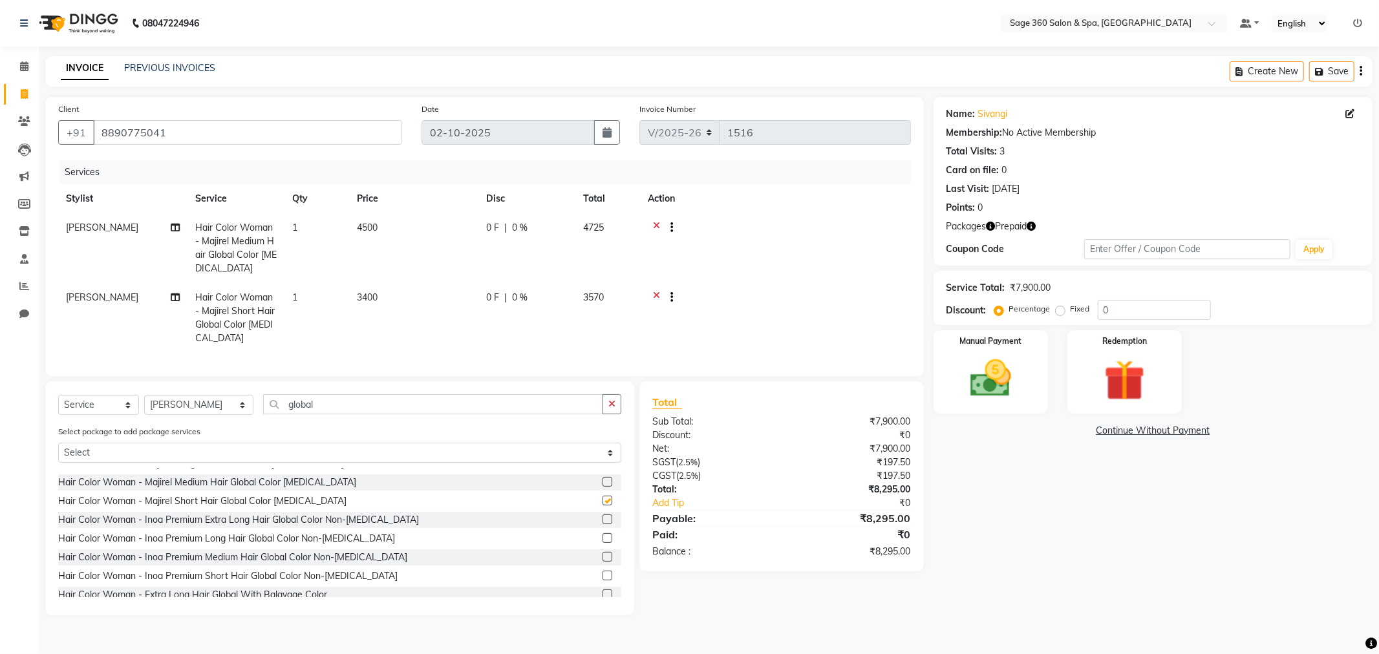
checkbox input "false"
click at [251, 527] on div "Hair Color Woman - Inoa Premium Extra Long Hair Global Color Non-Ammonia" at bounding box center [238, 520] width 361 height 14
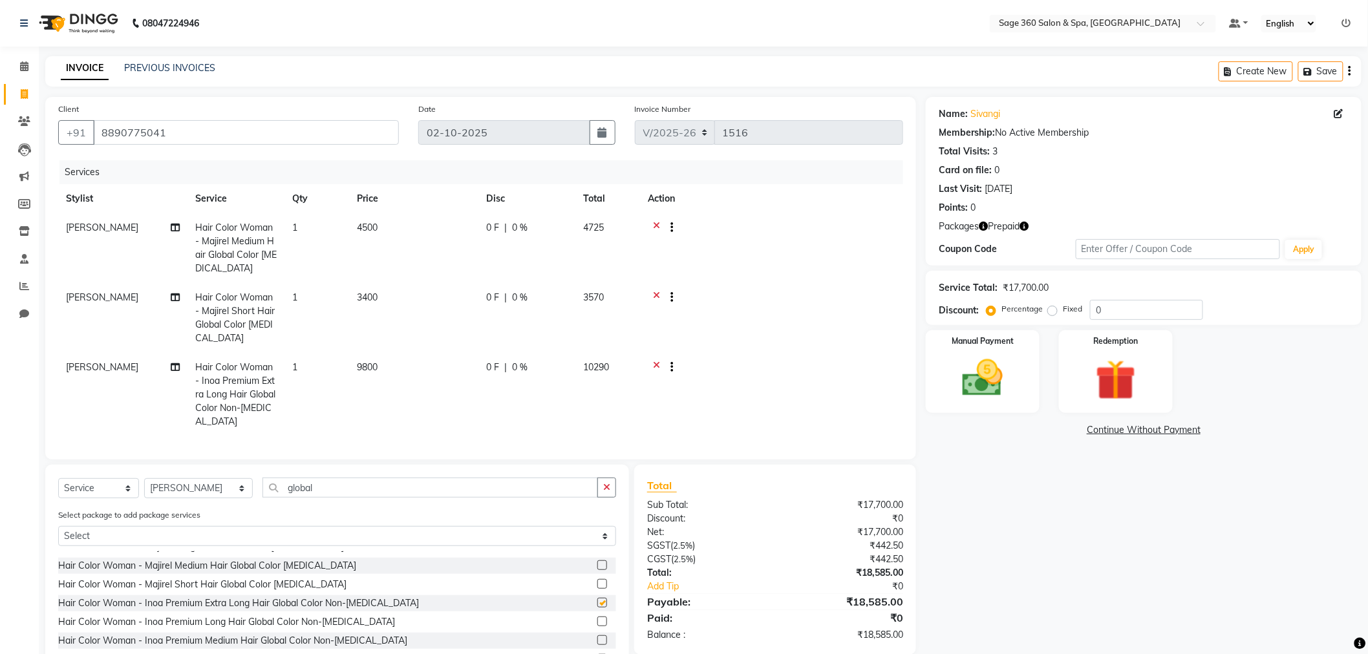
checkbox input "false"
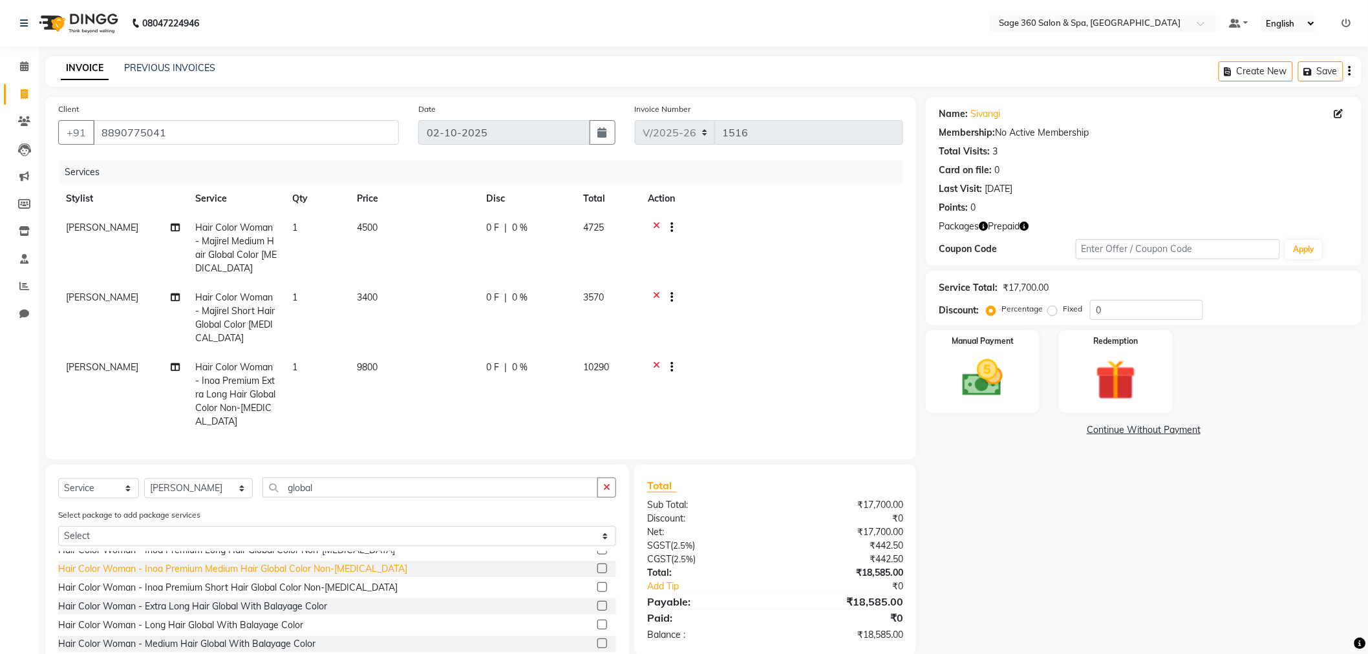
click at [250, 570] on div "Hair Colour Men -Global Color Short Hair (Ammonia) Hair Colour Men -Global Colo…" at bounding box center [337, 616] width 558 height 129
click at [251, 576] on div "Hair Color Woman - Inoa Premium Medium Hair Global Color Non-Ammonia" at bounding box center [232, 570] width 349 height 14
checkbox input "false"
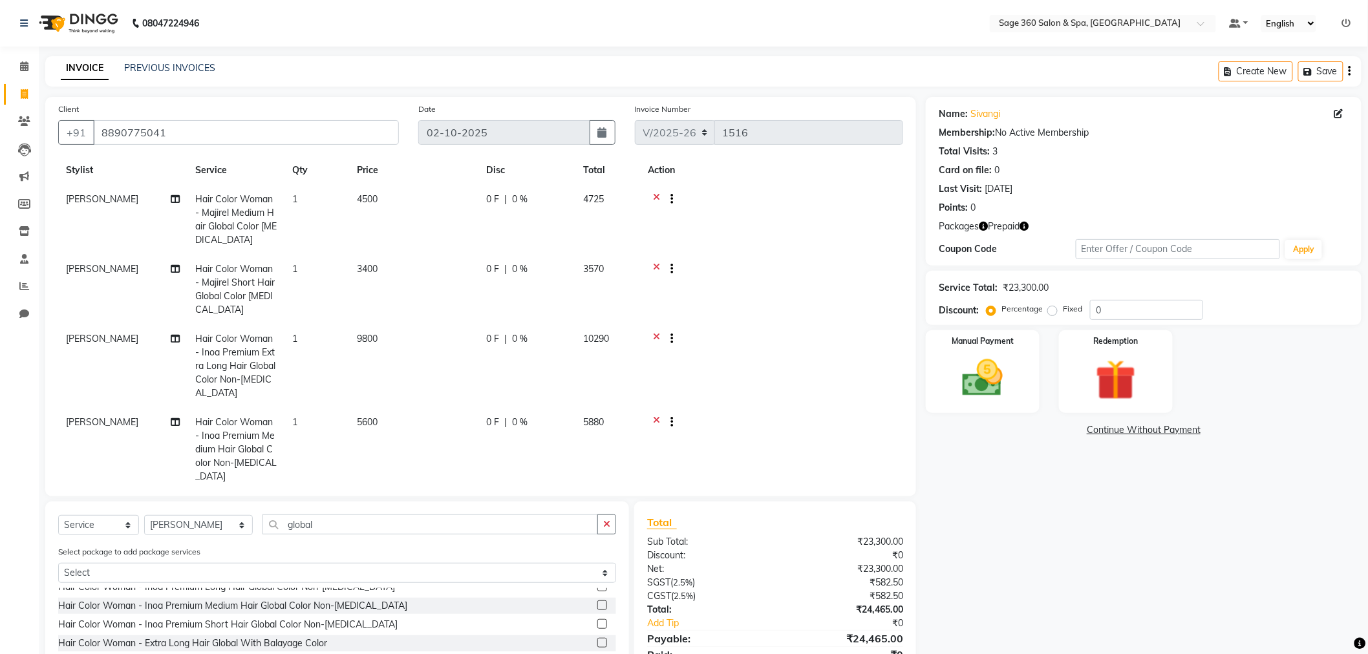
scroll to position [43, 0]
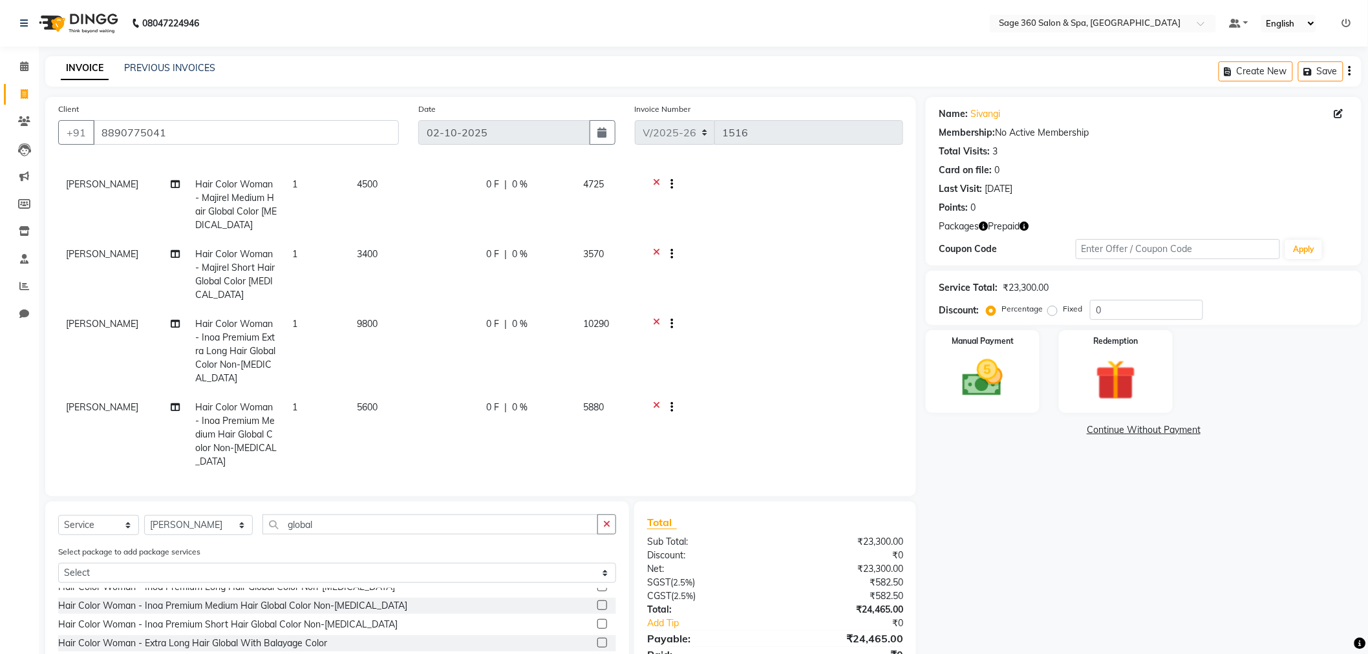
click at [658, 321] on icon at bounding box center [656, 325] width 7 height 16
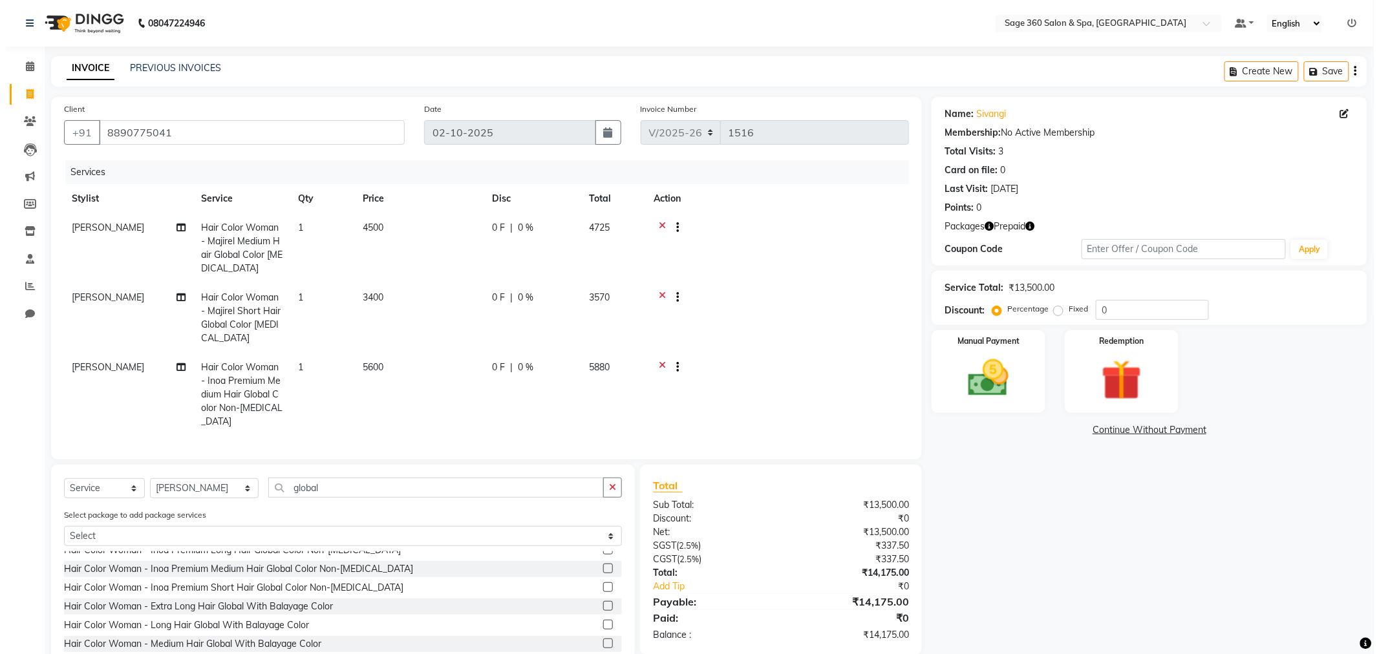
scroll to position [0, 0]
click at [657, 294] on icon at bounding box center [656, 299] width 7 height 16
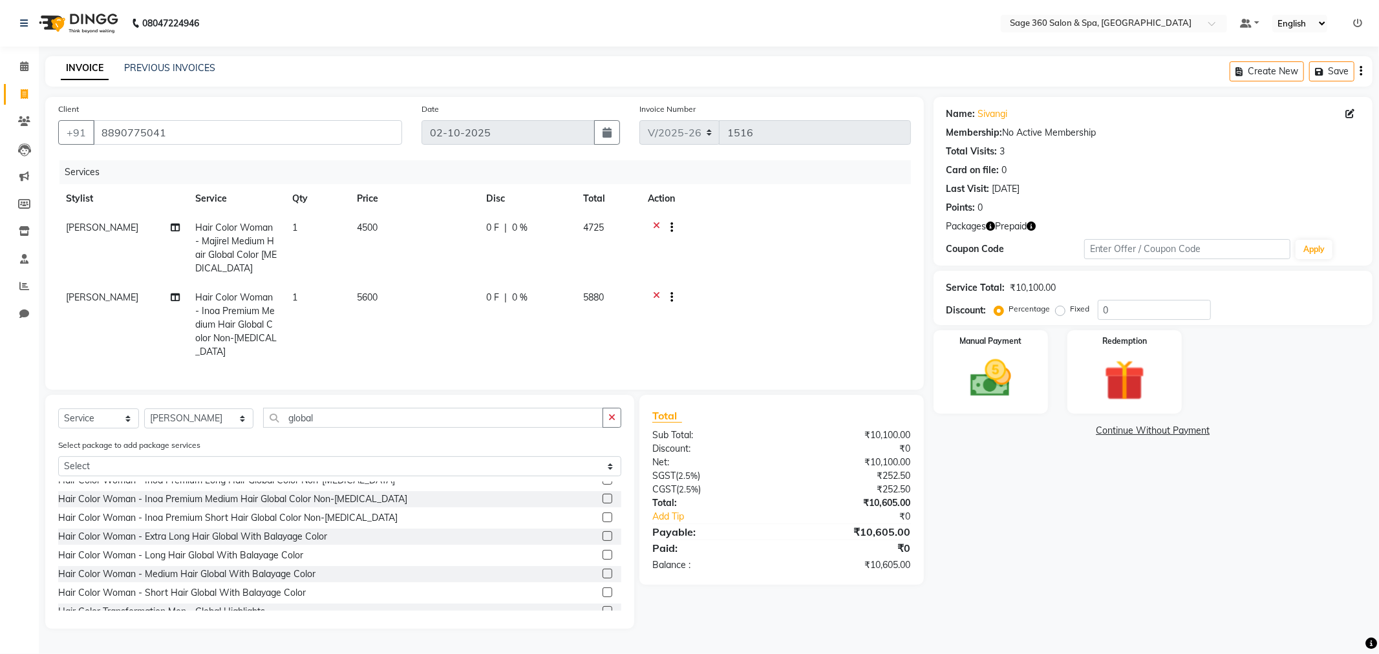
click at [654, 224] on icon at bounding box center [656, 229] width 7 height 16
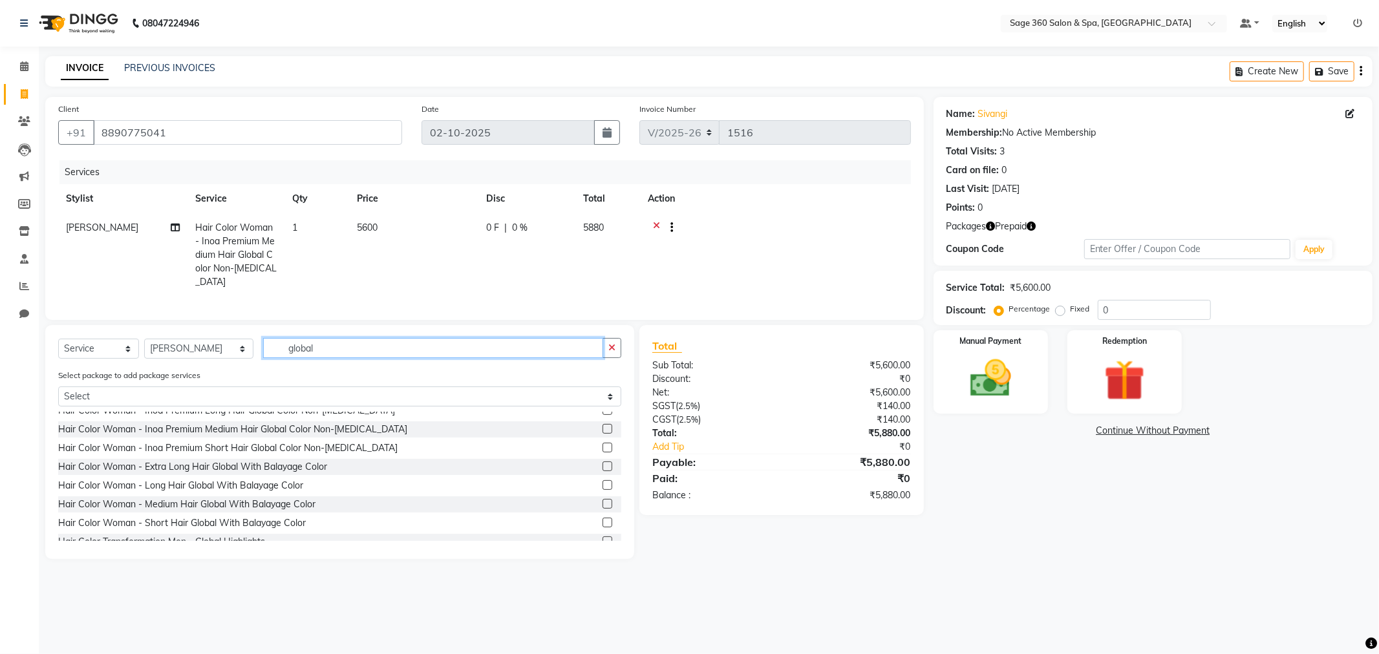
click at [334, 346] on input "global" at bounding box center [433, 348] width 340 height 20
type input "g"
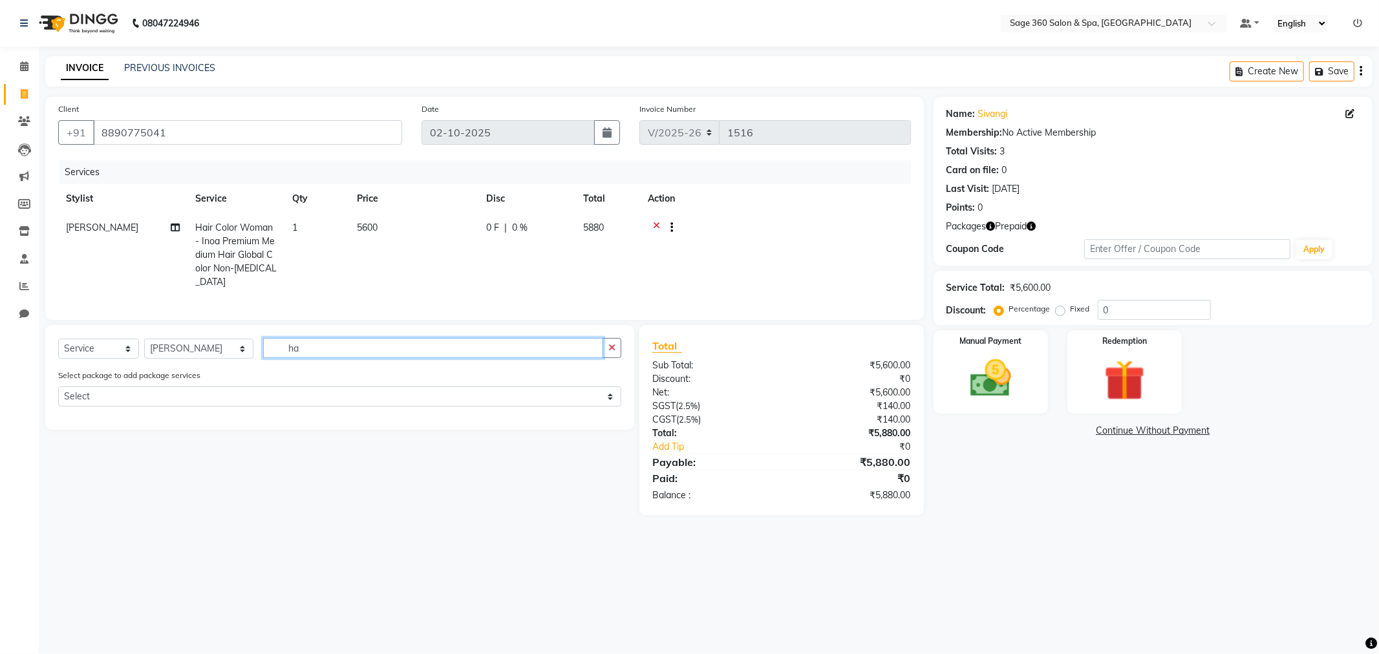
type input "h"
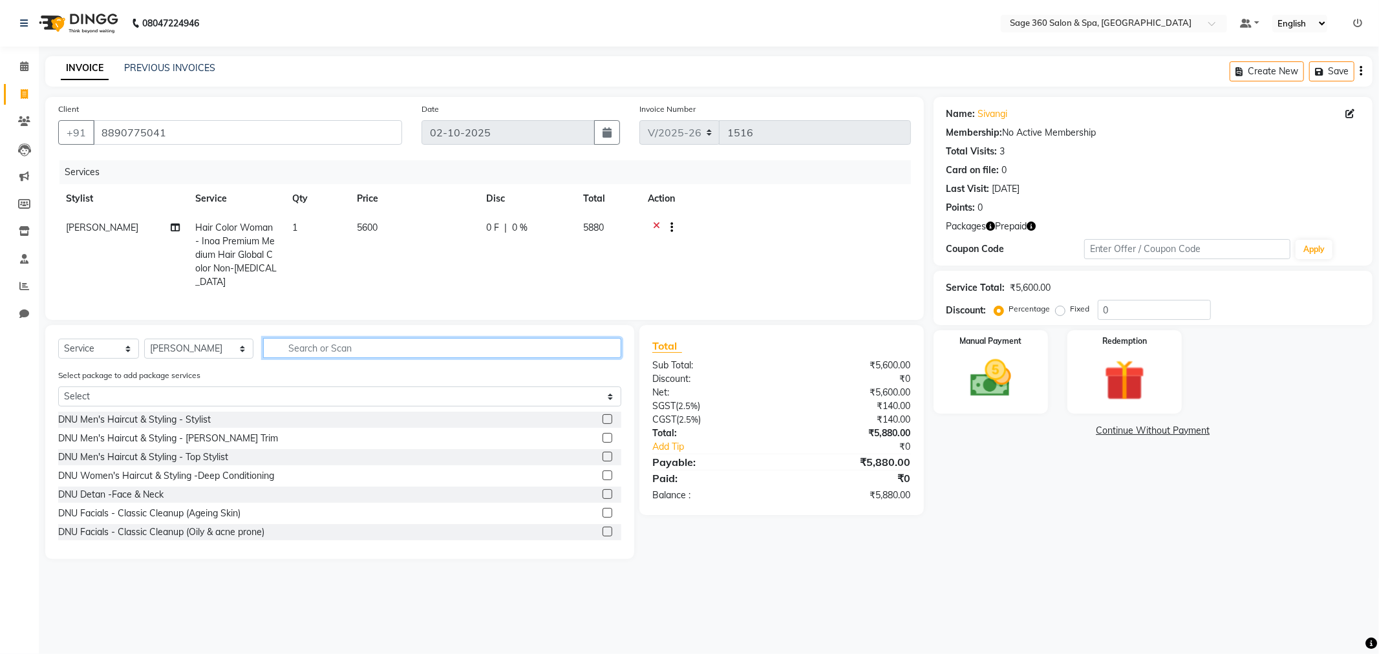
type input "i"
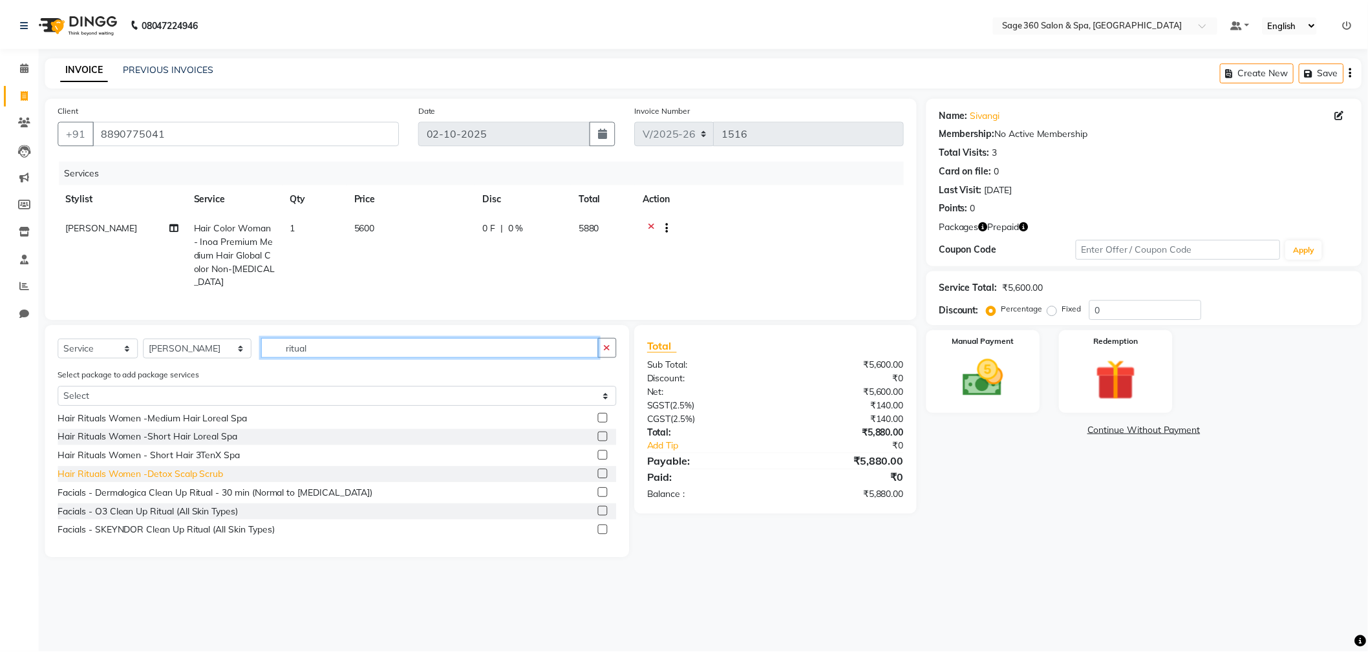
scroll to position [173, 0]
type input "ritual"
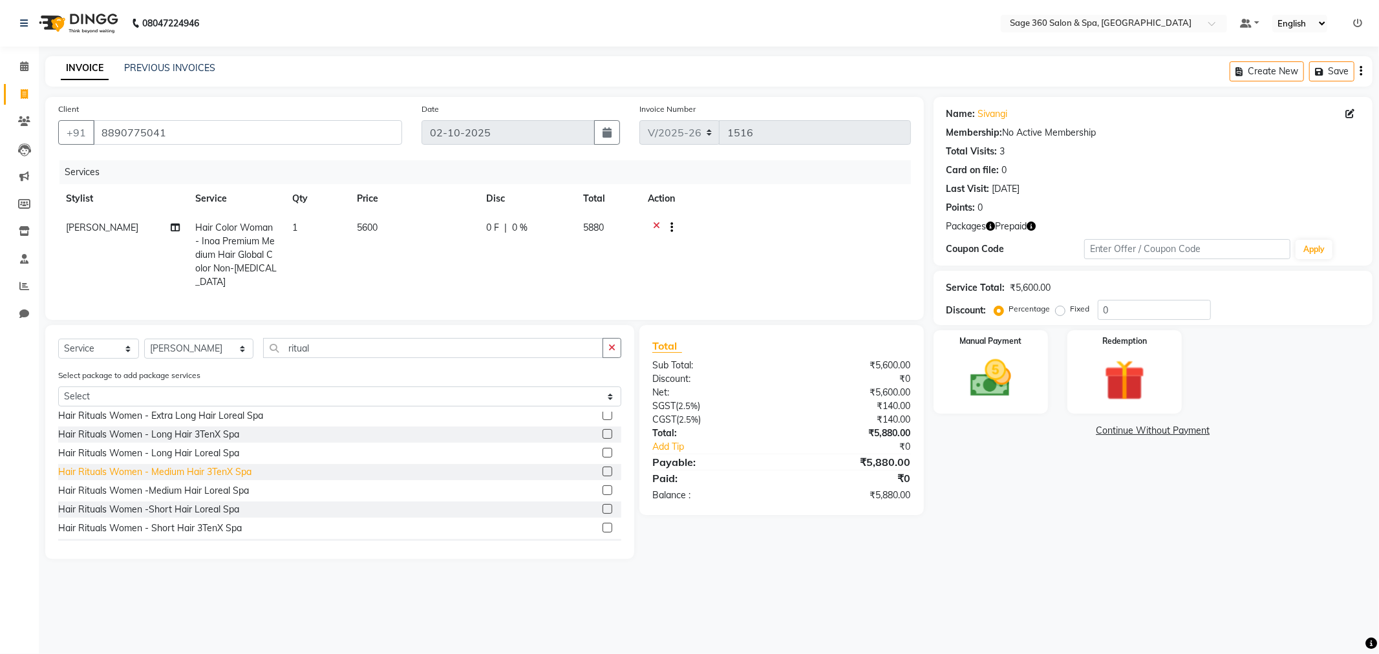
click at [185, 470] on div "Hair Rituals Women - Medium Hair 3TenX Spa" at bounding box center [154, 473] width 193 height 14
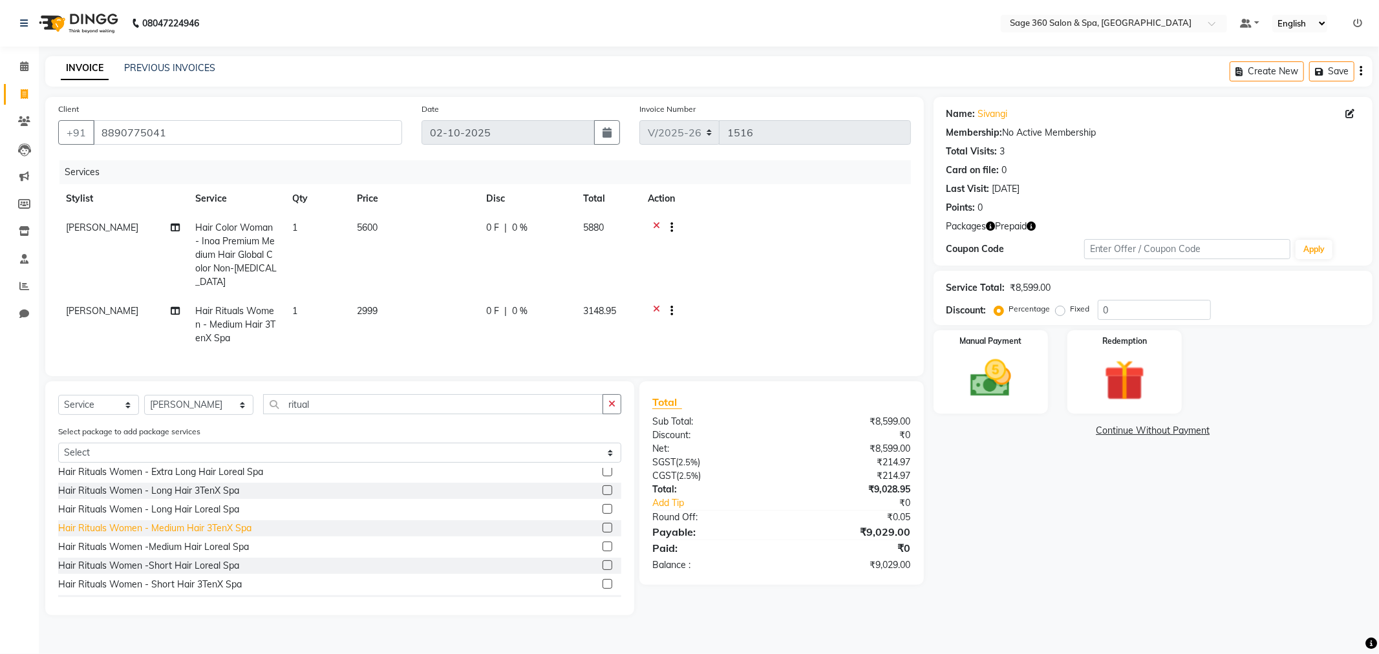
click at [194, 522] on div "Hair Rituals Women - Medium Hair 3TenX Spa" at bounding box center [154, 529] width 193 height 14
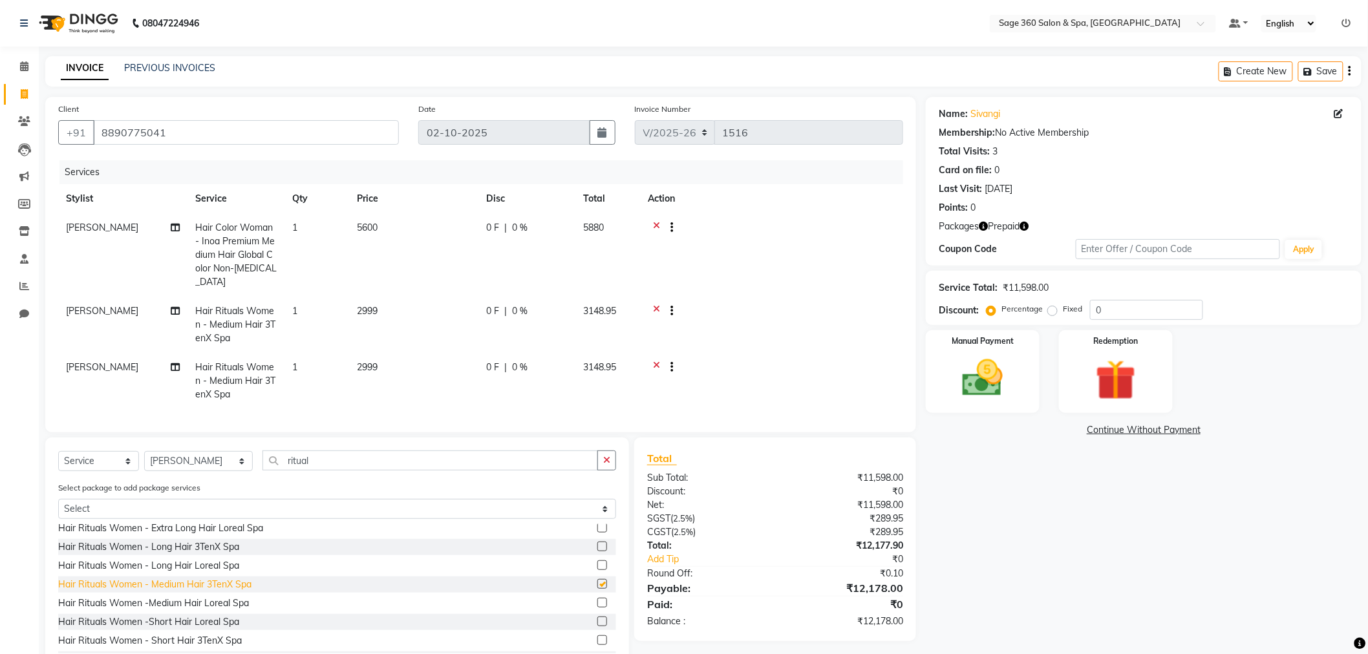
checkbox input "false"
click at [199, 541] on div "Hair Rituals Women - Long Hair 3TenX Spa" at bounding box center [148, 548] width 181 height 14
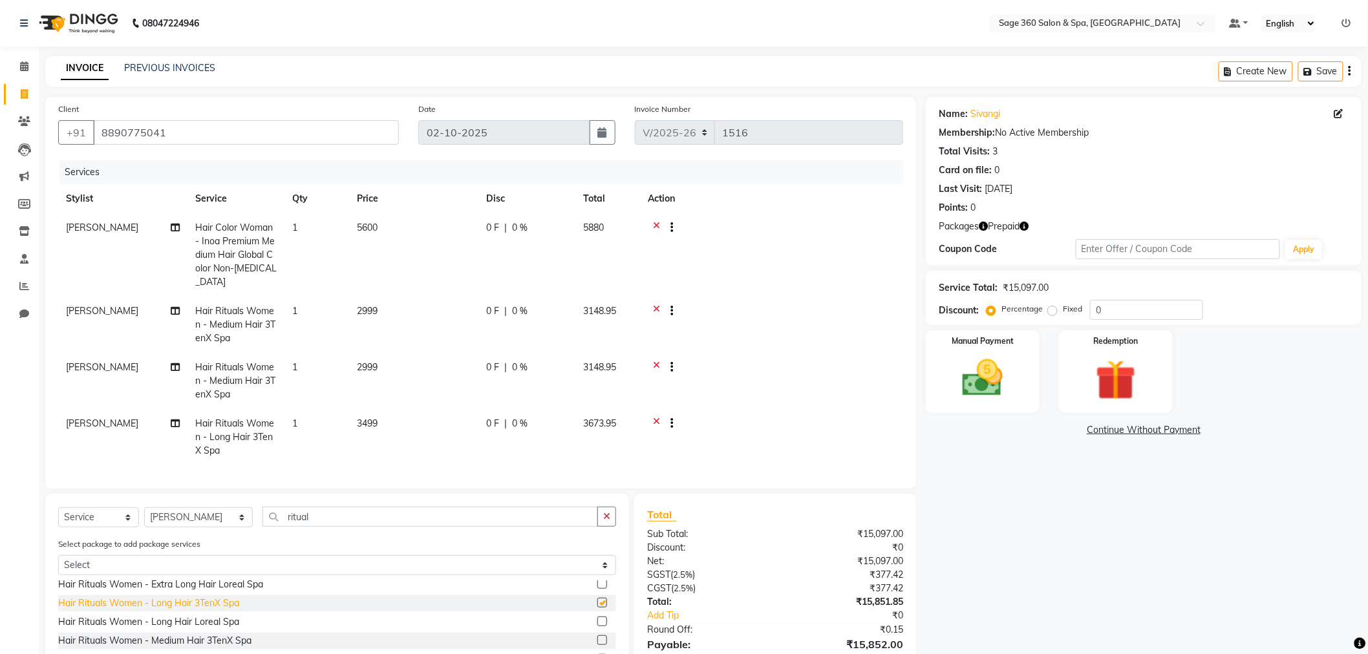
checkbox input "false"
click at [655, 361] on icon at bounding box center [656, 369] width 7 height 16
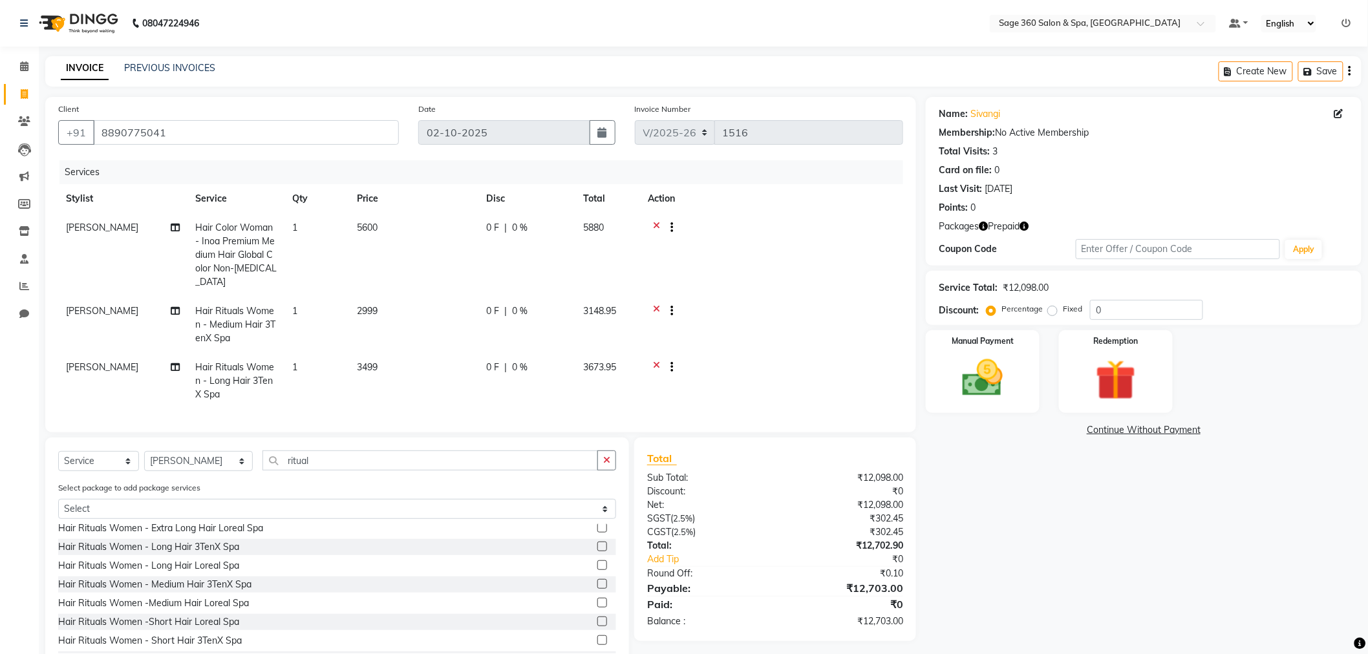
click at [657, 305] on icon at bounding box center [656, 313] width 7 height 16
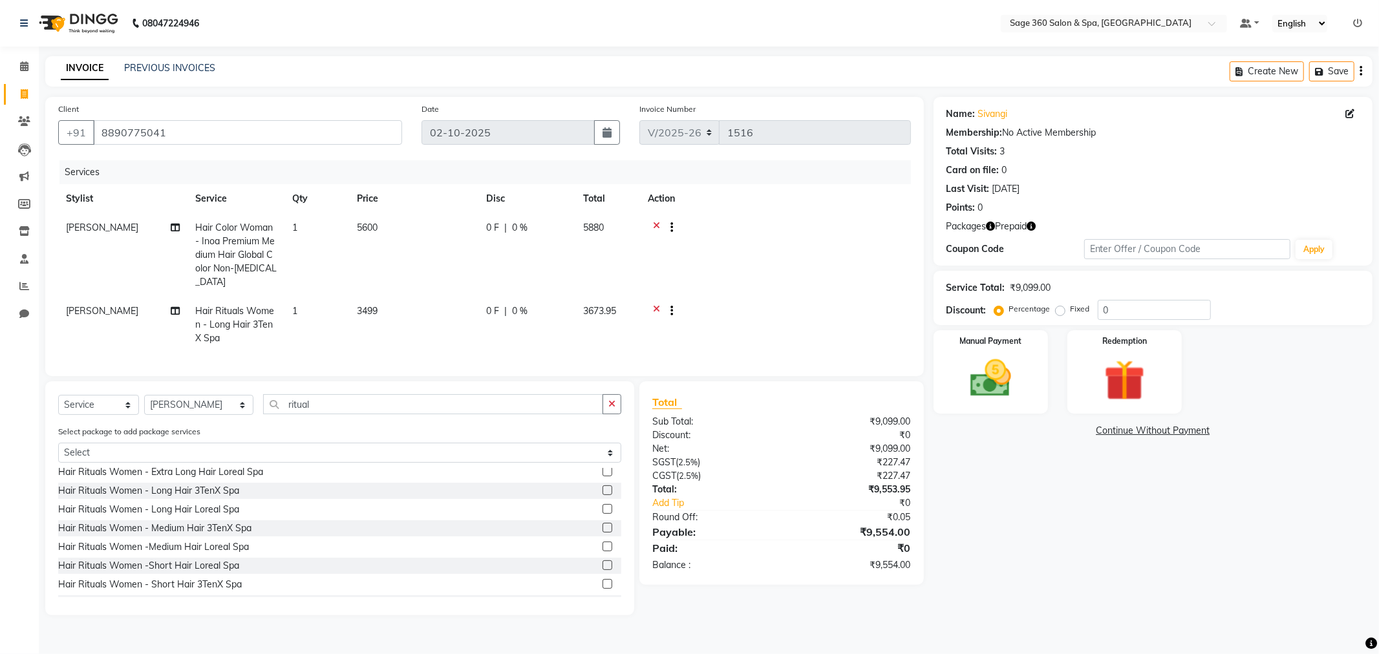
click at [658, 224] on icon at bounding box center [656, 229] width 7 height 16
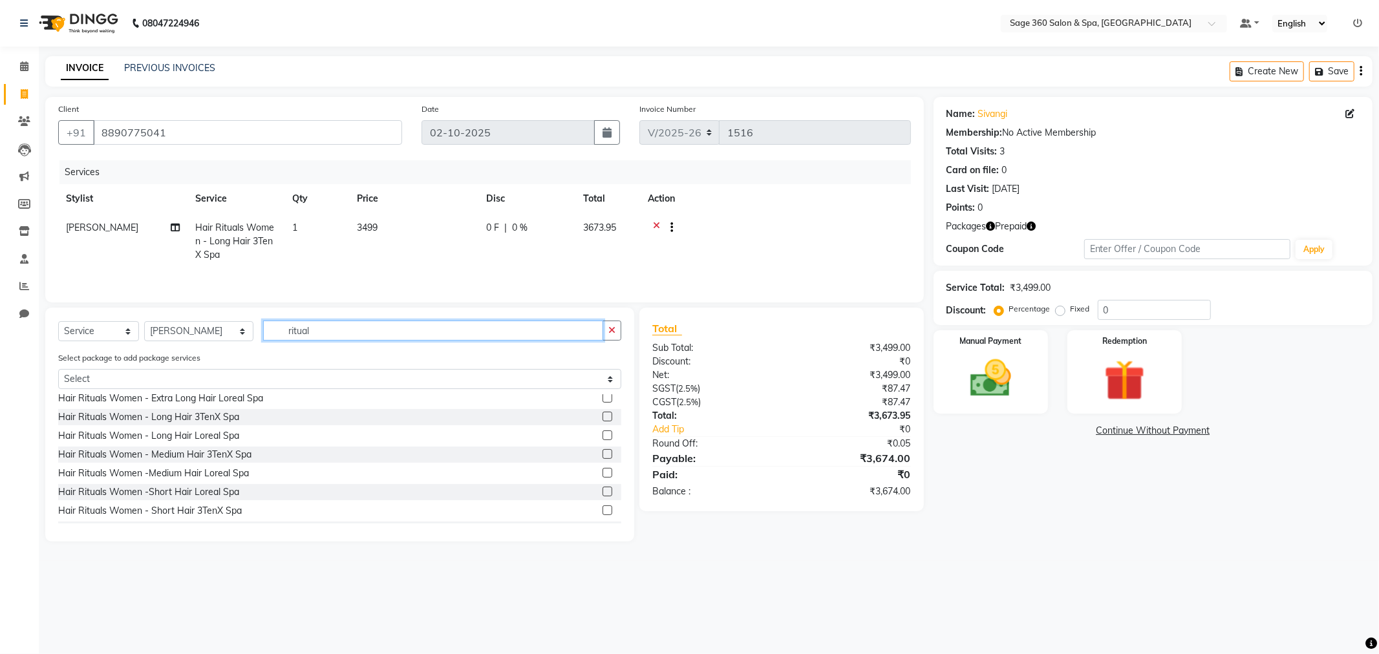
click at [319, 332] on input "ritual" at bounding box center [433, 331] width 340 height 20
type input "r"
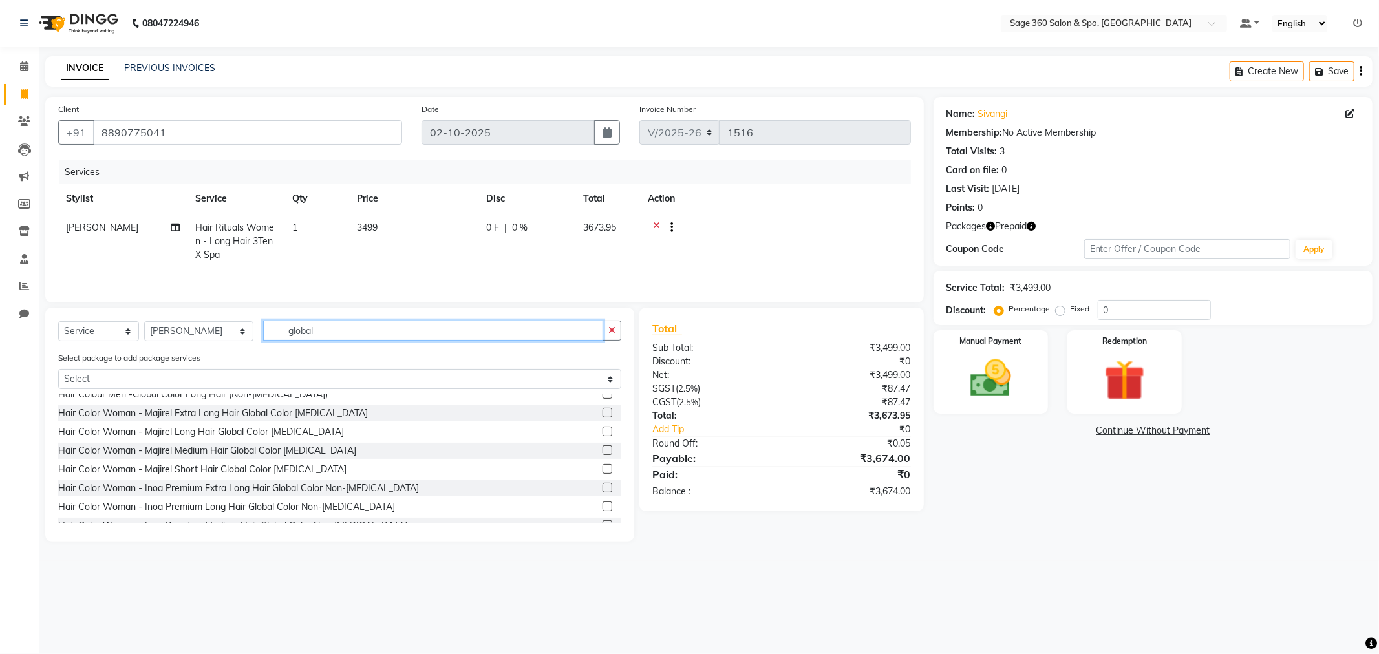
scroll to position [30, 0]
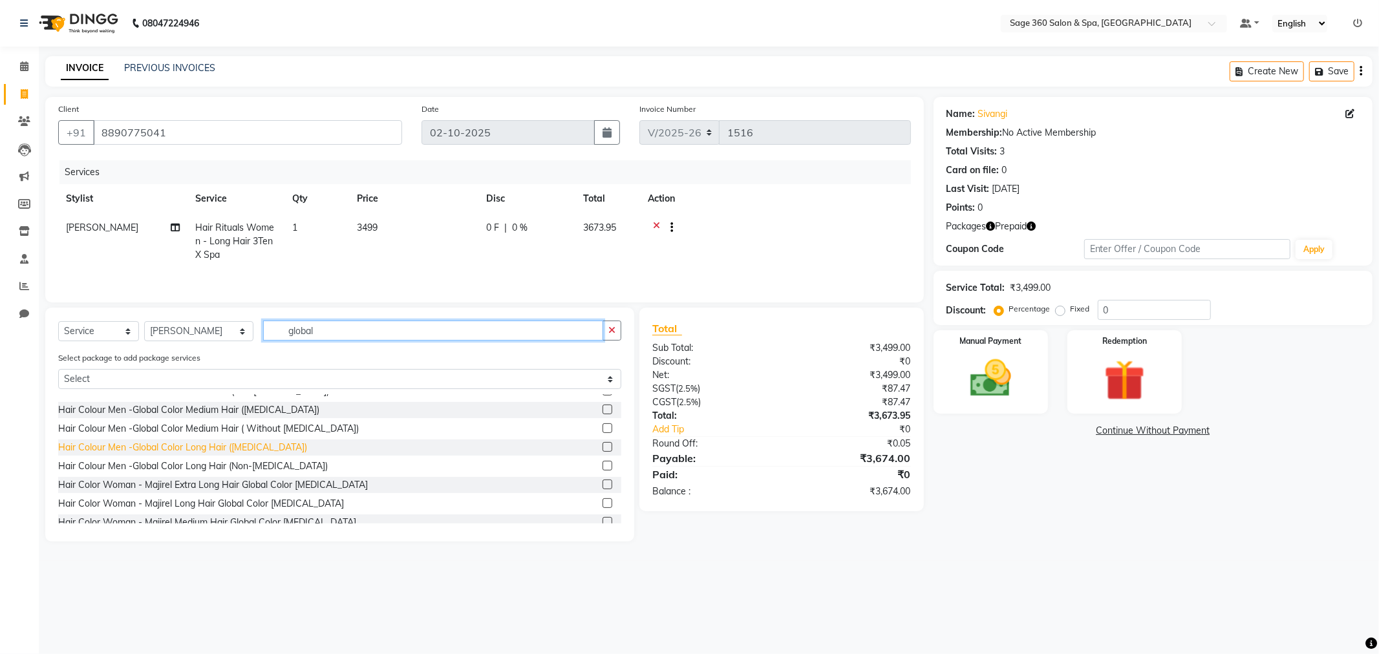
type input "global"
click at [204, 451] on div "Hair Colour Men -Global Color Long Hair (Ammonia)" at bounding box center [182, 448] width 249 height 14
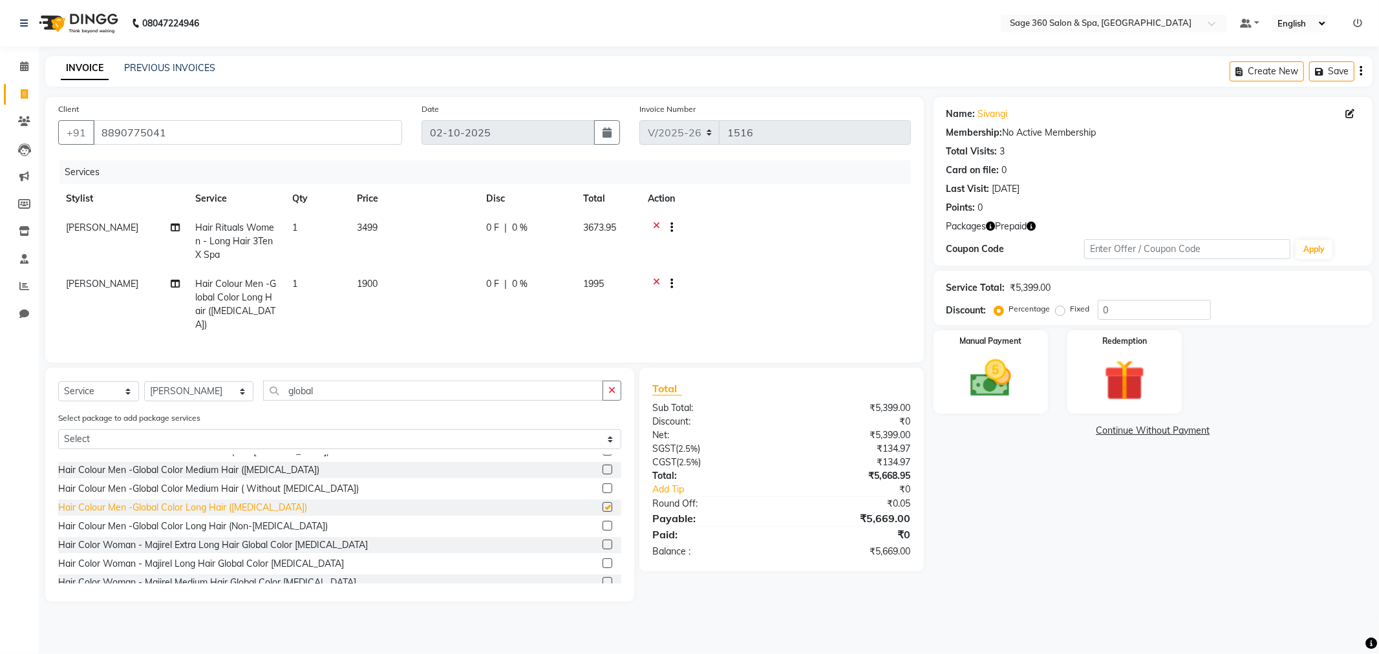
checkbox input "false"
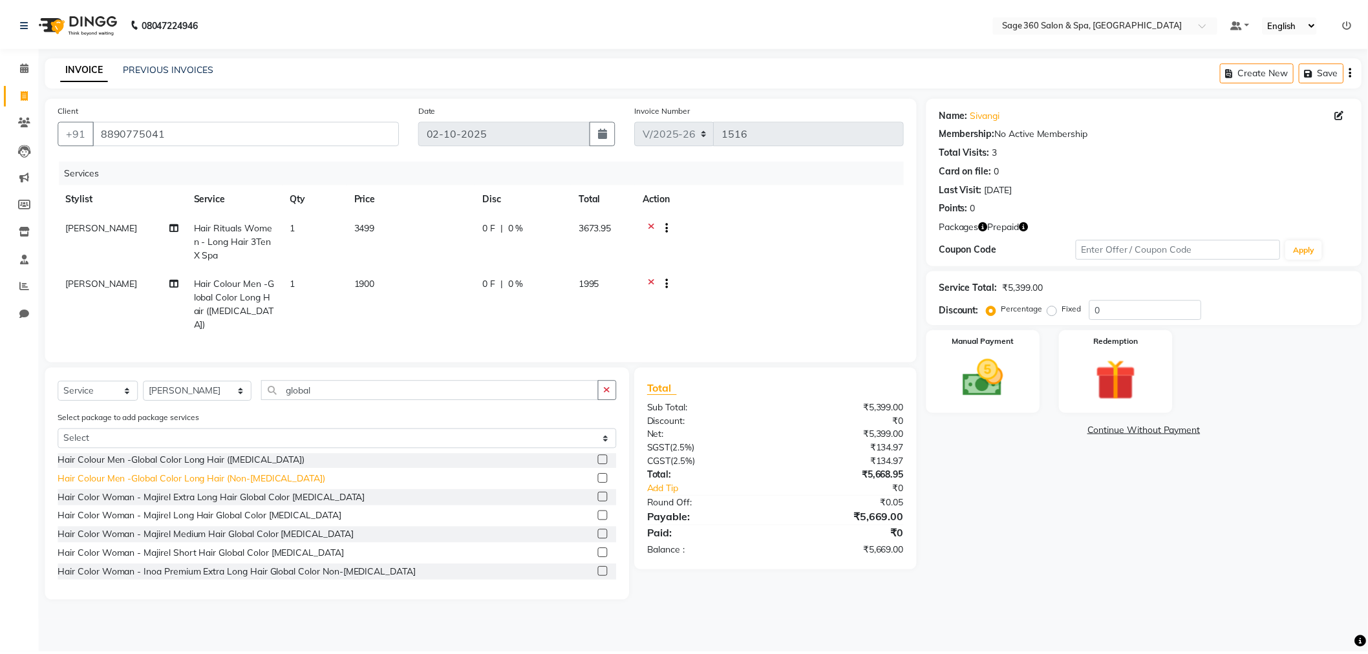
scroll to position [102, 0]
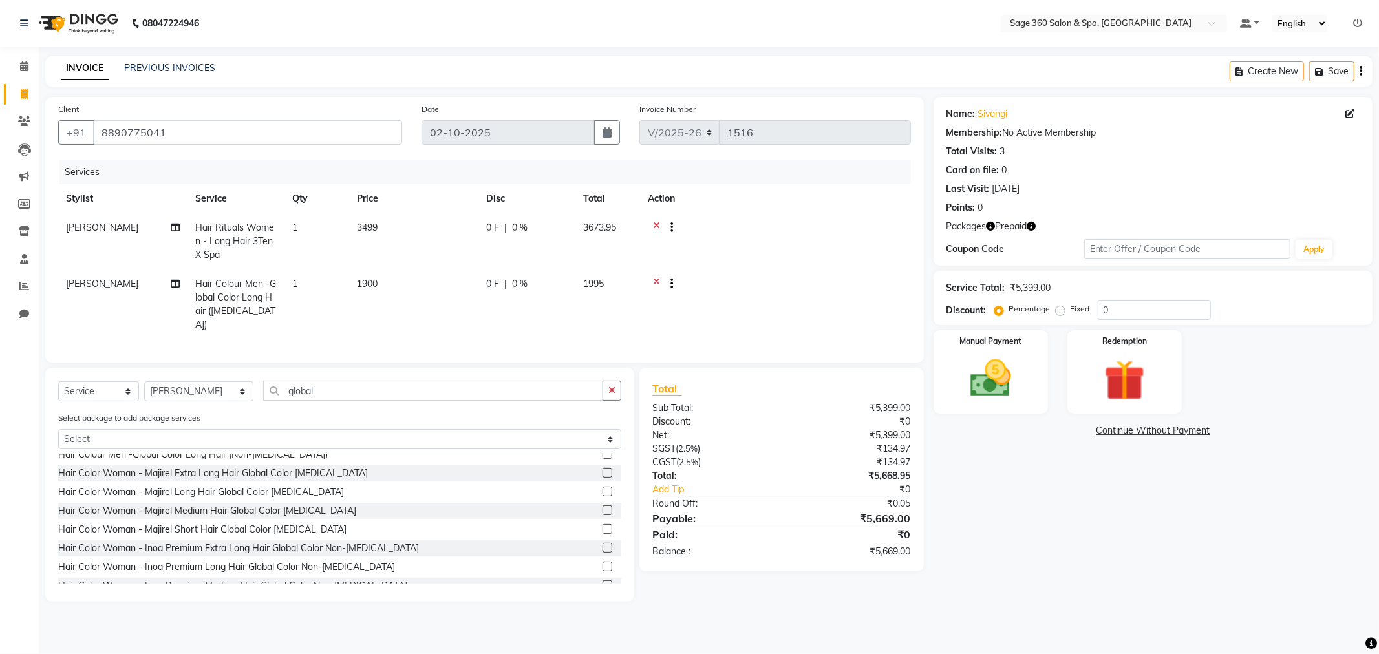
click at [656, 283] on icon at bounding box center [656, 285] width 7 height 16
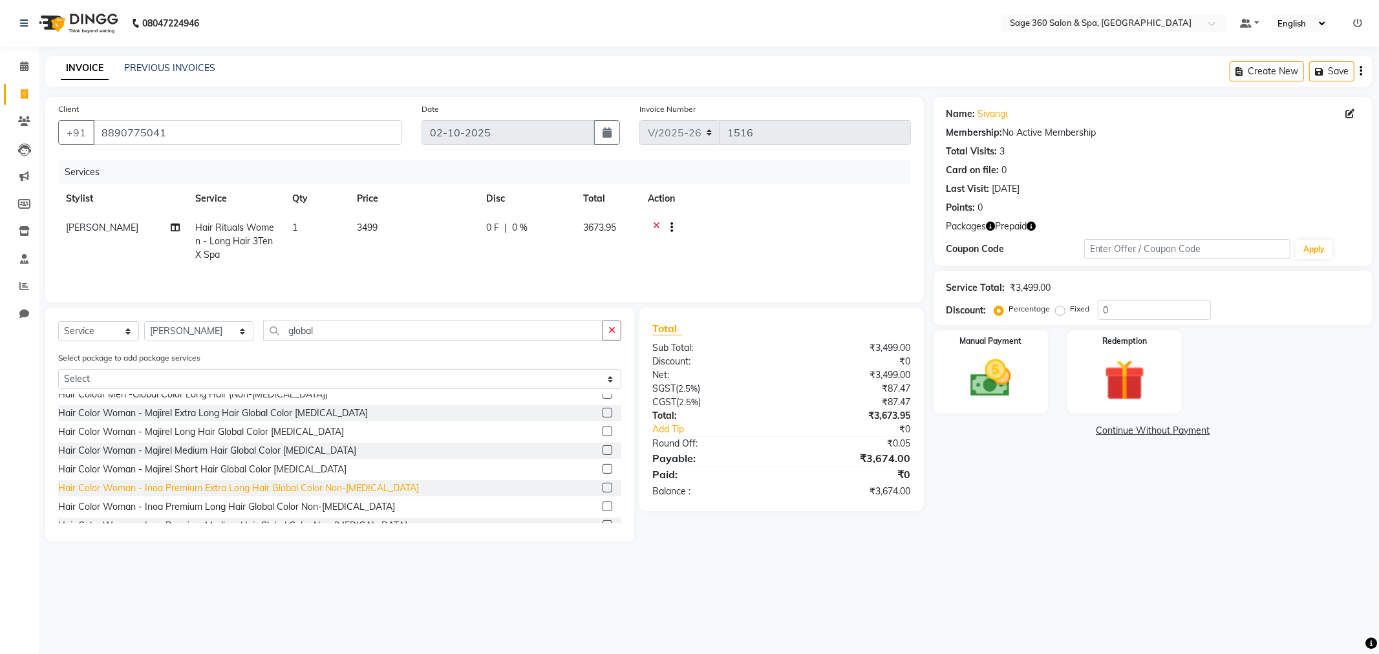
click at [255, 489] on div "Hair Color Woman - Inoa Premium Extra Long Hair Global Color Non-Ammonia" at bounding box center [238, 489] width 361 height 14
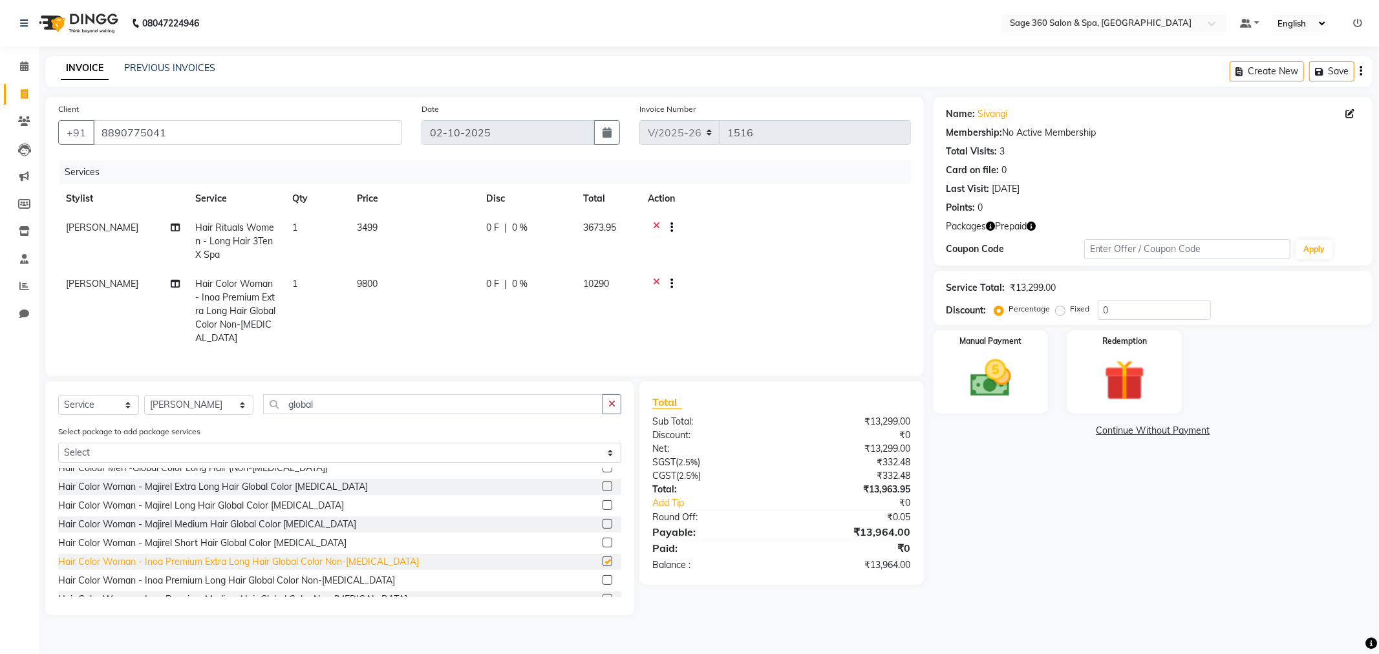
checkbox input "false"
click at [266, 588] on div "Hair Color Woman - Inoa Premium Long Hair Global Color Non-Ammonia" at bounding box center [226, 581] width 337 height 14
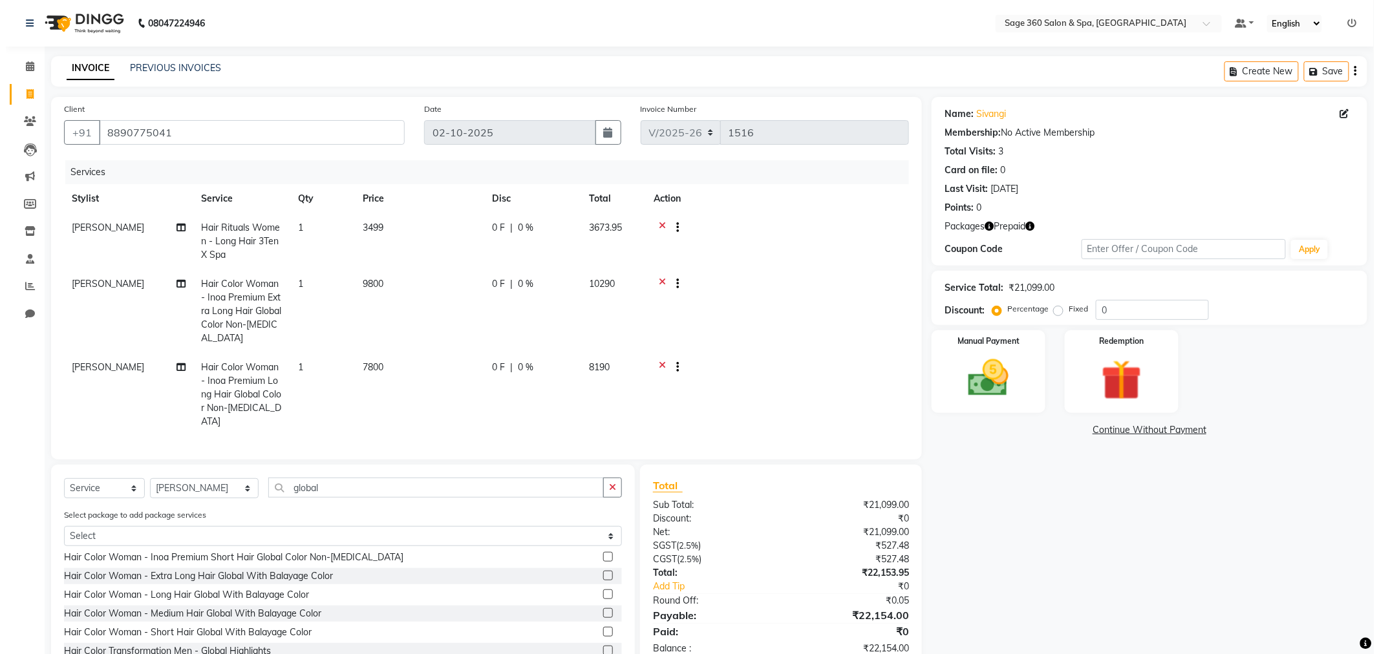
scroll to position [173, 0]
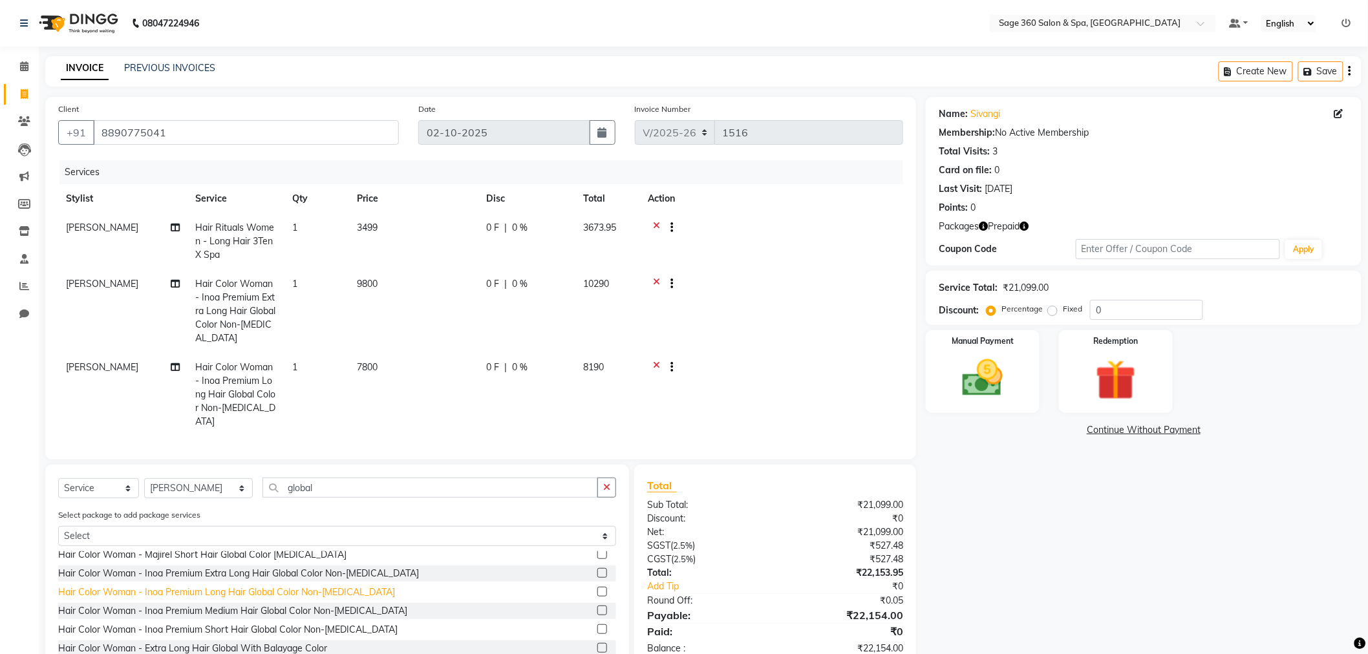
click at [228, 587] on div "Hair Color Woman - Inoa Premium Long Hair Global Color Non-Ammonia" at bounding box center [226, 593] width 337 height 14
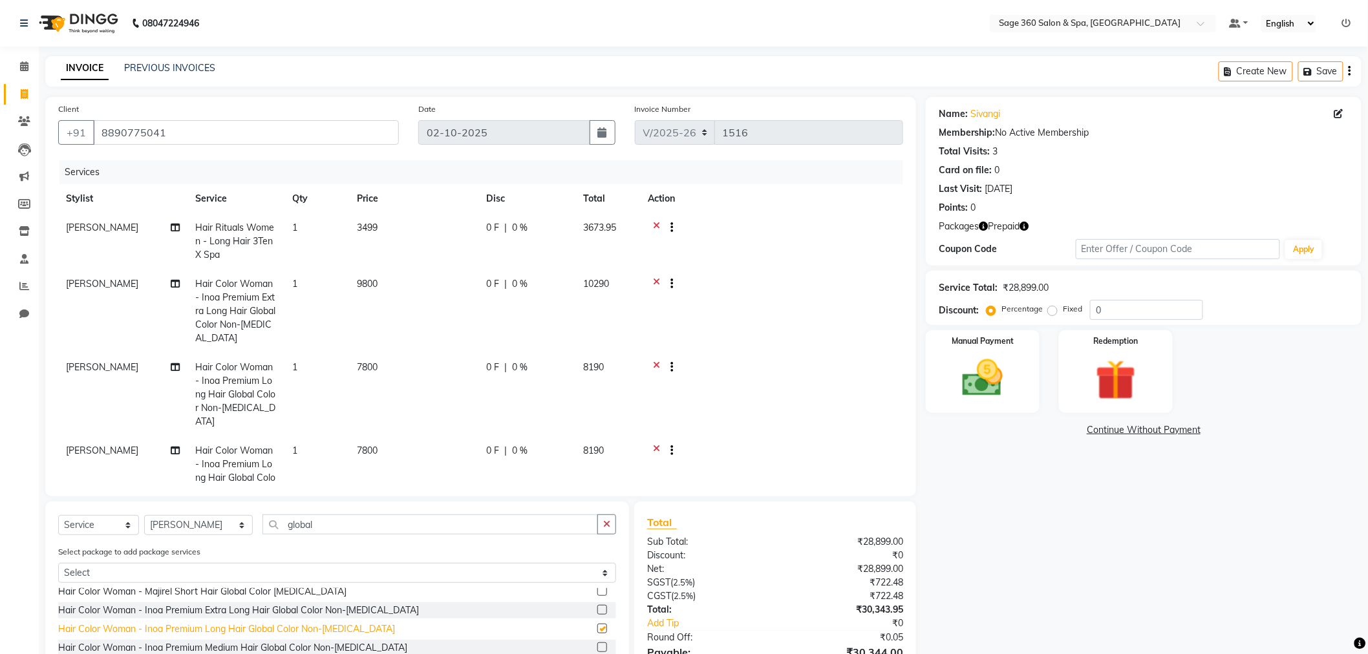
checkbox input "false"
click at [654, 444] on icon at bounding box center [656, 452] width 7 height 16
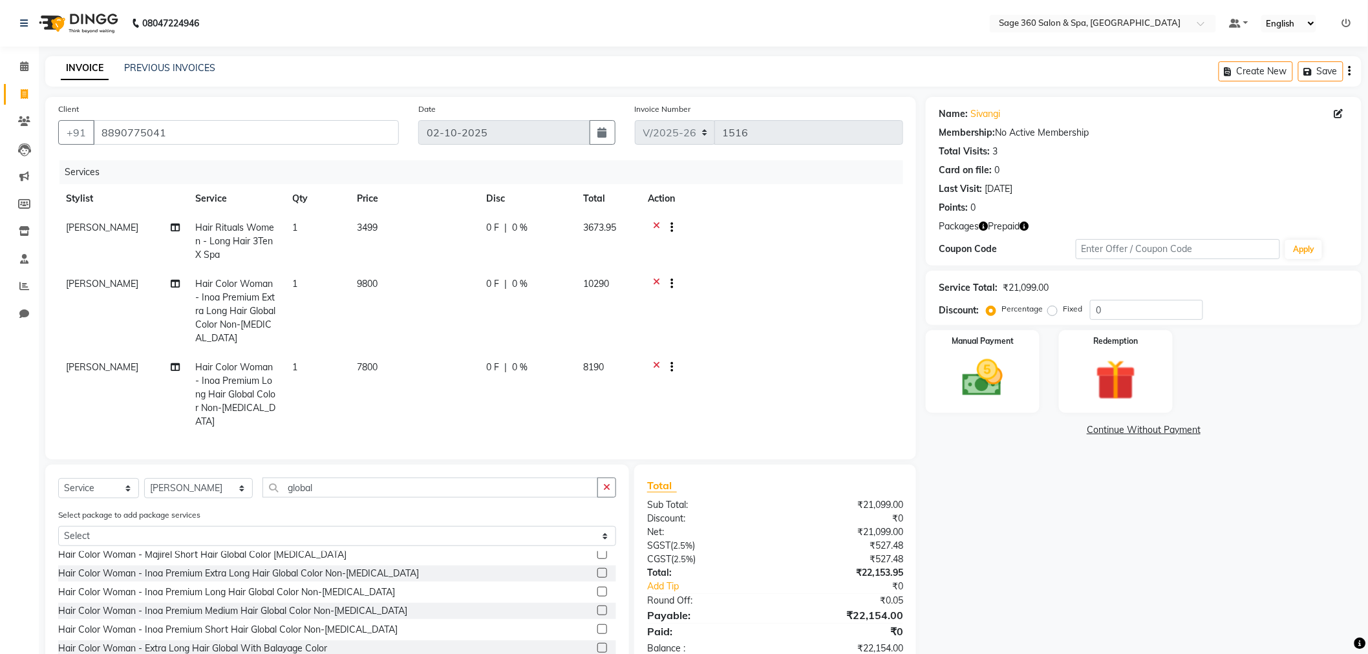
click at [656, 364] on icon at bounding box center [656, 369] width 7 height 16
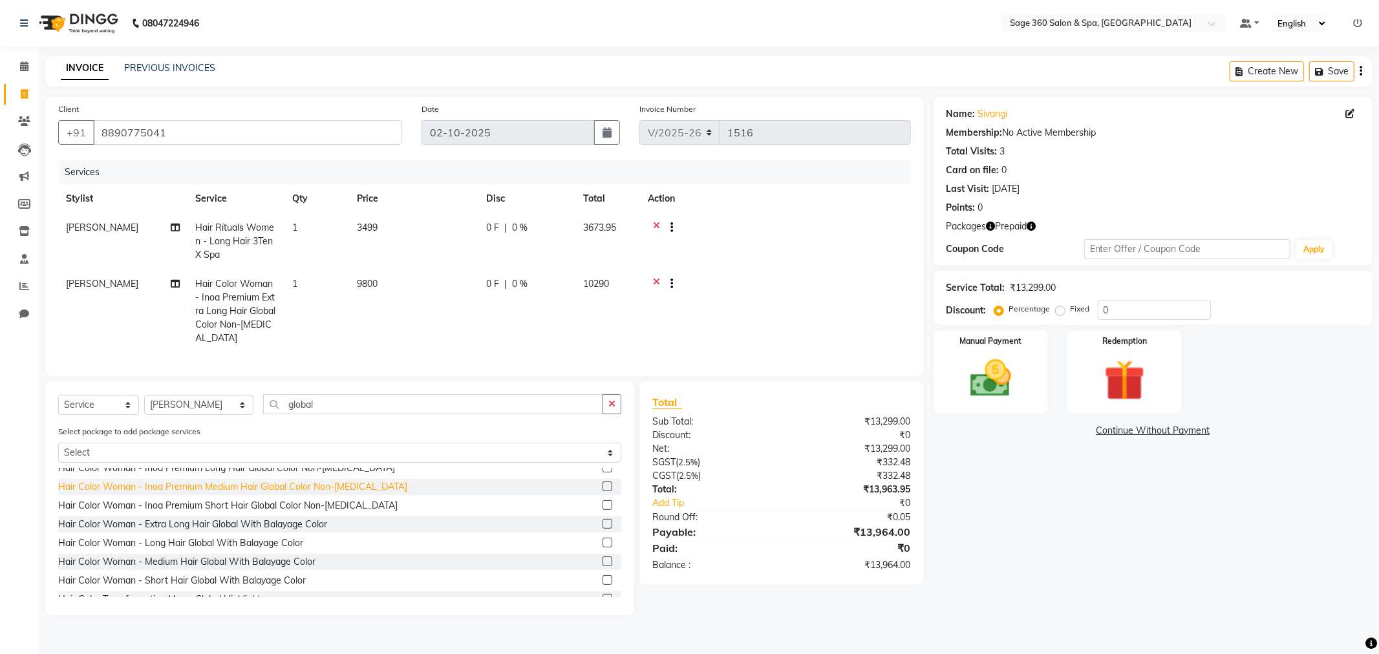
scroll to position [246, 0]
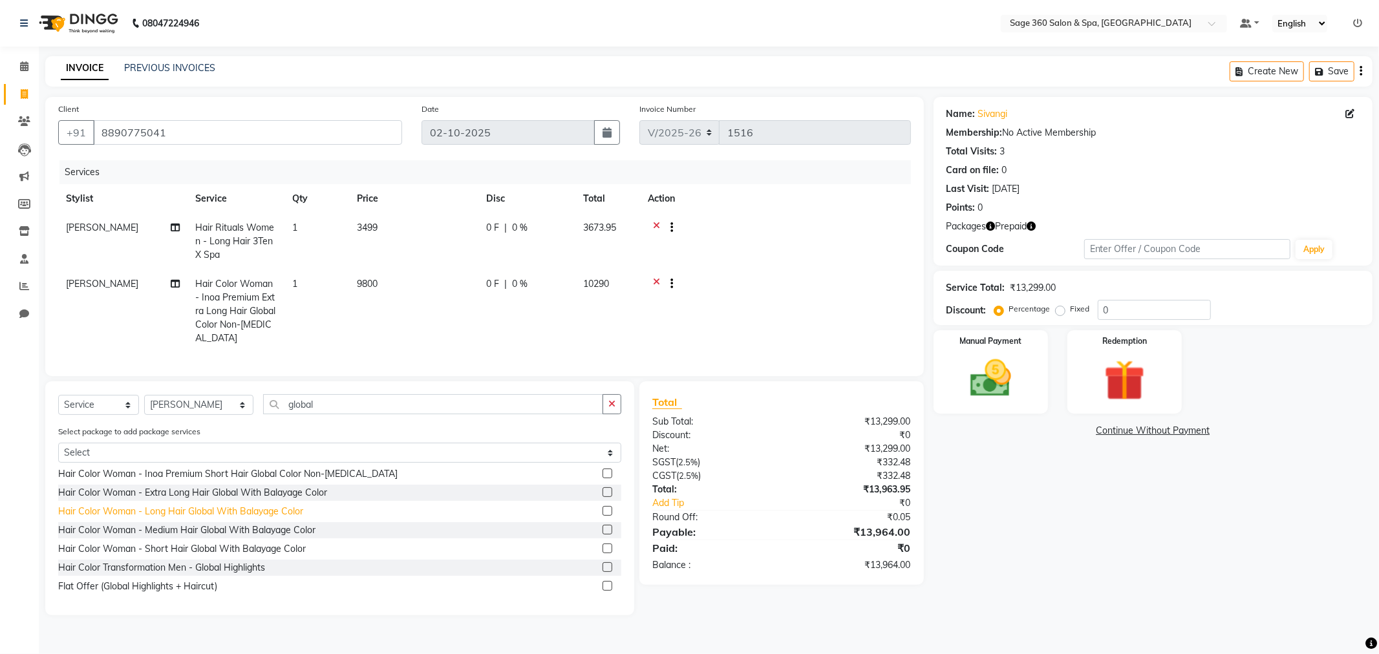
click at [184, 519] on div "Hair Color Woman - Long Hair Global With Balayage Color" at bounding box center [180, 512] width 245 height 14
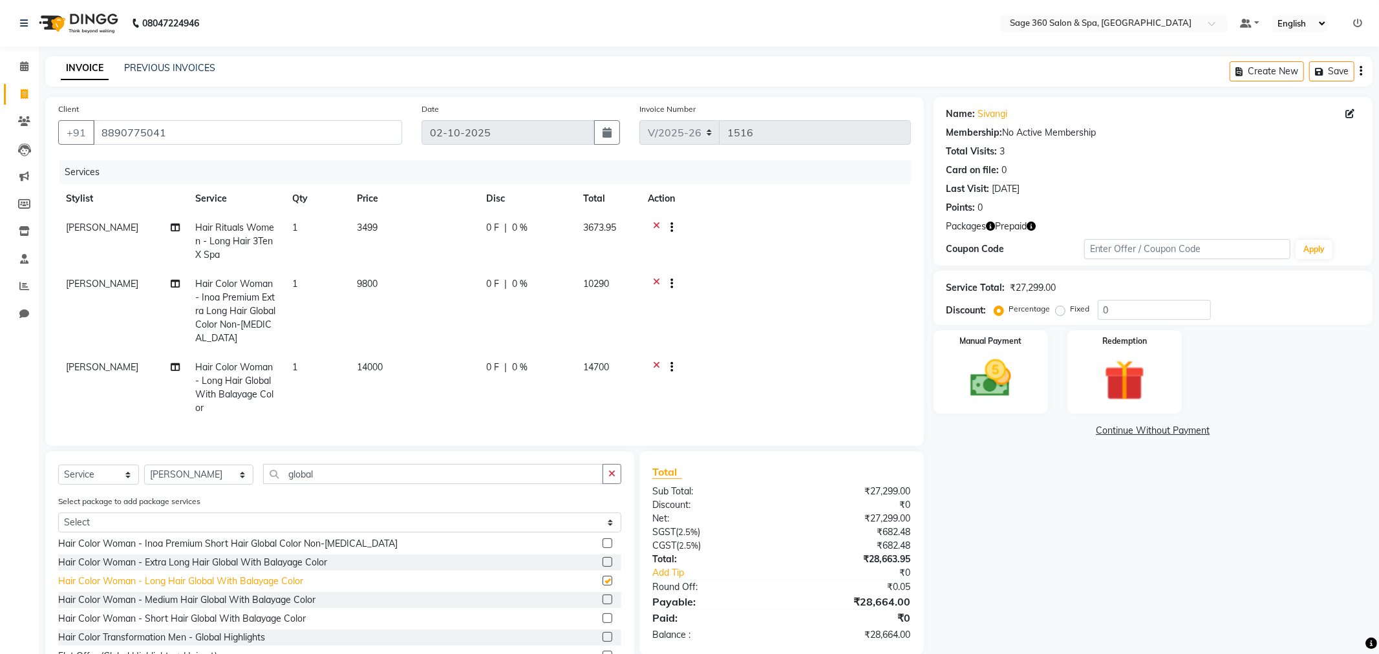
checkbox input "false"
click at [660, 365] on div at bounding box center [666, 369] width 13 height 16
click at [655, 365] on icon at bounding box center [656, 369] width 7 height 16
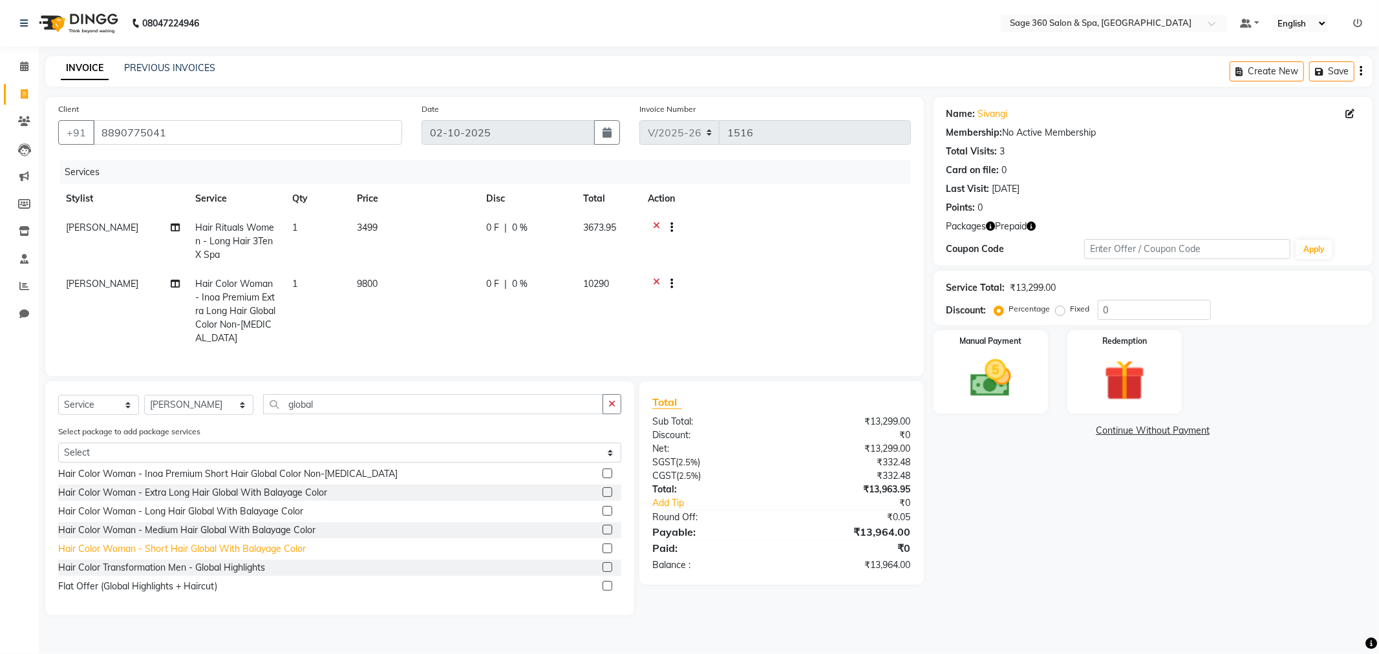
scroll to position [173, 0]
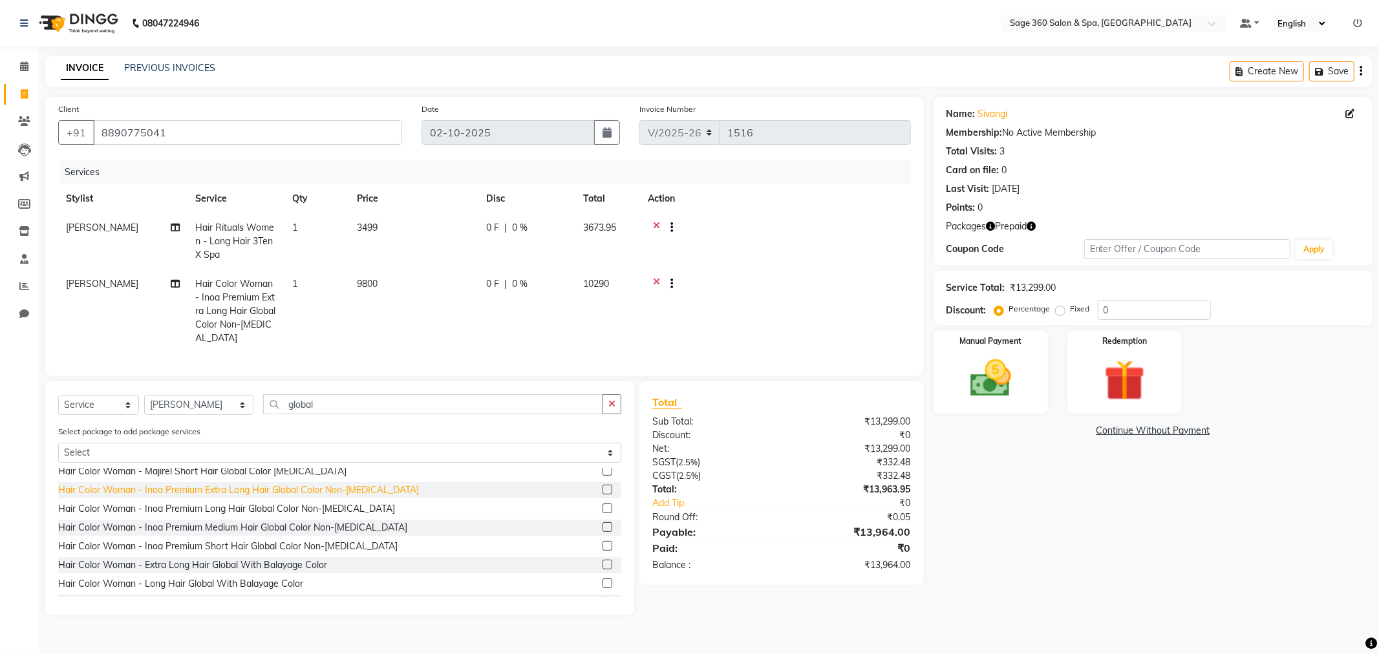
click at [356, 497] on div "Hair Color Woman - Inoa Premium Extra Long Hair Global Color Non-Ammonia" at bounding box center [238, 491] width 361 height 14
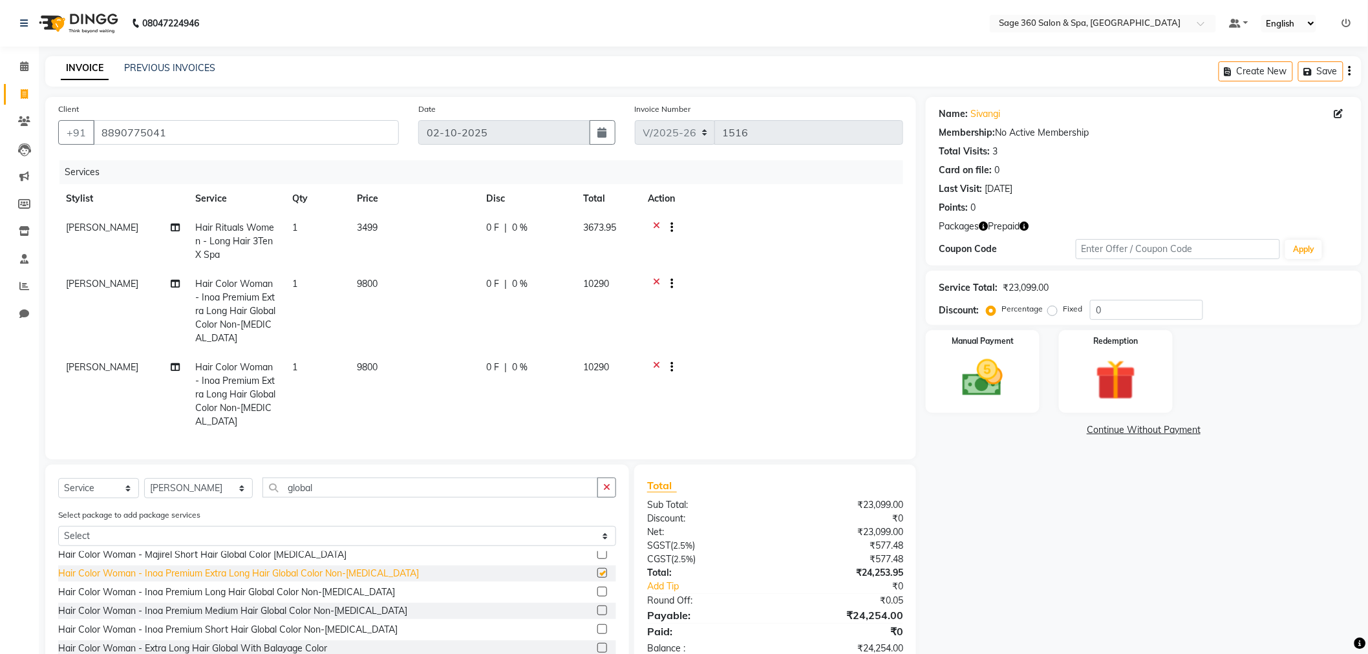
checkbox input "false"
click at [656, 363] on icon at bounding box center [656, 369] width 7 height 16
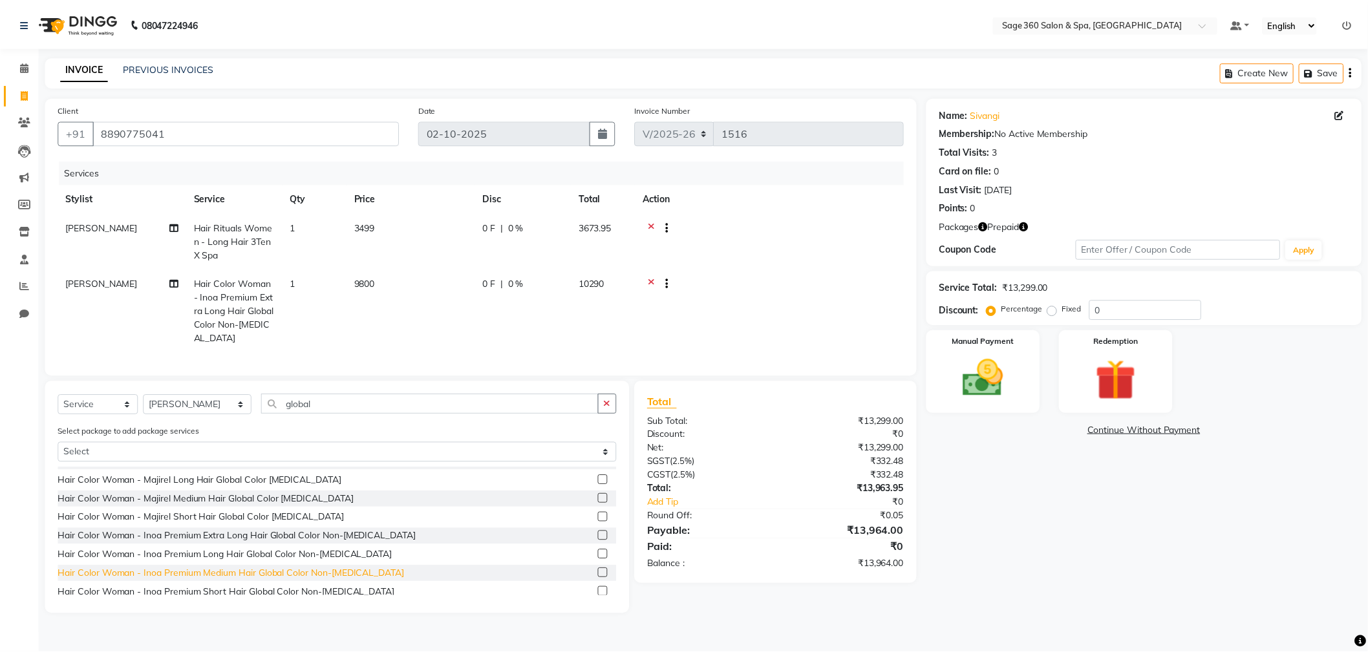
scroll to position [102, 0]
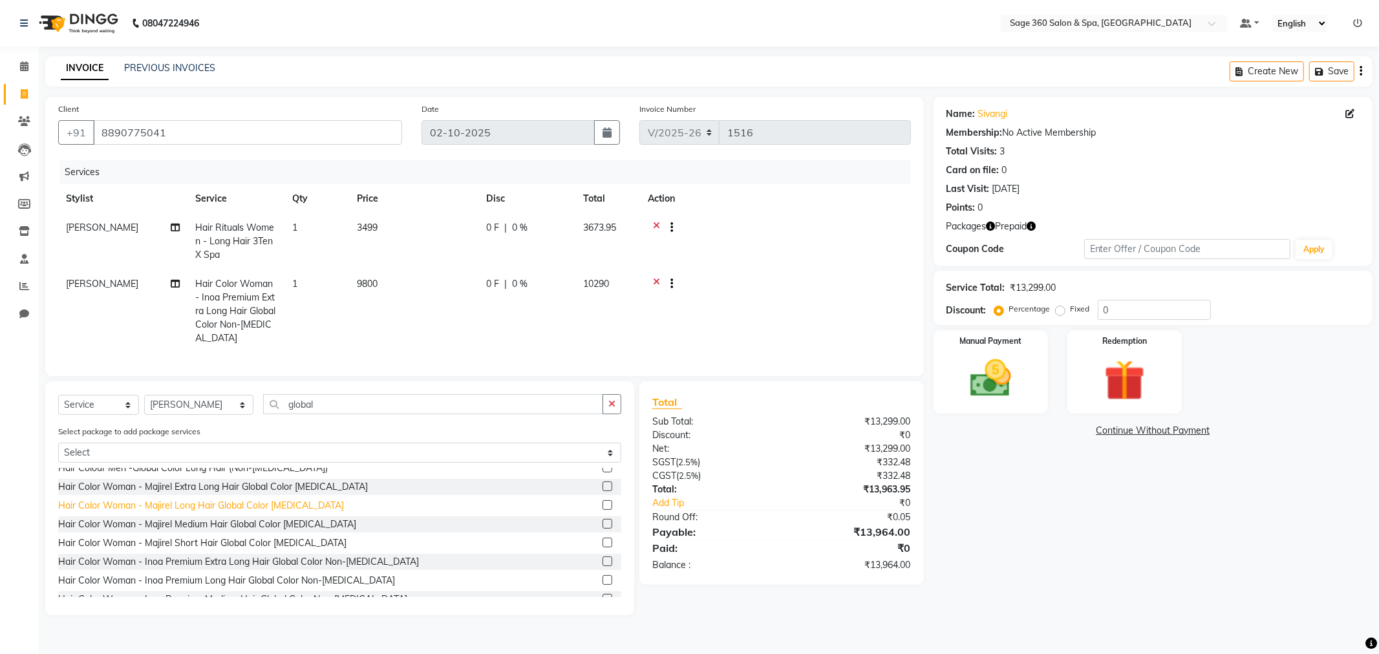
click at [199, 513] on div "Hair Color Woman - Majirel Long Hair Global Color Ammonia" at bounding box center [201, 506] width 286 height 14
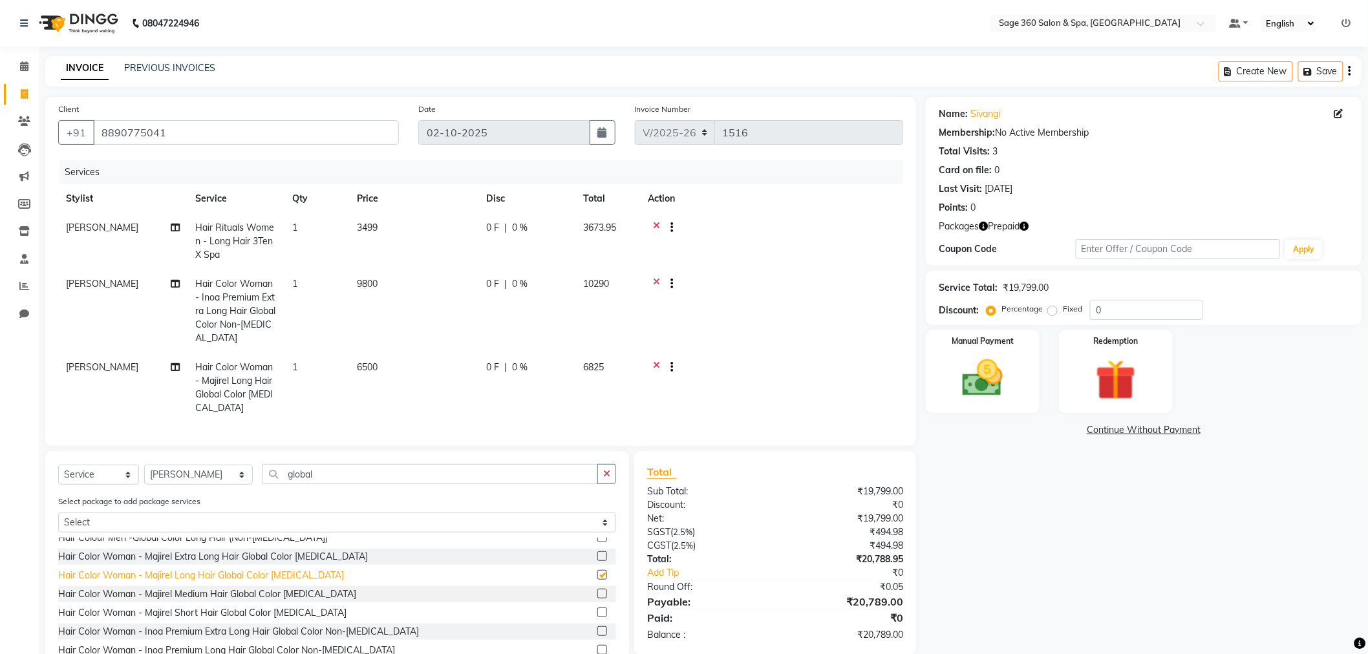
checkbox input "false"
click at [654, 281] on icon at bounding box center [656, 285] width 7 height 16
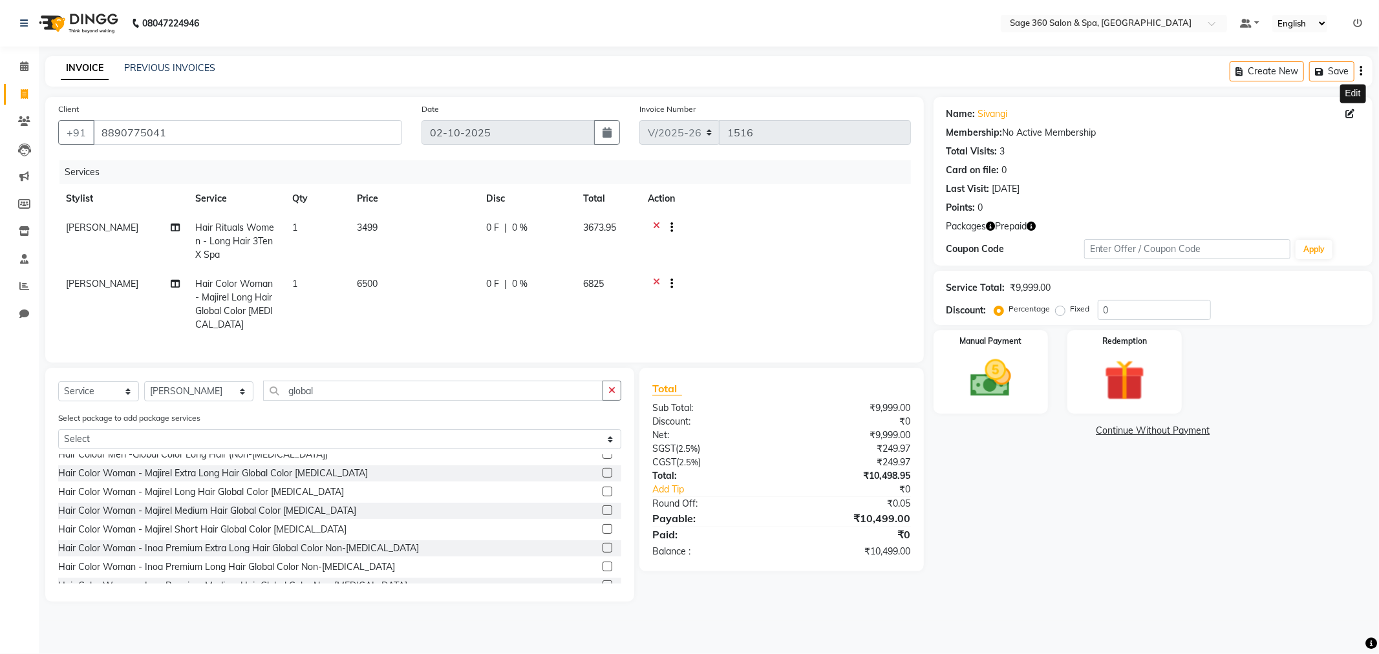
click at [1350, 113] on icon at bounding box center [1350, 113] width 9 height 9
select select "[DEMOGRAPHIC_DATA]"
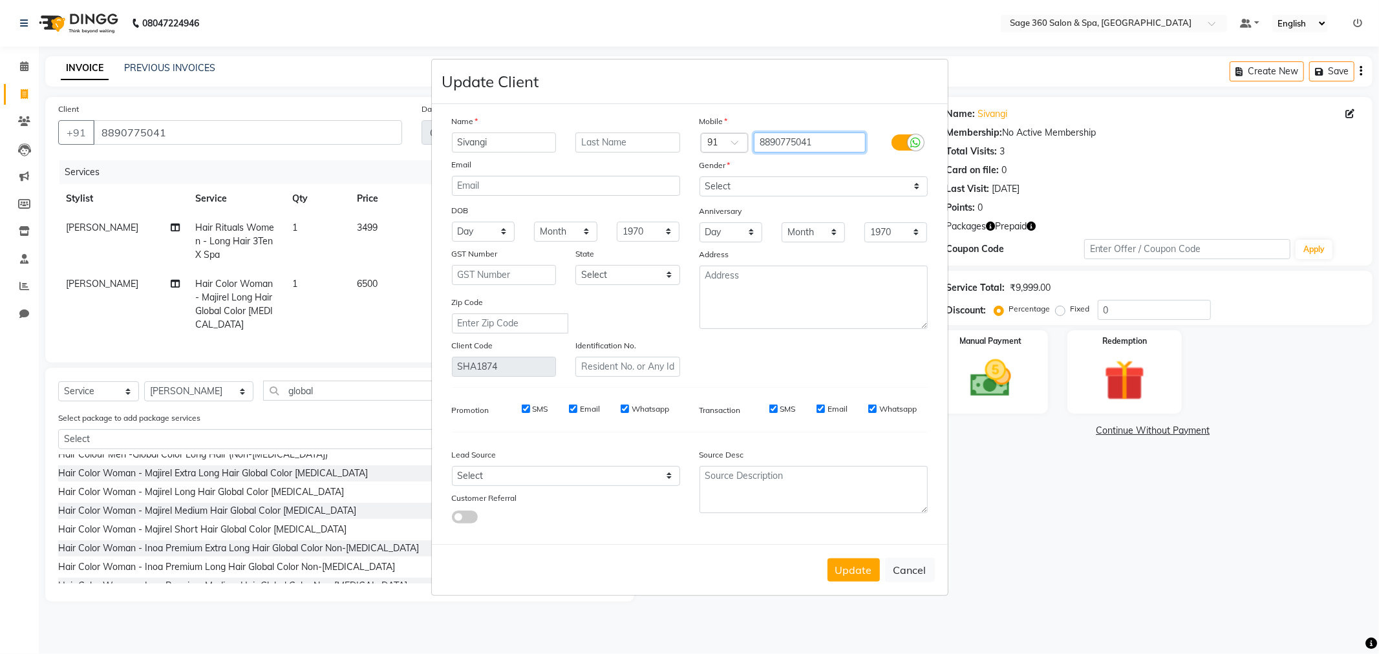
drag, startPoint x: 824, startPoint y: 140, endPoint x: 623, endPoint y: 159, distance: 202.7
click at [623, 159] on div "Name Sivangi Email DOB Day 01 02 03 04 05 06 07 08 09 10 11 12 13 14 15 16 17 1…" at bounding box center [689, 245] width 495 height 263
click at [855, 577] on button "Update" at bounding box center [854, 570] width 52 height 23
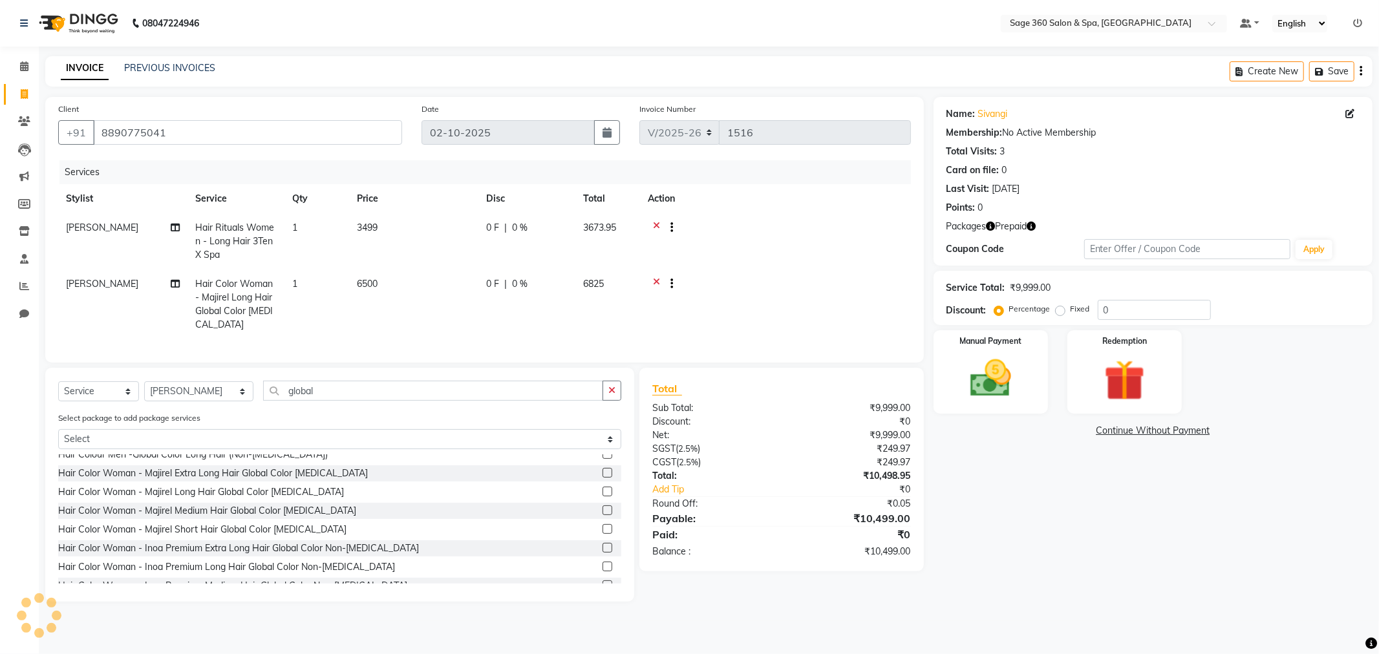
type input "88******41"
select select
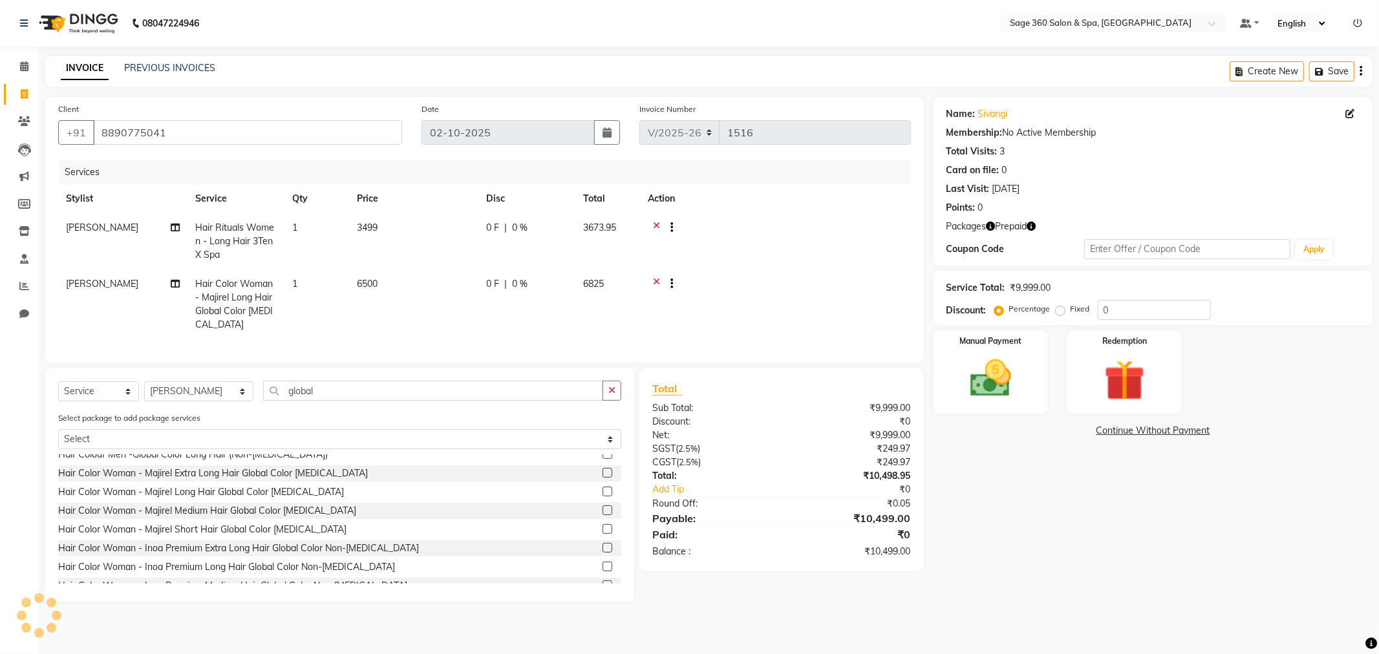
select select
checkbox input "false"
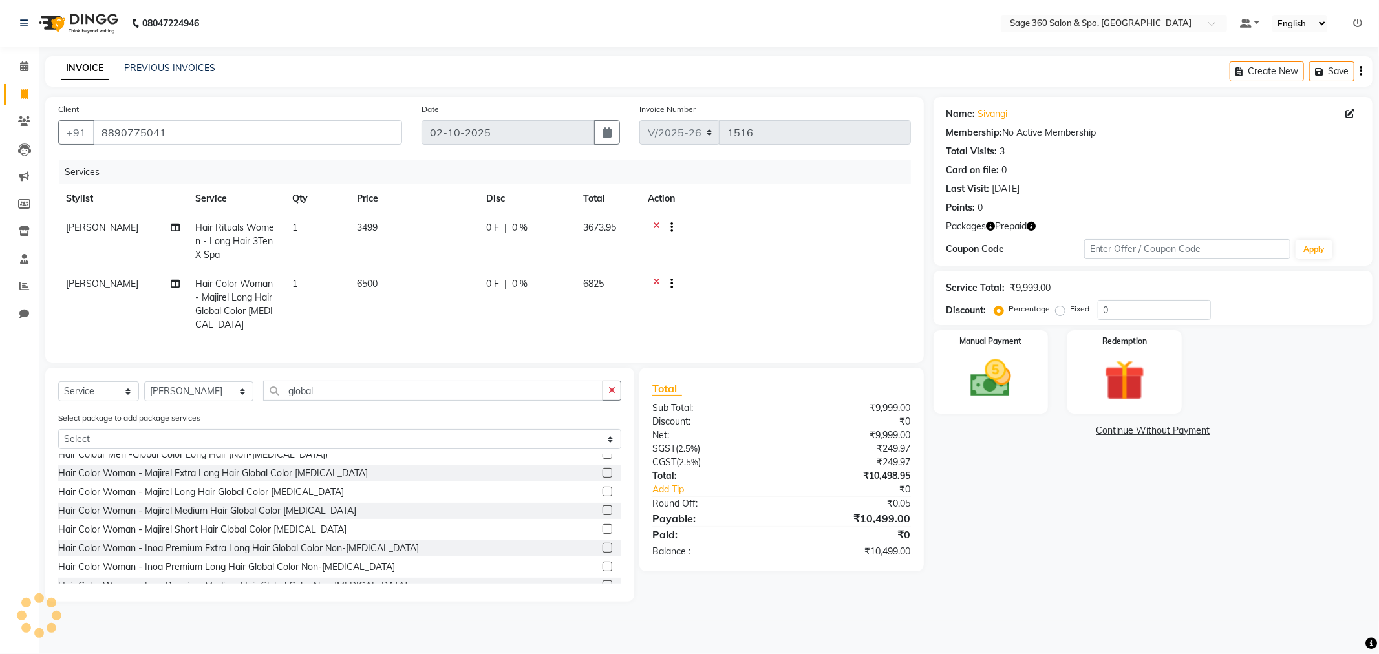
checkbox input "false"
click at [1115, 380] on img at bounding box center [1124, 380] width 69 height 53
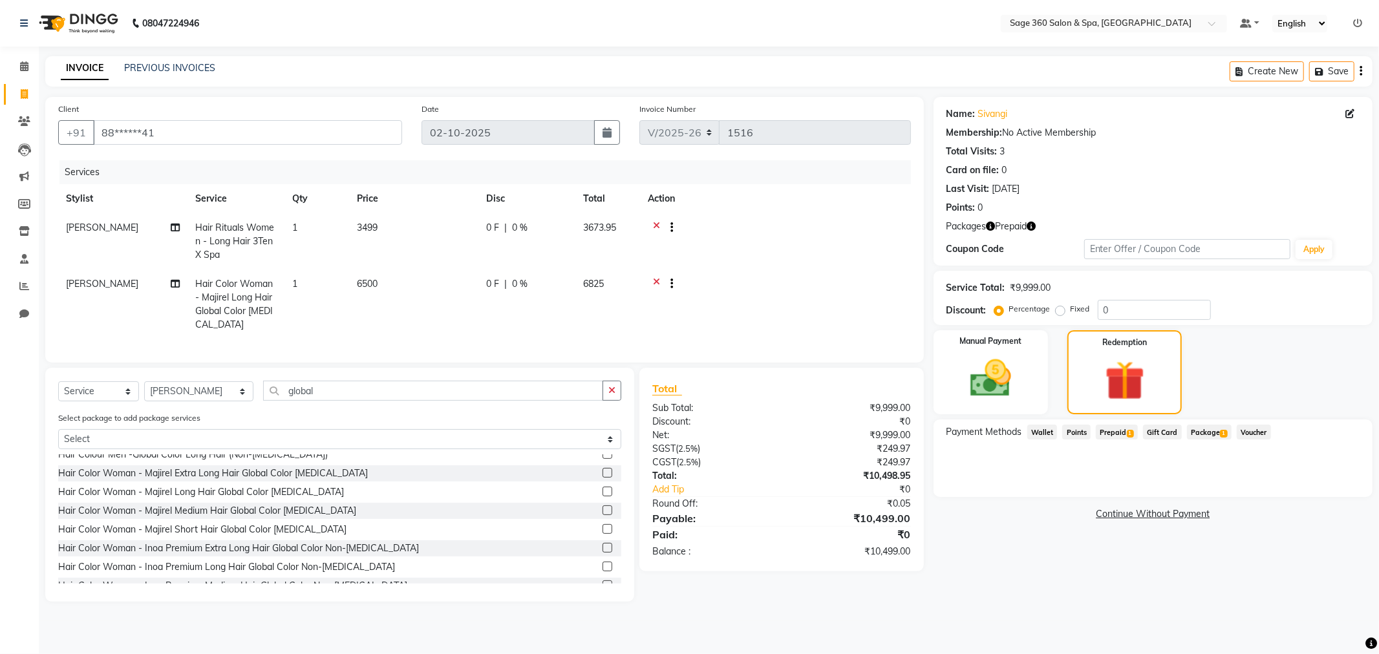
click at [1114, 431] on span "Prepaid 1" at bounding box center [1117, 432] width 42 height 15
click at [1337, 485] on button "Add" at bounding box center [1329, 484] width 47 height 22
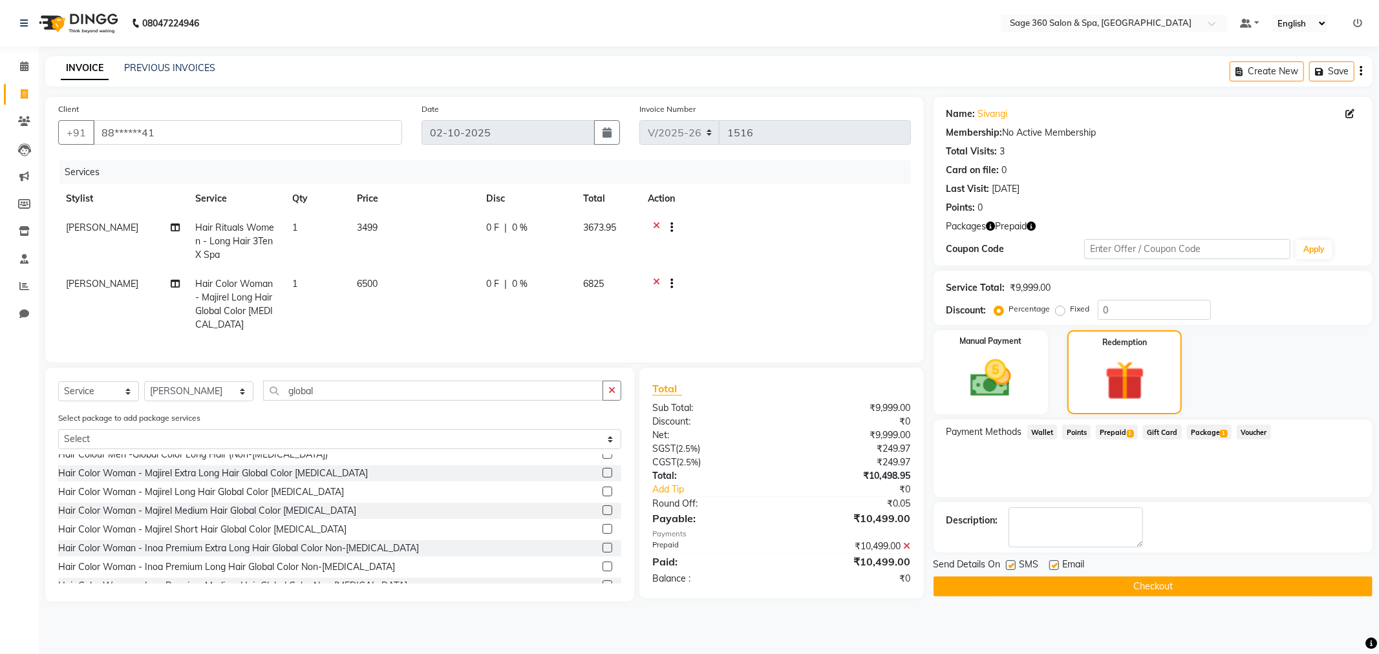
click at [1055, 561] on label at bounding box center [1054, 566] width 10 height 10
click at [1055, 562] on input "checkbox" at bounding box center [1053, 566] width 8 height 8
checkbox input "false"
click at [1207, 584] on button "Checkout" at bounding box center [1153, 587] width 439 height 20
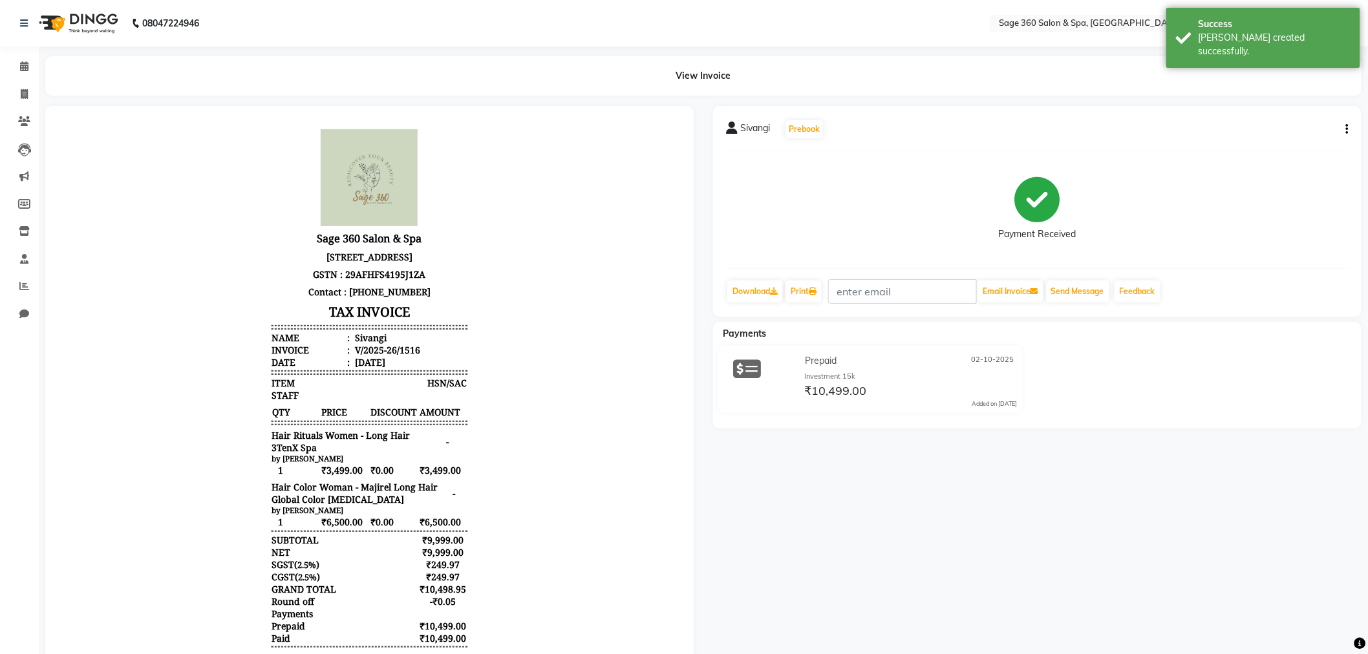
scroll to position [10, 0]
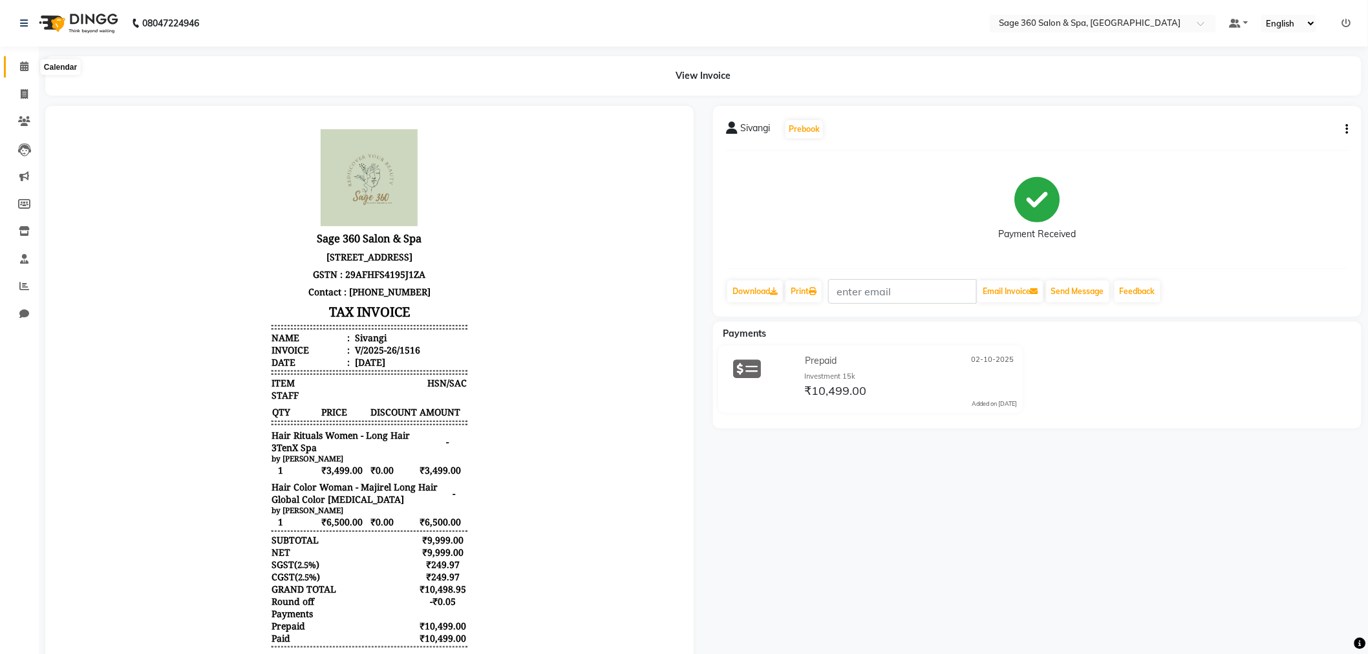
click at [22, 65] on icon at bounding box center [24, 66] width 8 height 10
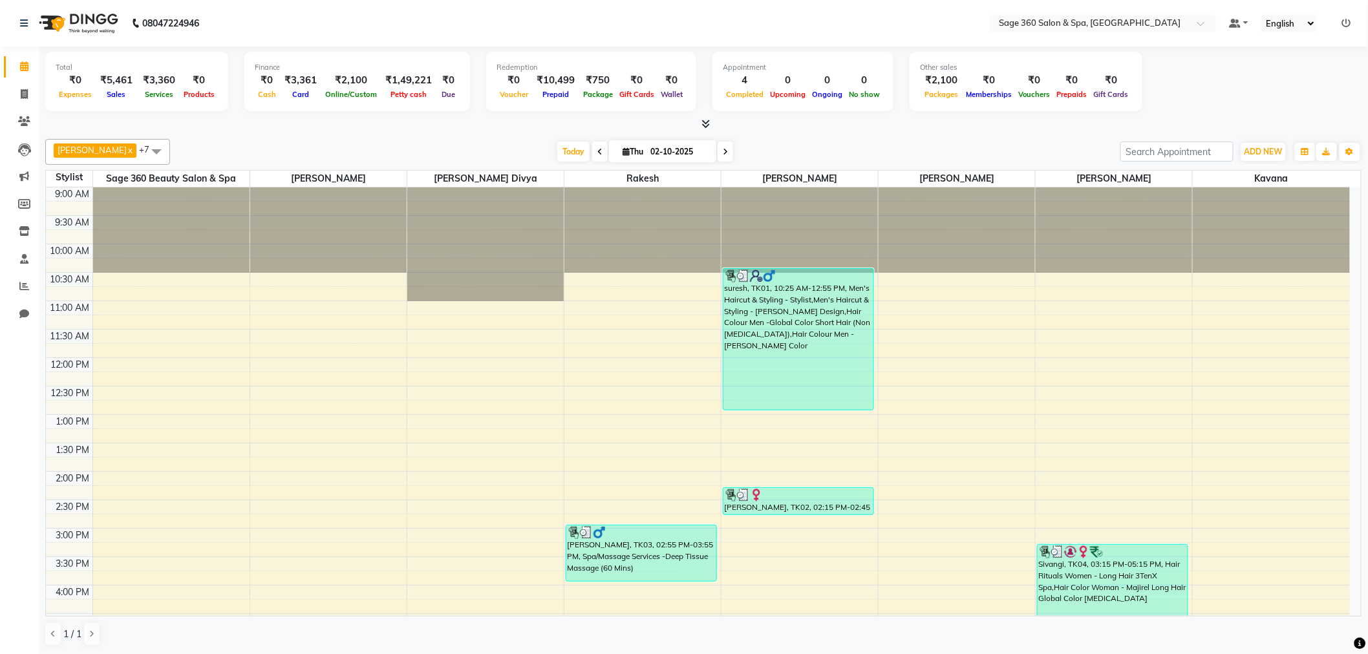
scroll to position [72, 0]
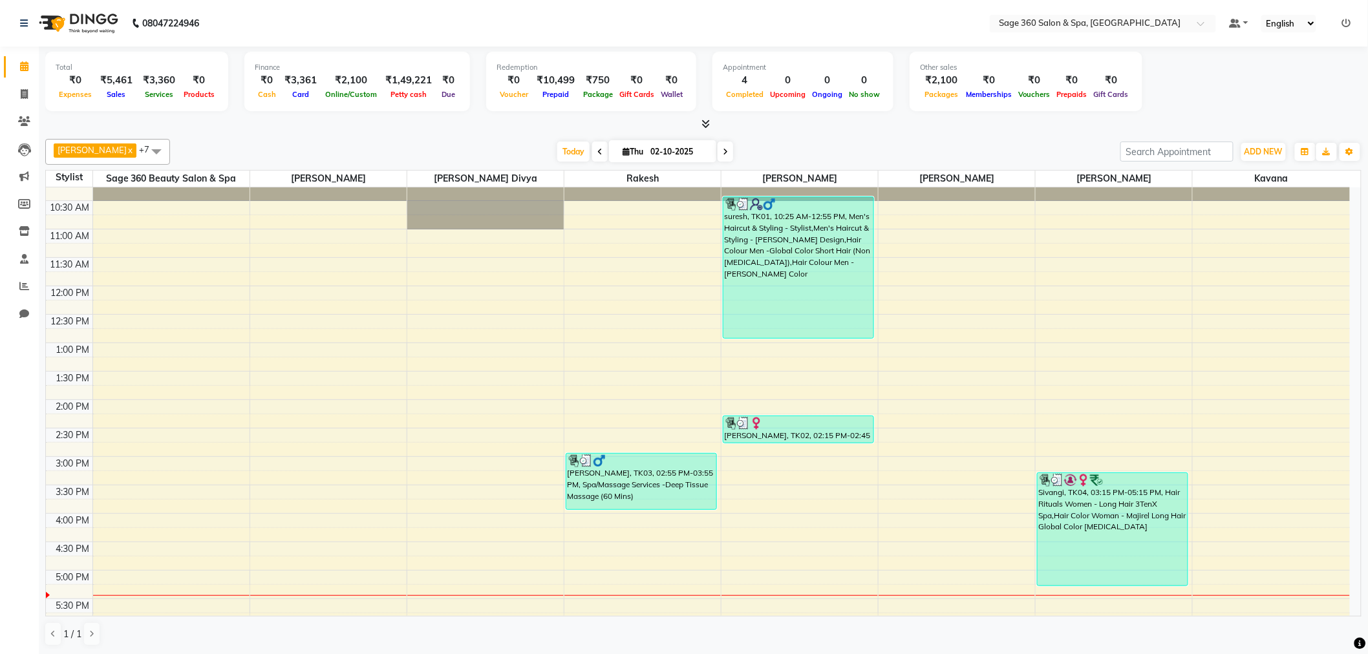
click at [828, 540] on div "9:00 AM 9:30 AM 10:00 AM 10:30 AM 11:00 AM 11:30 AM 12:00 PM 12:30 PM 1:00 PM 1…" at bounding box center [698, 485] width 1304 height 739
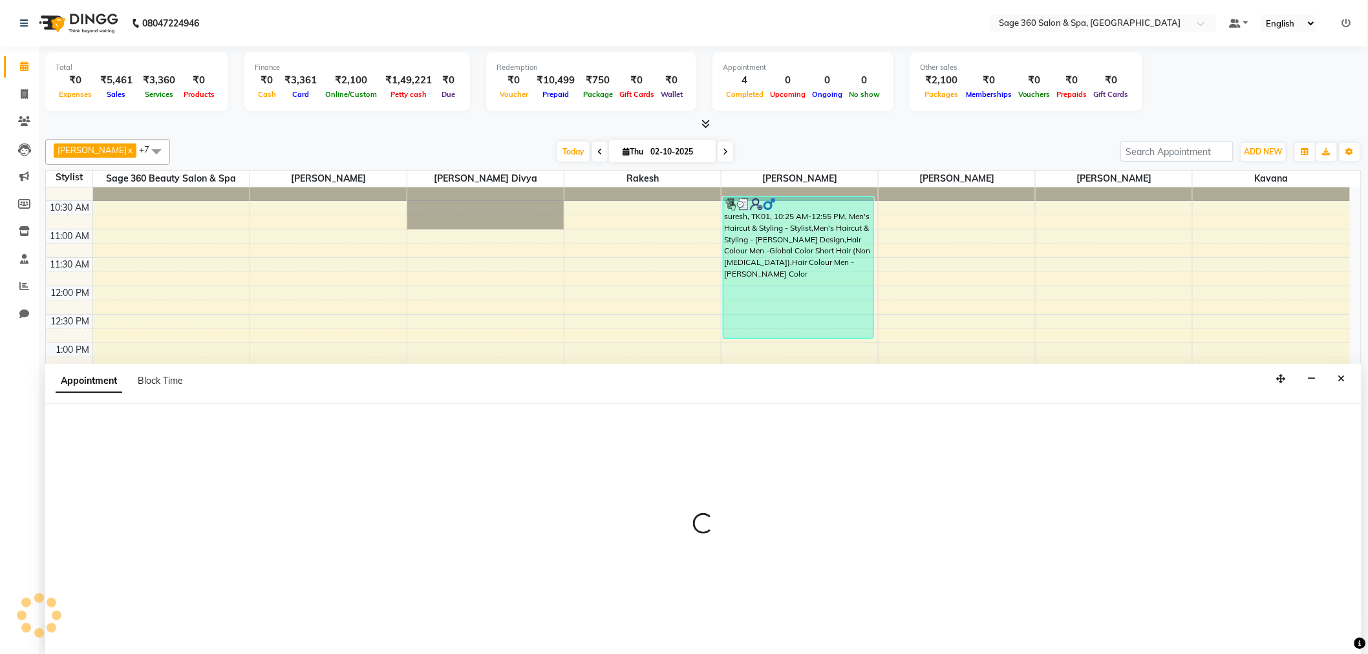
scroll to position [1, 0]
select select "83083"
select select "975"
select select "tentative"
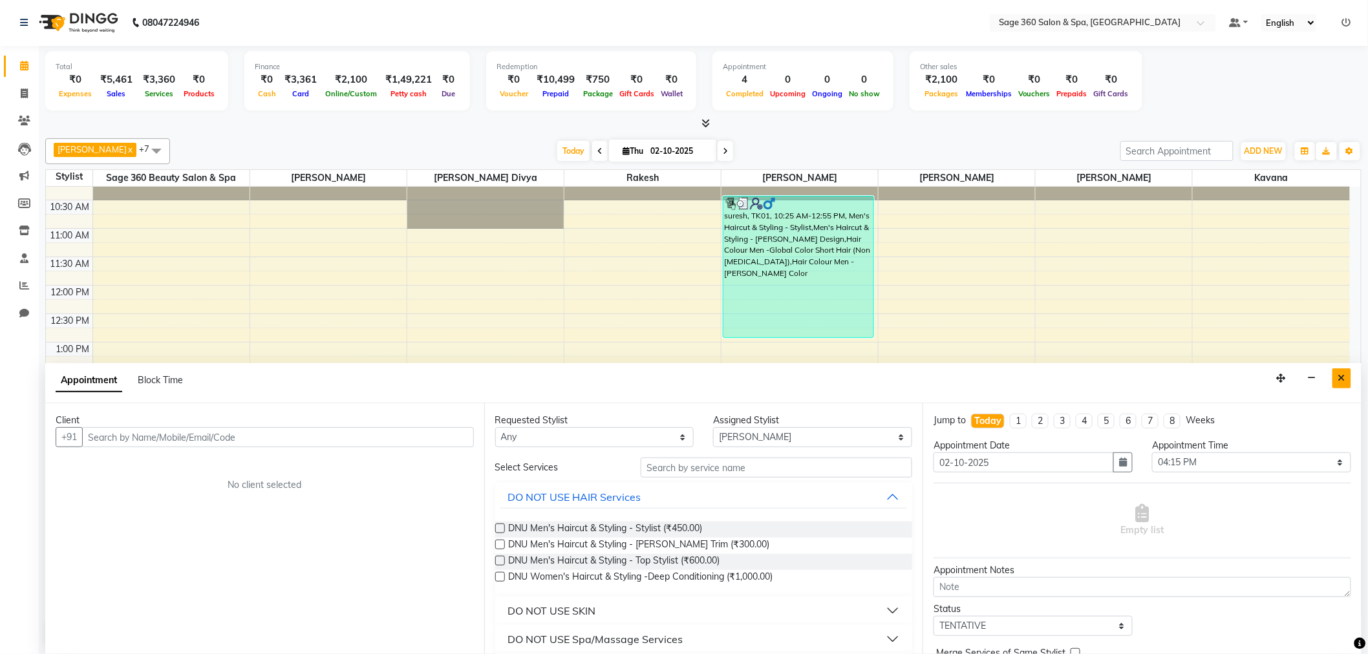
click at [1346, 376] on button "Close" at bounding box center [1342, 379] width 19 height 20
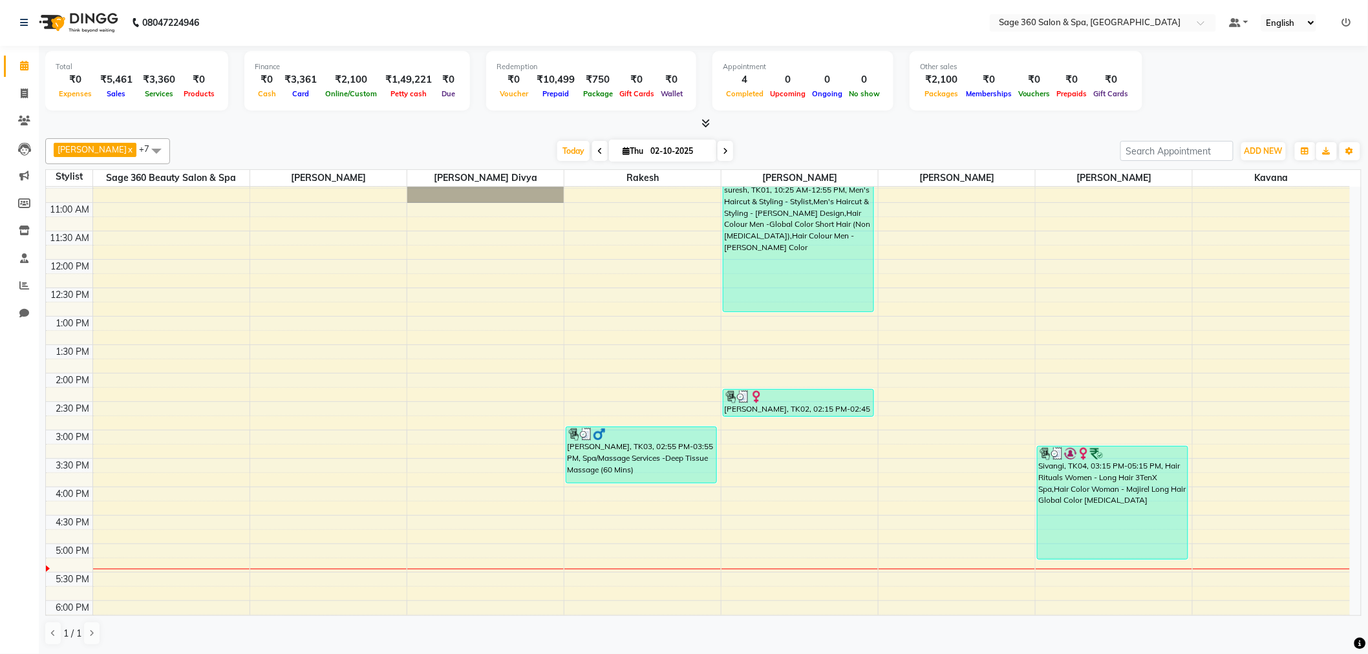
scroll to position [0, 0]
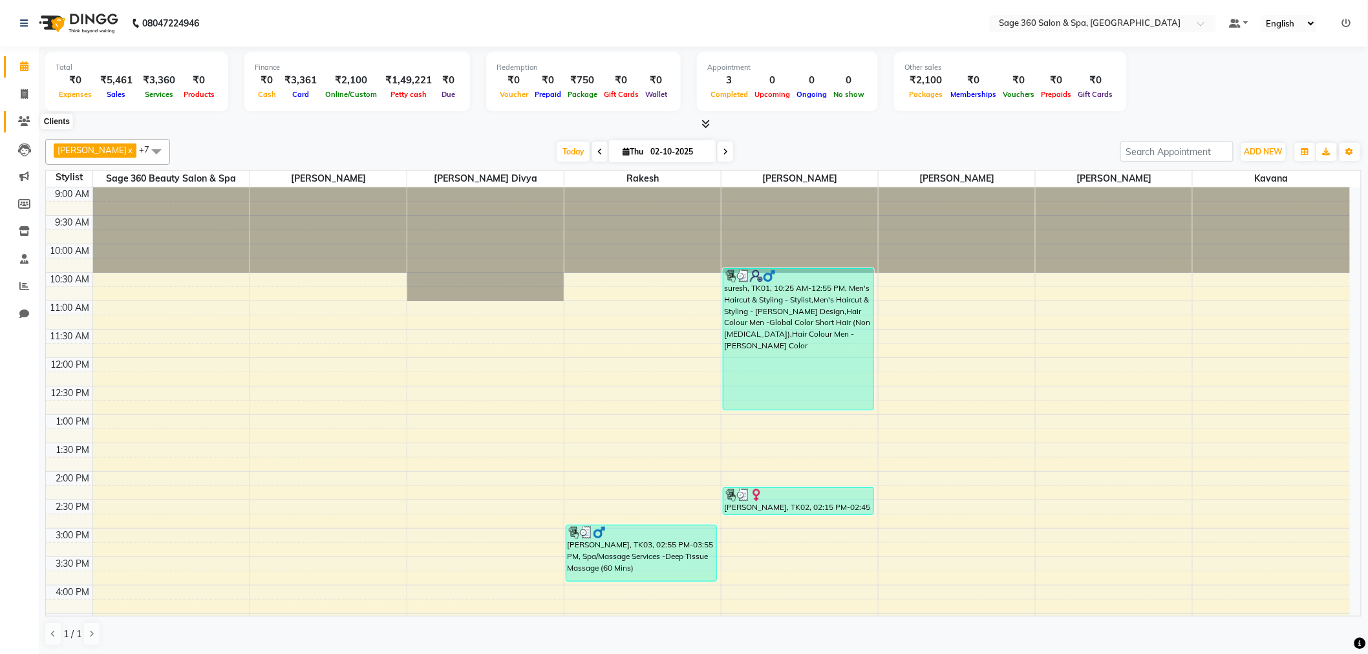
click at [24, 116] on icon at bounding box center [24, 121] width 12 height 10
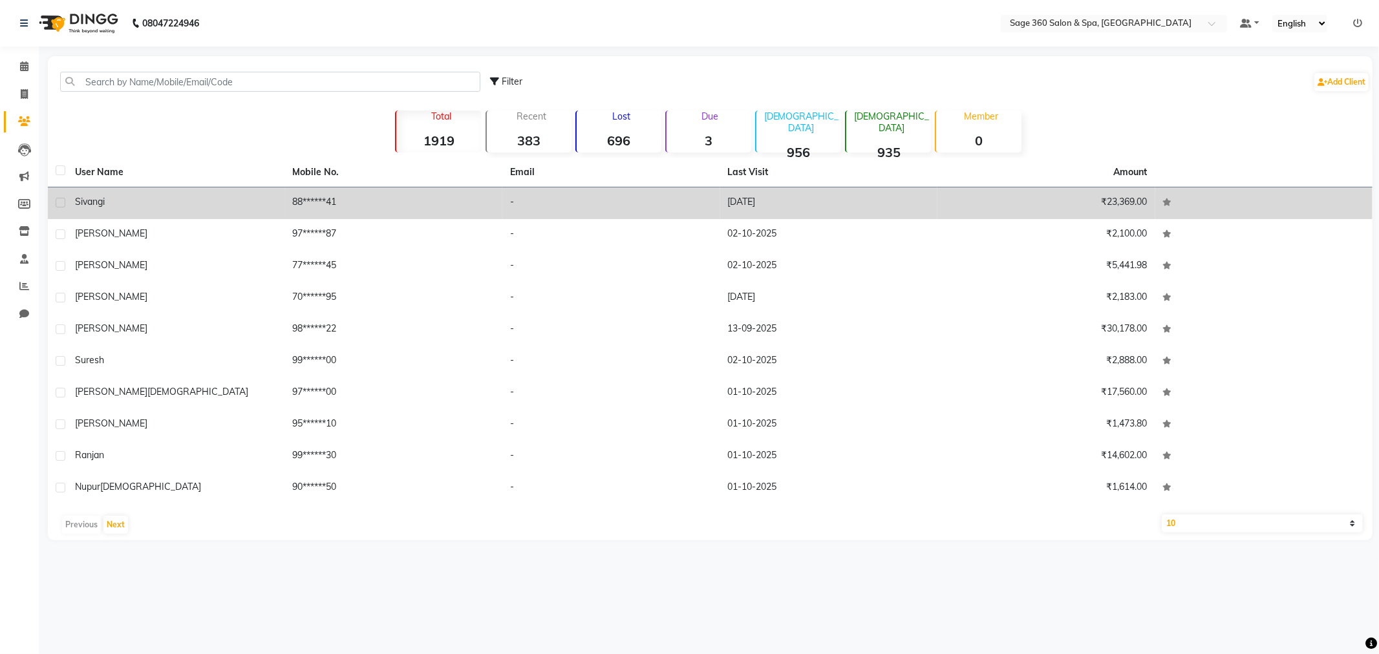
click at [302, 197] on td "88******41" at bounding box center [394, 204] width 218 height 32
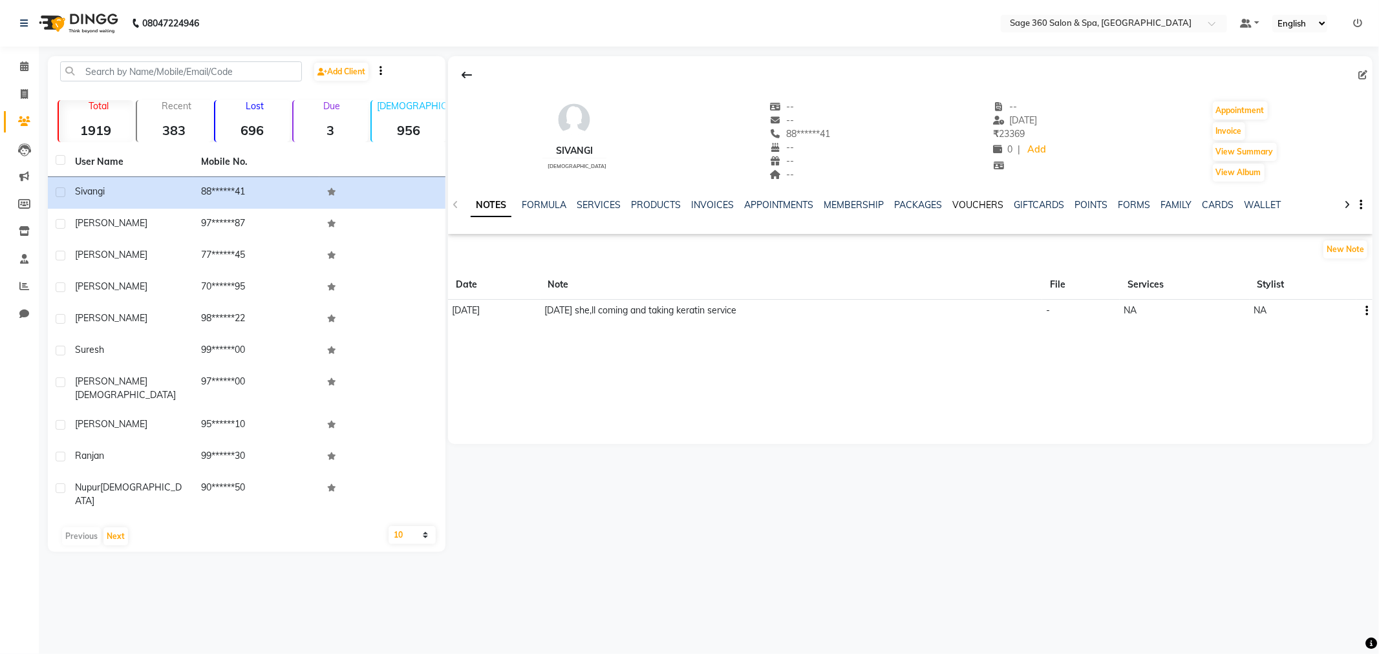
click at [980, 199] on link "VOUCHERS" at bounding box center [978, 205] width 51 height 12
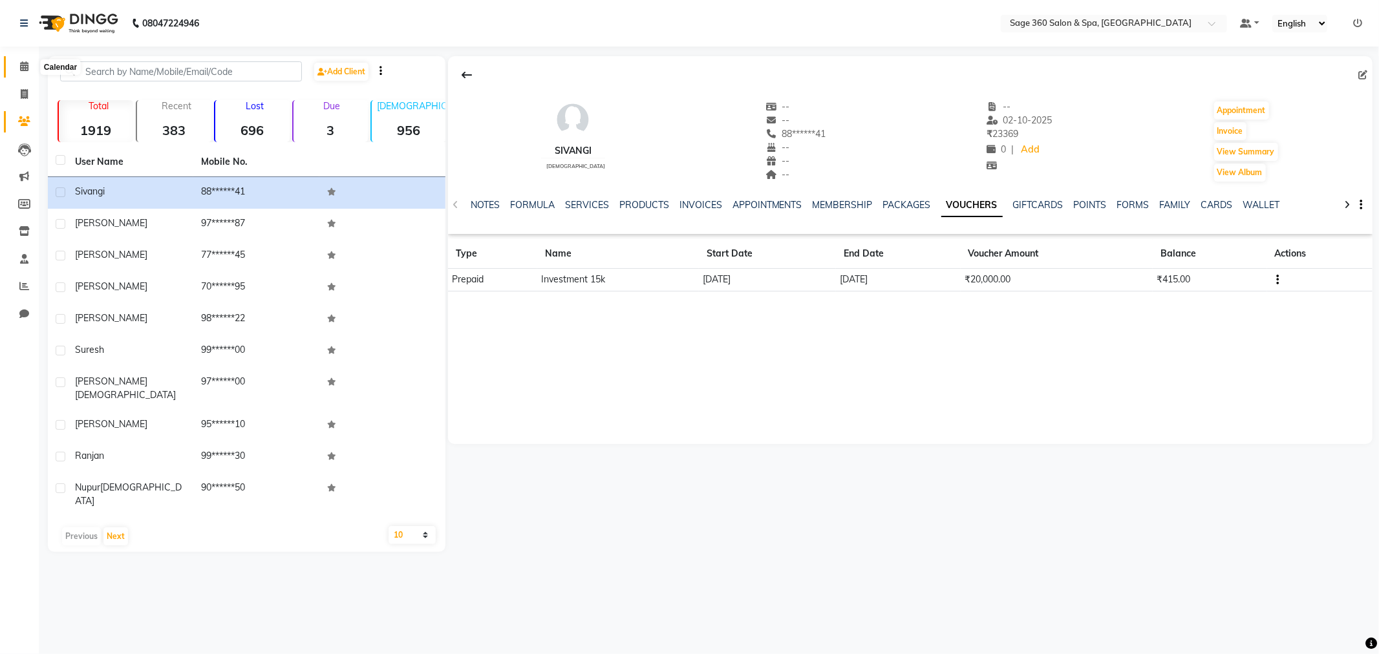
click at [20, 67] on icon at bounding box center [24, 66] width 8 height 10
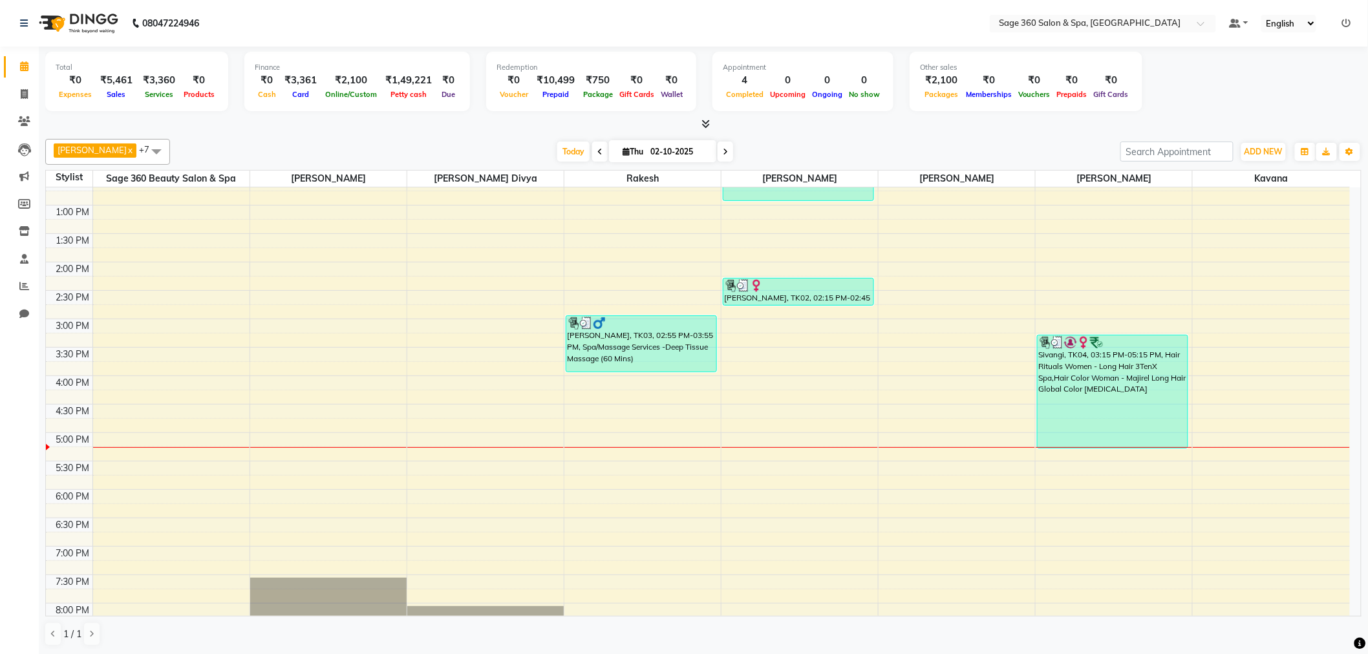
scroll to position [72, 0]
